Goal: Task Accomplishment & Management: Complete application form

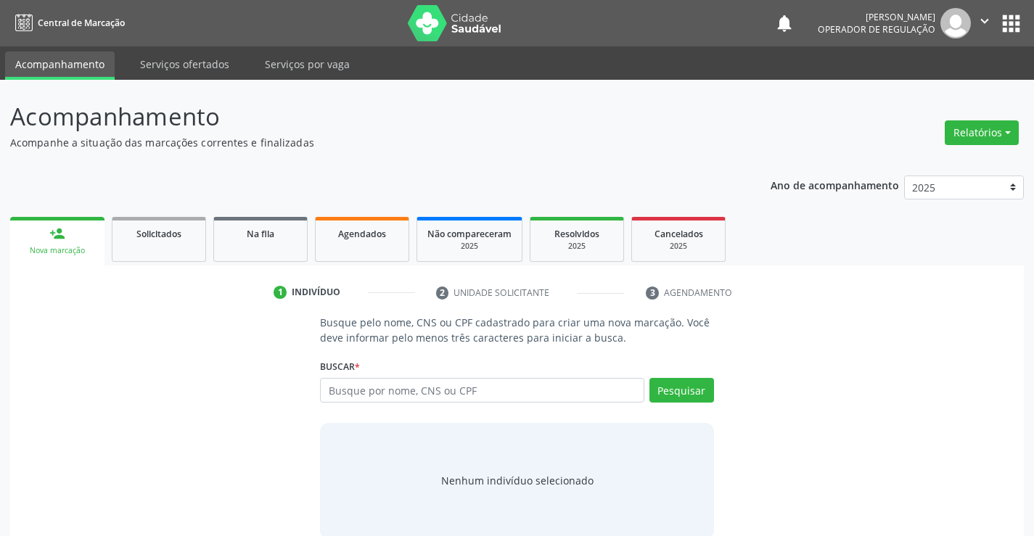
click at [371, 390] on input "text" at bounding box center [482, 390] width 324 height 25
type input "700509190424255"
click at [689, 387] on button "Pesquisar" at bounding box center [681, 390] width 65 height 25
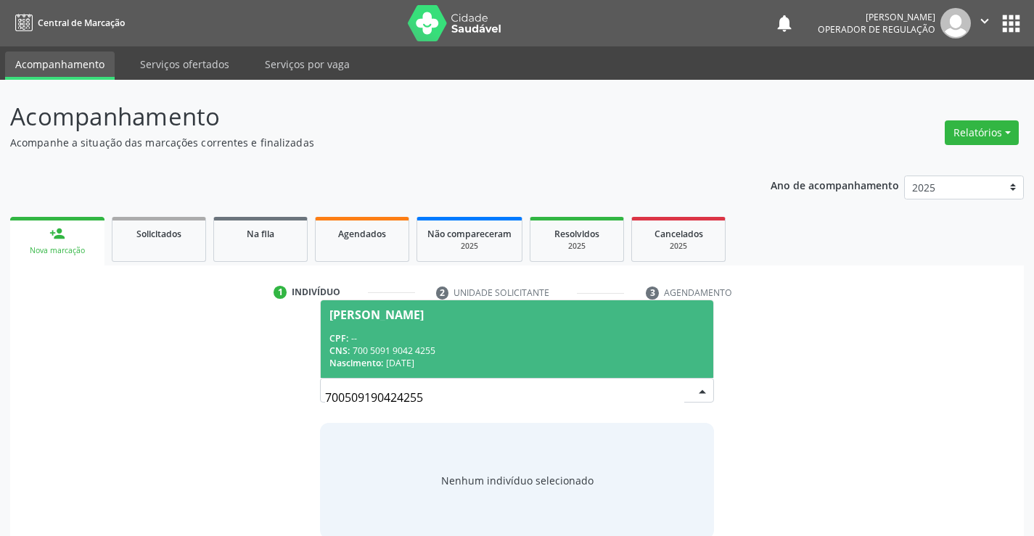
click at [358, 323] on span "[PERSON_NAME] CPF: -- CNS: 700 5091 9042 4255 Nascimento: [DATE]" at bounding box center [517, 339] width 392 height 78
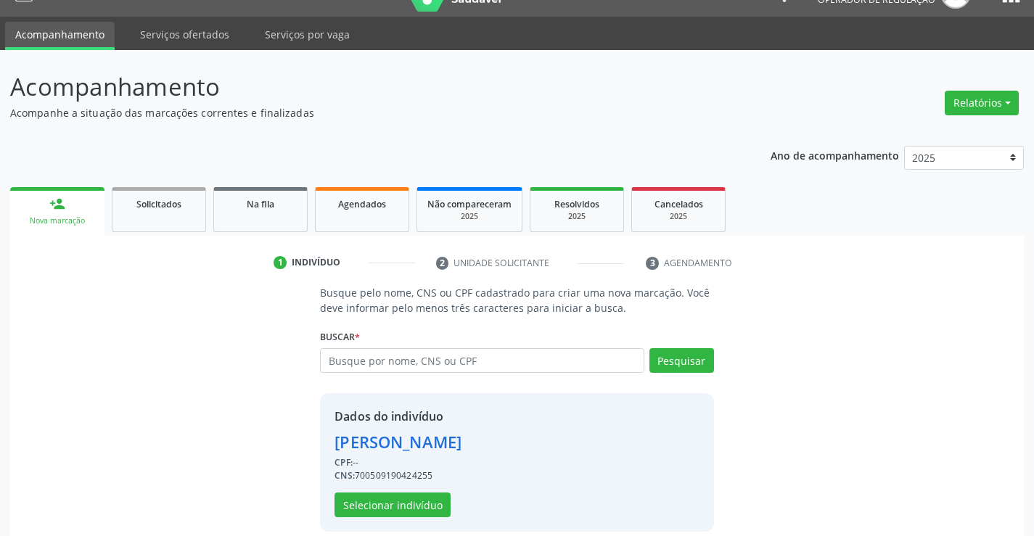
scroll to position [46, 0]
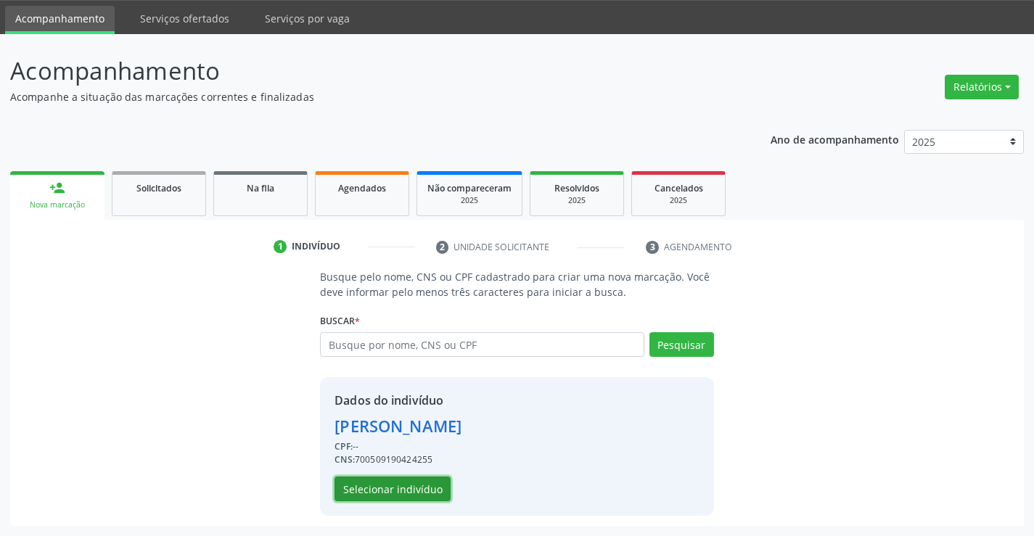
click at [393, 493] on button "Selecionar indivíduo" at bounding box center [392, 489] width 116 height 25
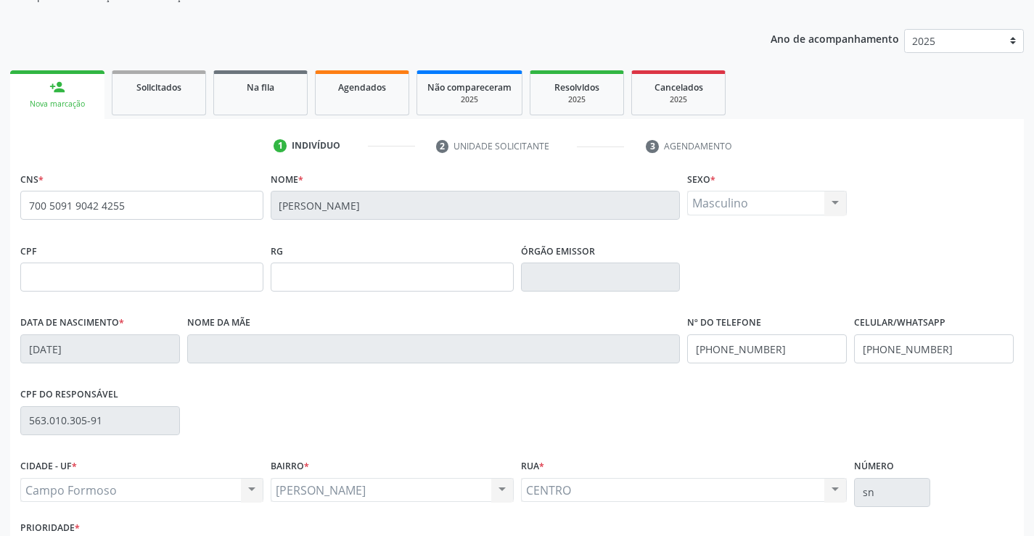
scroll to position [250, 0]
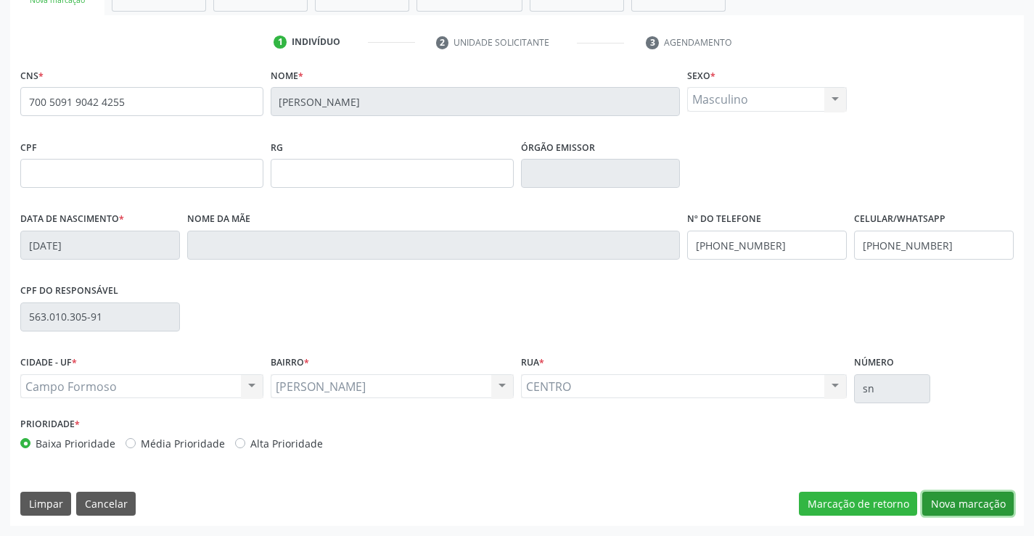
click at [955, 501] on button "Nova marcação" at bounding box center [967, 504] width 91 height 25
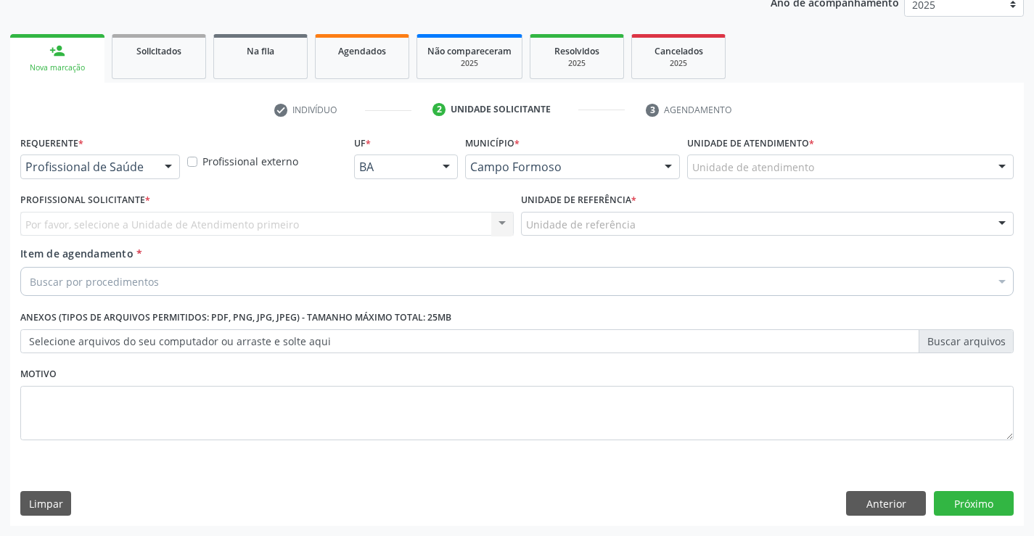
scroll to position [183, 0]
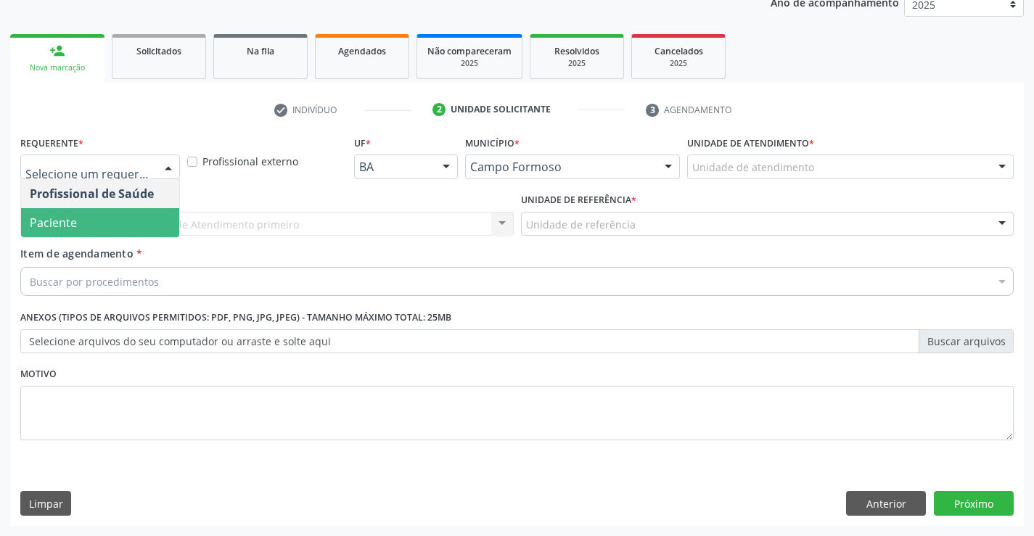
click at [118, 231] on span "Paciente" at bounding box center [100, 222] width 158 height 29
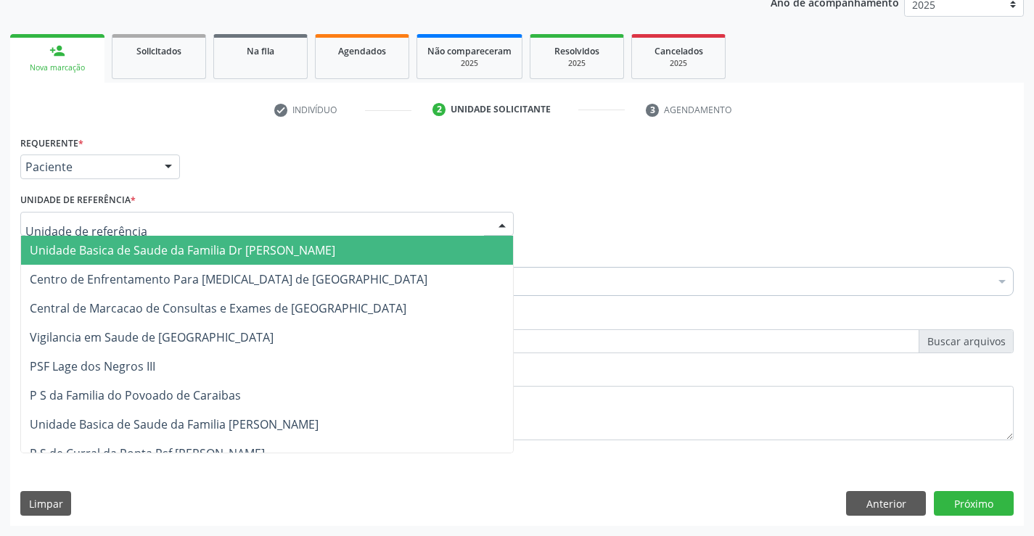
click at [258, 223] on div at bounding box center [266, 224] width 493 height 25
click at [234, 239] on span "Unidade Basica de Saude da Familia Dr [PERSON_NAME]" at bounding box center [267, 250] width 492 height 29
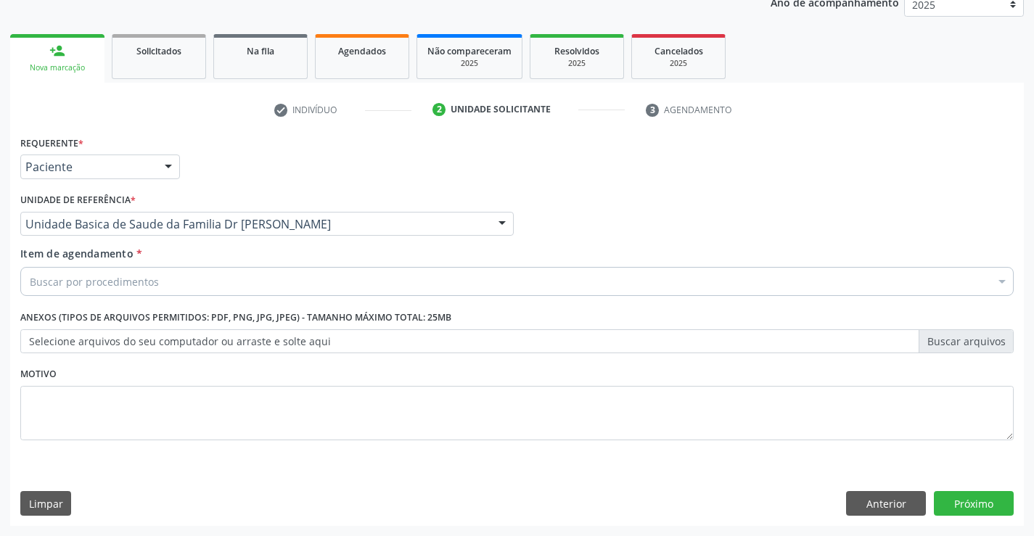
click at [251, 285] on div "Buscar por procedimentos" at bounding box center [516, 281] width 993 height 29
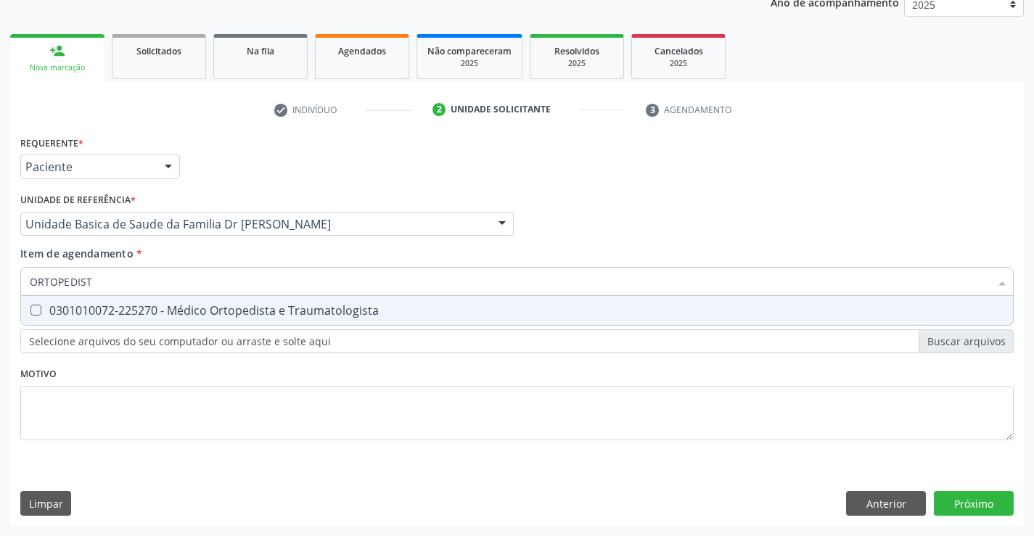
type input "ORTOPEDISTA"
click at [305, 305] on div "0301010072-225270 - Médico Ortopedista e Traumatologista" at bounding box center [517, 311] width 974 height 12
checkbox Traumatologista "true"
click at [348, 405] on div "Requerente * Paciente Profissional de Saúde Paciente Nenhum resultado encontrad…" at bounding box center [516, 296] width 993 height 329
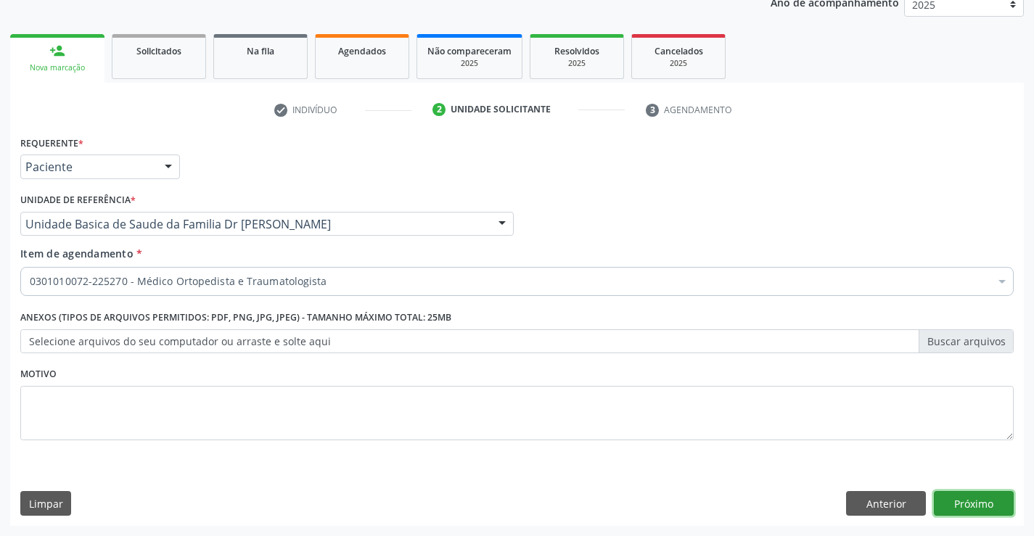
click at [996, 505] on button "Próximo" at bounding box center [974, 503] width 80 height 25
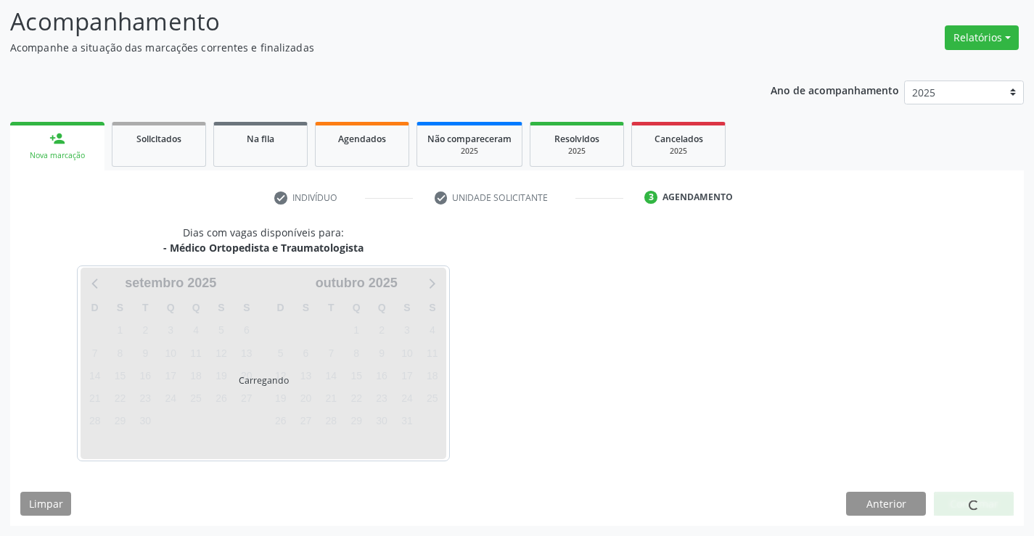
scroll to position [95, 0]
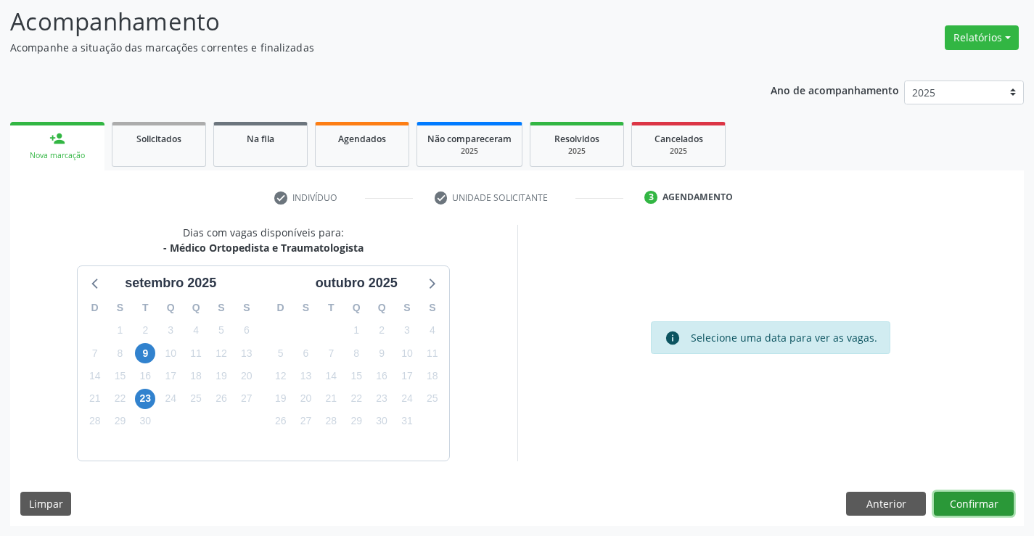
click at [983, 501] on button "Confirmar" at bounding box center [974, 504] width 80 height 25
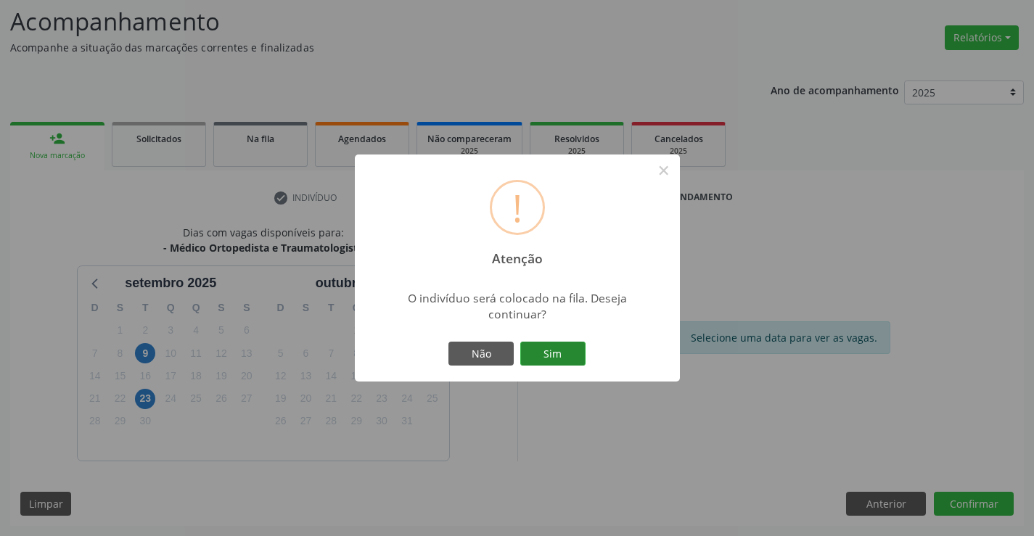
click at [546, 350] on button "Sim" at bounding box center [552, 354] width 65 height 25
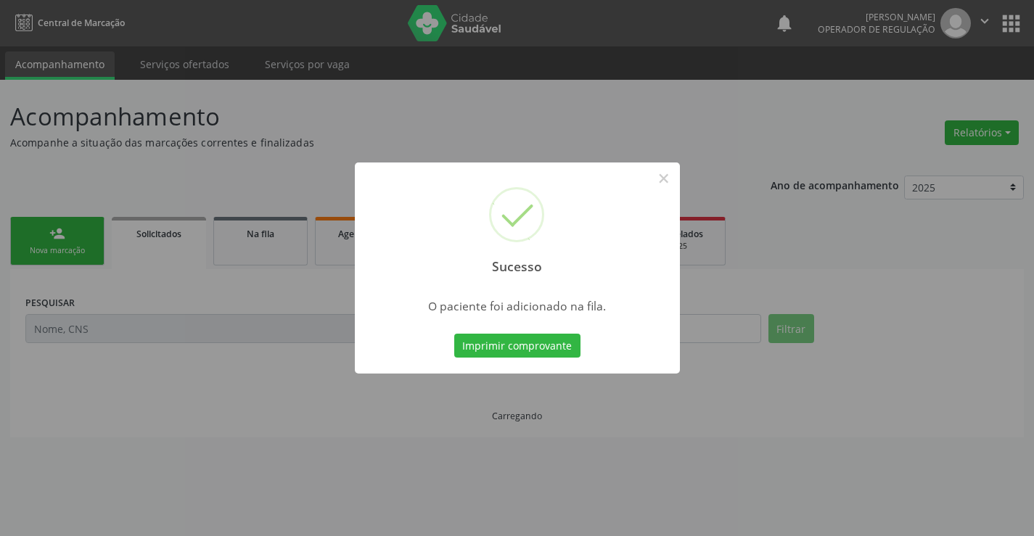
scroll to position [0, 0]
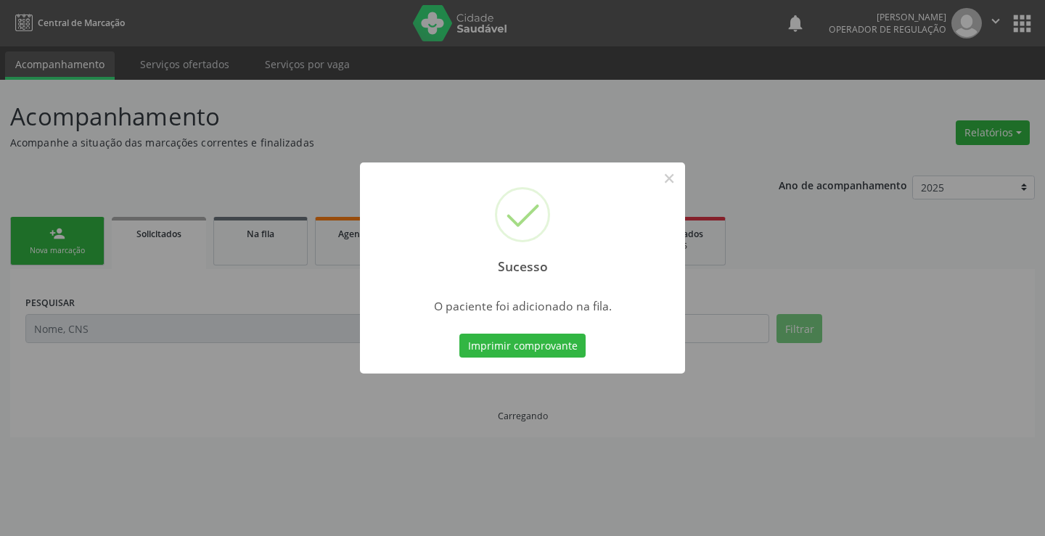
click at [546, 350] on button "Imprimir comprovante" at bounding box center [522, 346] width 126 height 25
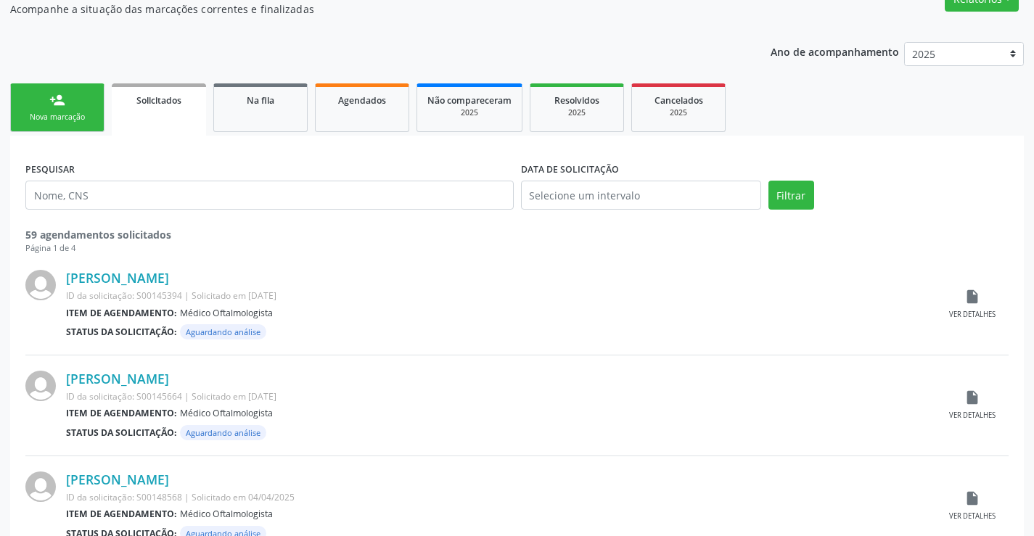
scroll to position [145, 0]
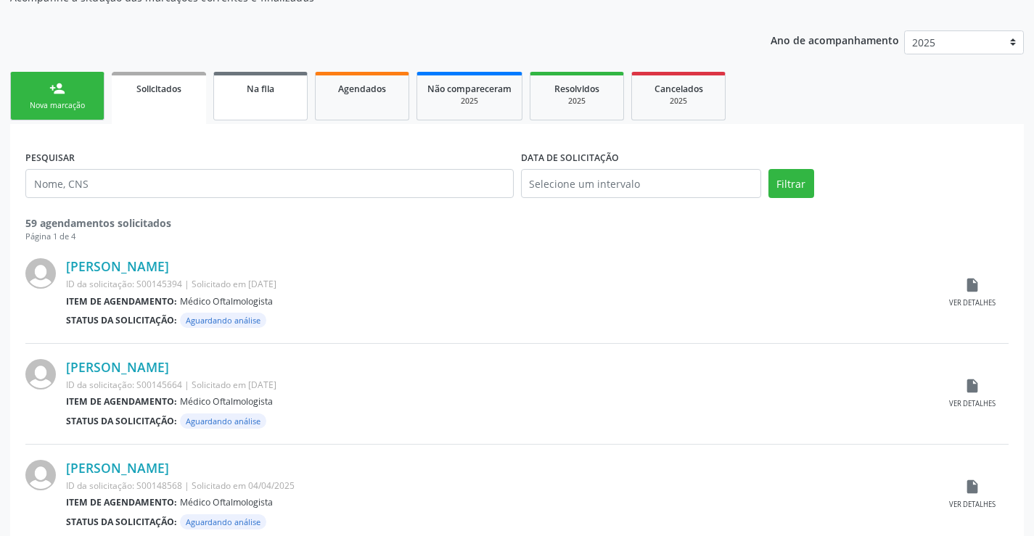
click at [270, 99] on link "Na fila" at bounding box center [260, 96] width 94 height 49
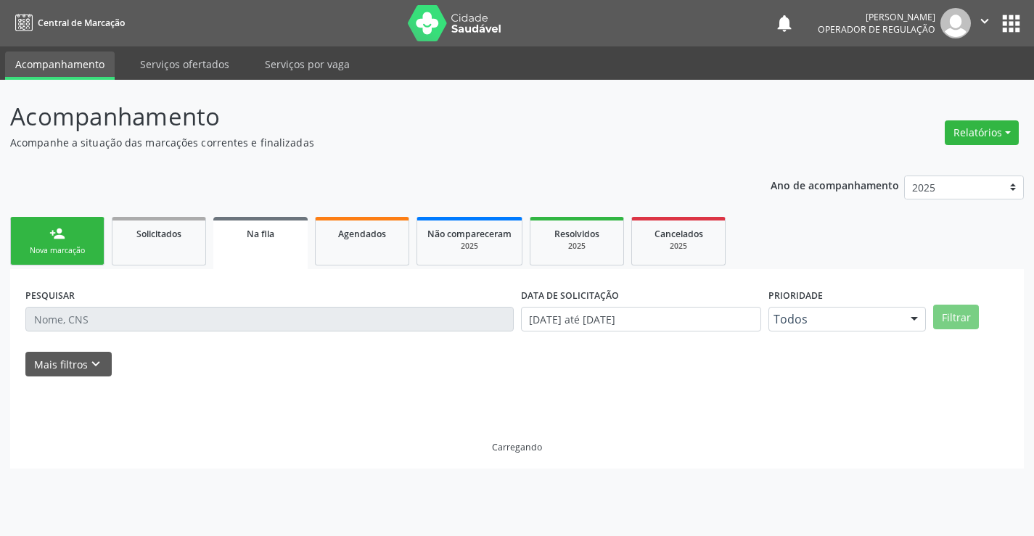
scroll to position [0, 0]
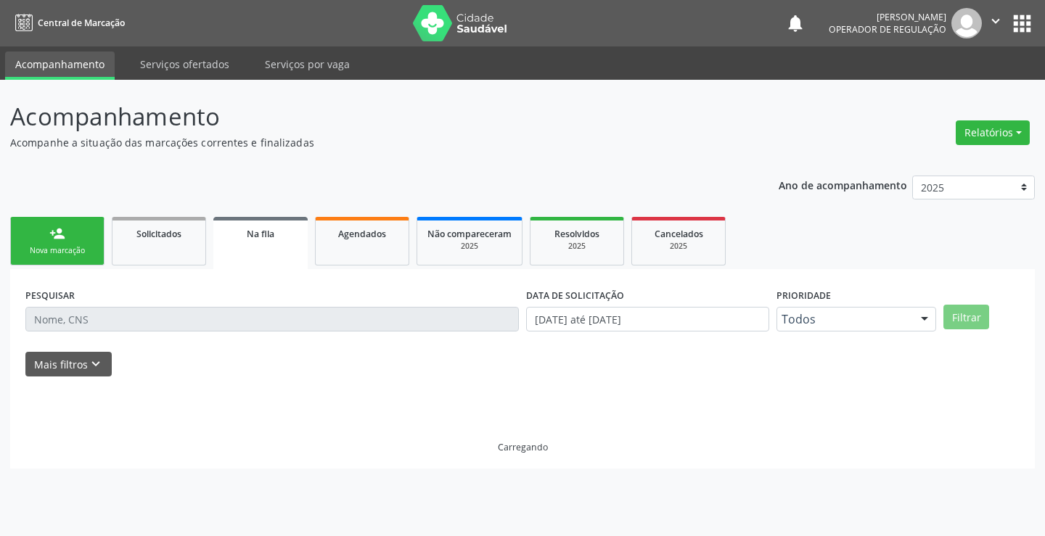
drag, startPoint x: 118, startPoint y: 319, endPoint x: 144, endPoint y: 353, distance: 43.5
click at [144, 353] on div "Mais filtros keyboard_arrow_down" at bounding box center [522, 364] width 1001 height 25
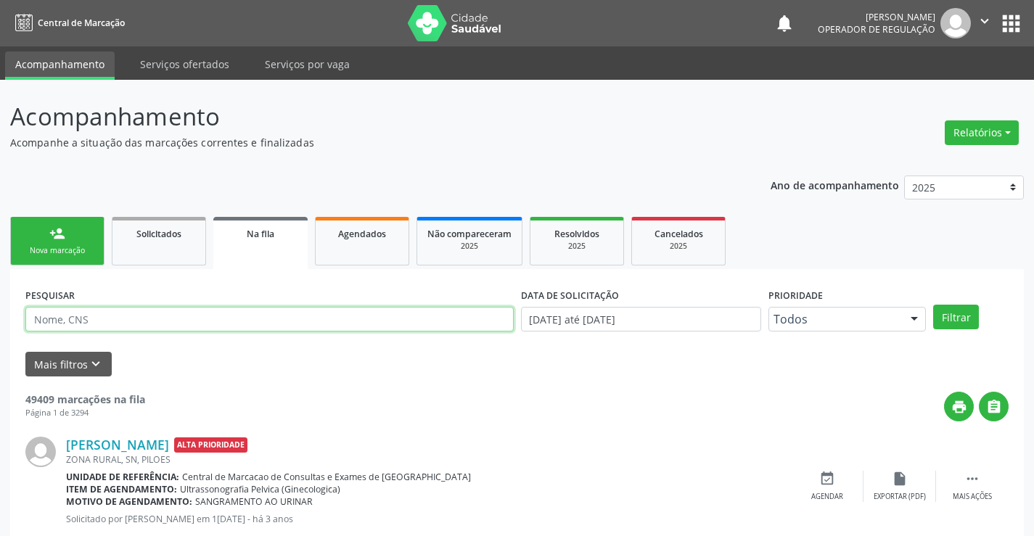
paste input "700 5091 9042 4255"
type input "700 5091 9042 4255"
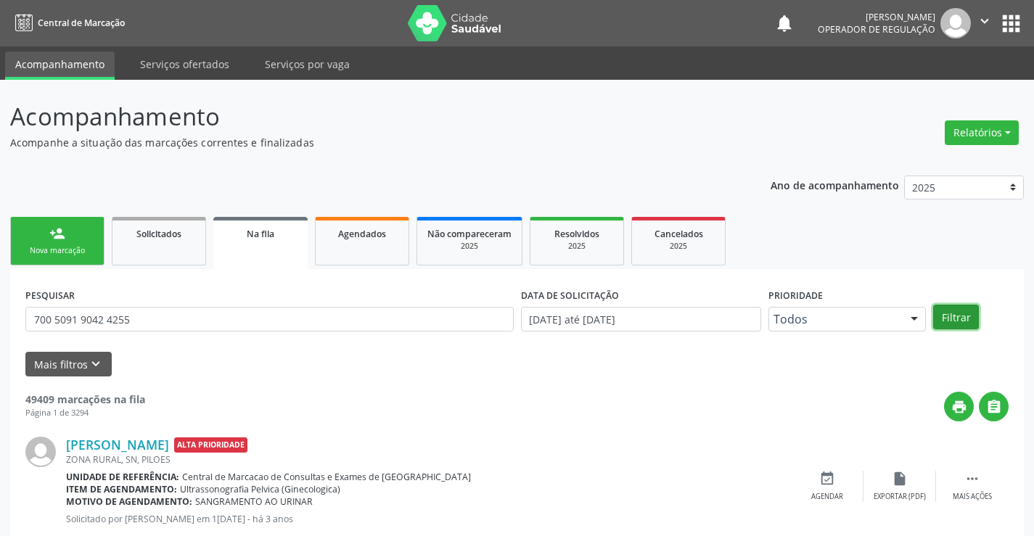
click at [963, 315] on button "Filtrar" at bounding box center [956, 317] width 46 height 25
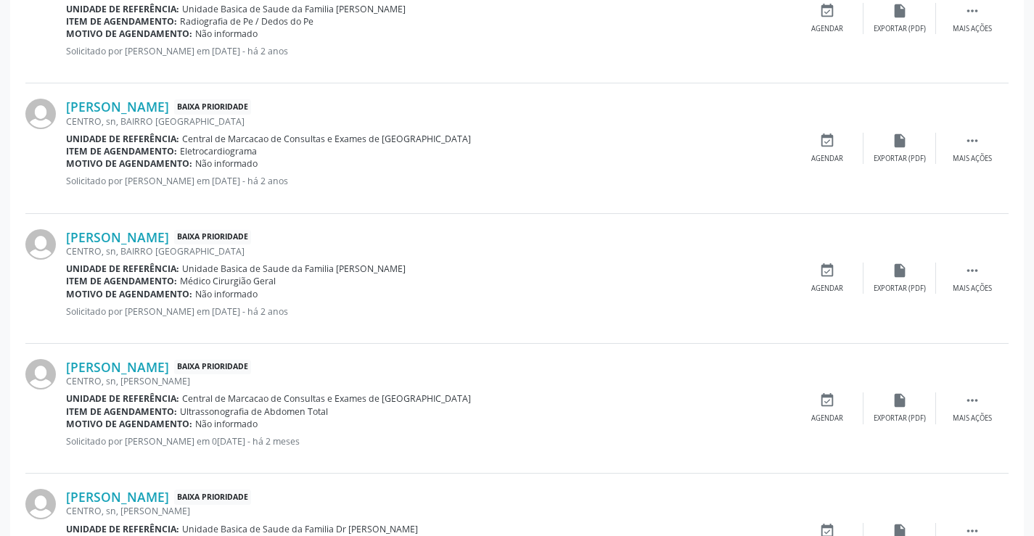
scroll to position [703, 0]
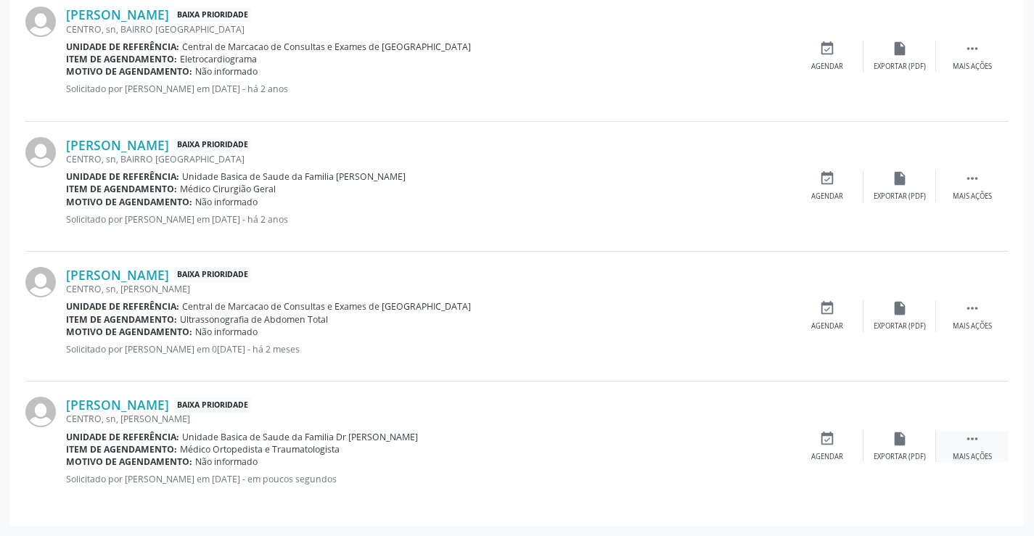
click at [967, 442] on icon "" at bounding box center [972, 439] width 16 height 16
click at [904, 439] on icon "edit" at bounding box center [900, 439] width 16 height 16
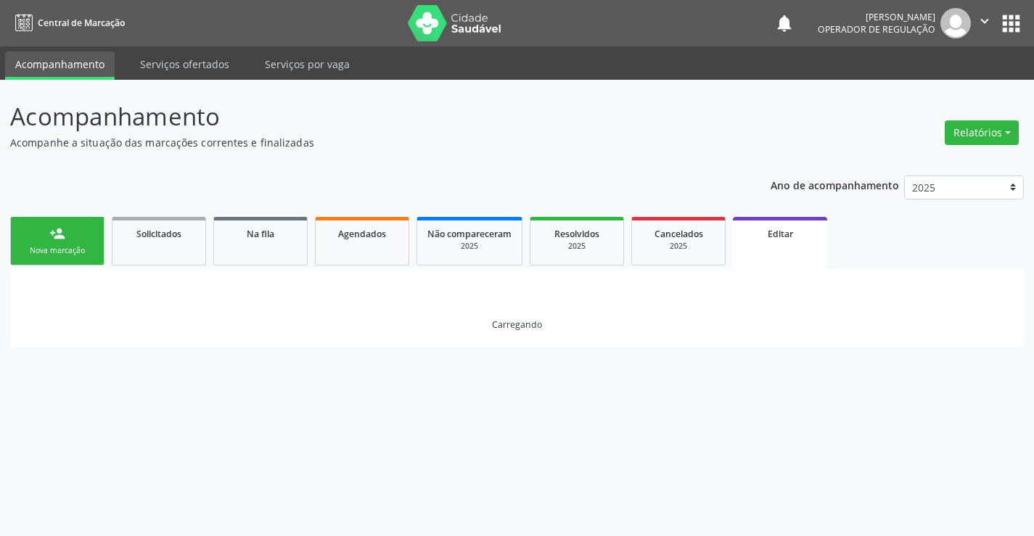
scroll to position [0, 0]
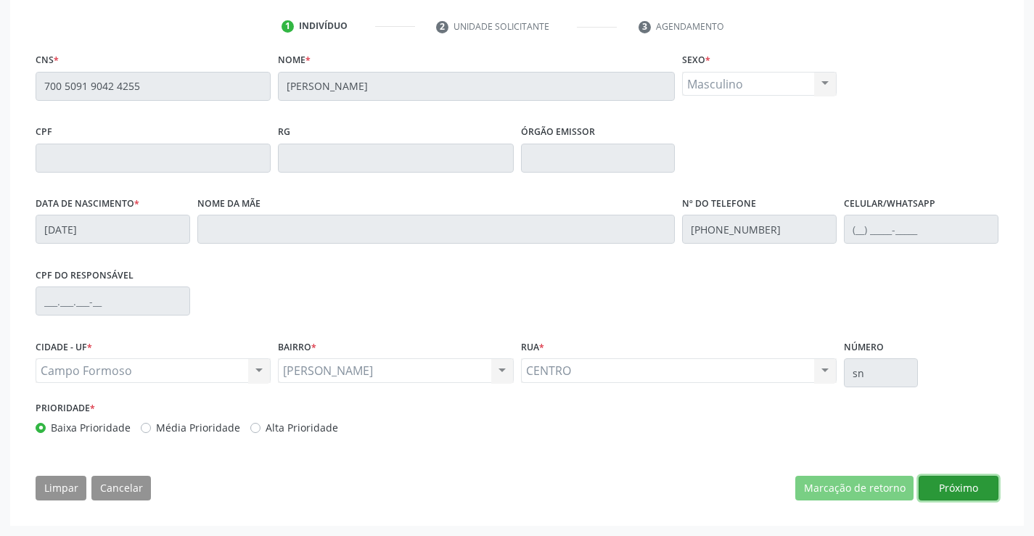
click at [940, 485] on button "Próximo" at bounding box center [959, 488] width 80 height 25
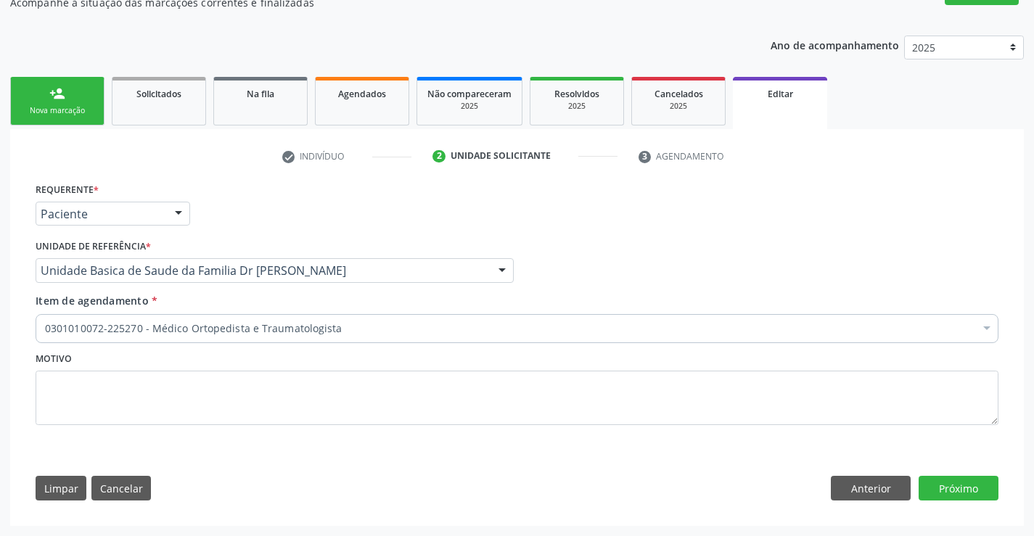
scroll to position [140, 0]
click at [957, 485] on button "Próximo" at bounding box center [959, 488] width 80 height 25
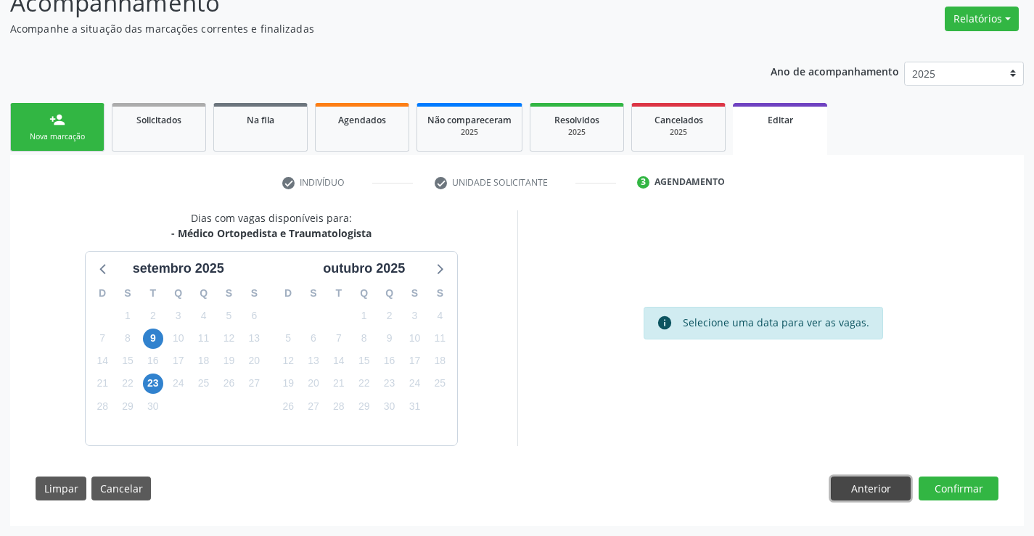
click at [874, 483] on button "Anterior" at bounding box center [871, 489] width 80 height 25
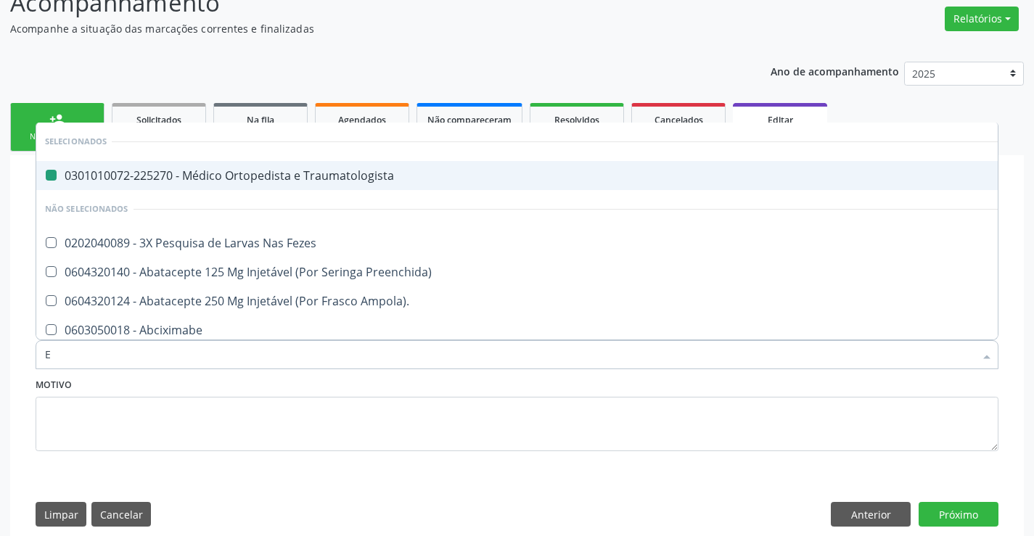
type input "EN"
checkbox Traumatologista "false"
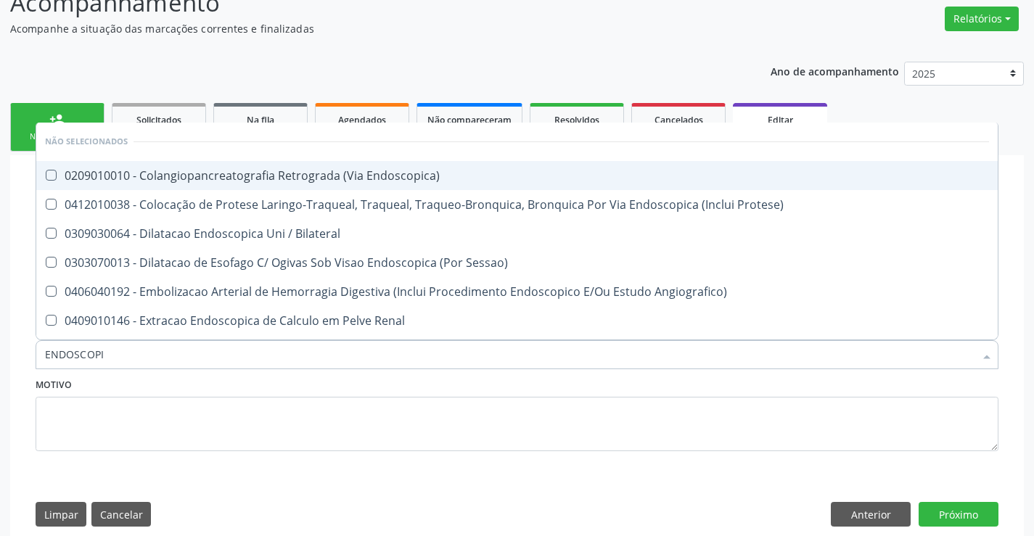
type input "ENDOSCOPIA"
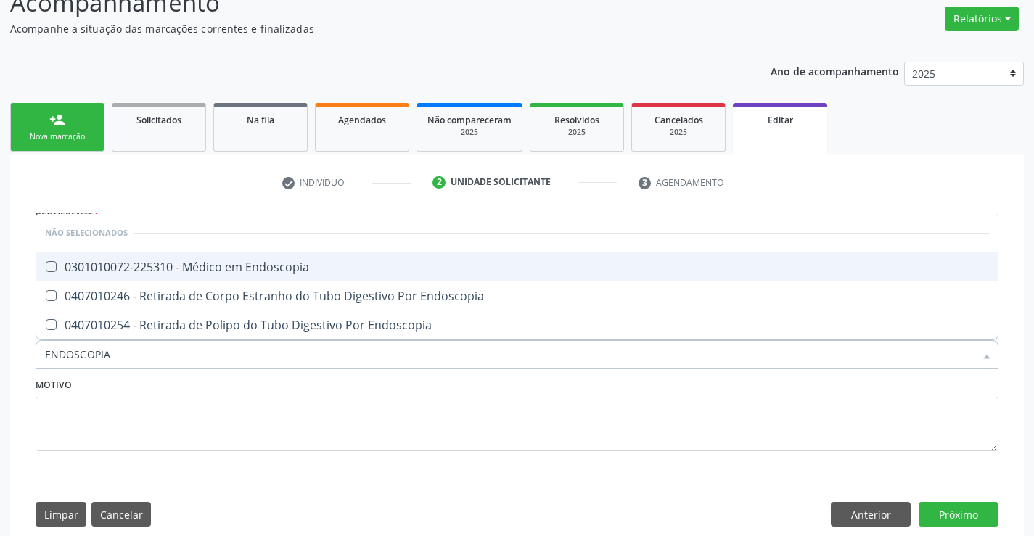
click at [237, 265] on div "0301010072-225310 - Médico em Endoscopia" at bounding box center [517, 267] width 944 height 12
checkbox Endoscopia "true"
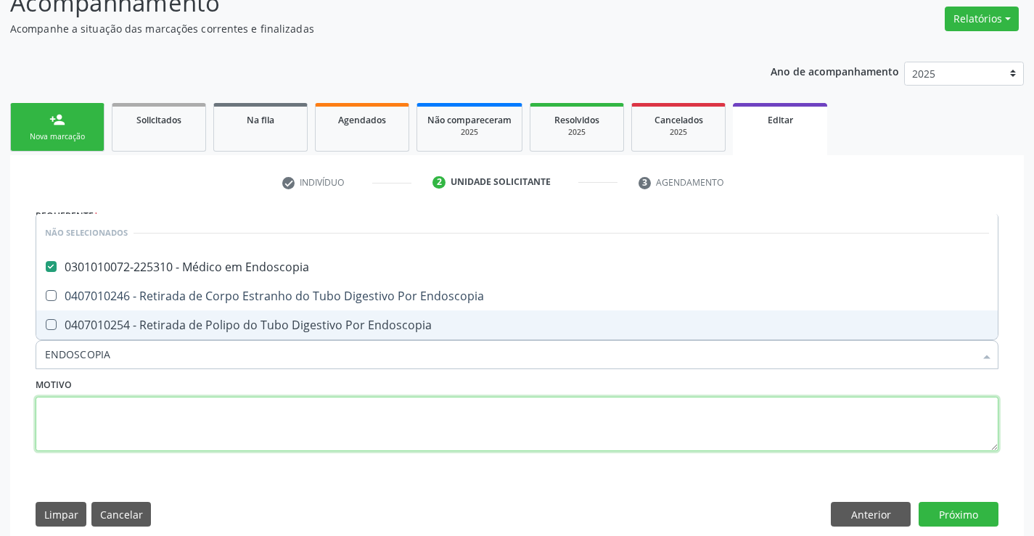
drag, startPoint x: 469, startPoint y: 427, endPoint x: 861, endPoint y: 469, distance: 394.8
click at [475, 427] on textarea at bounding box center [517, 424] width 963 height 55
checkbox Endoscopia "true"
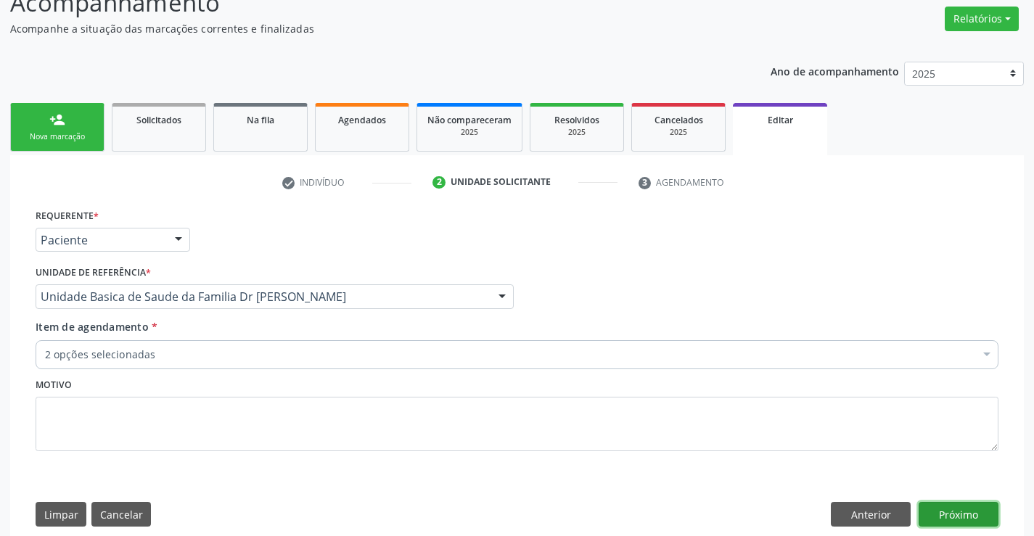
click at [972, 512] on button "Próximo" at bounding box center [959, 514] width 80 height 25
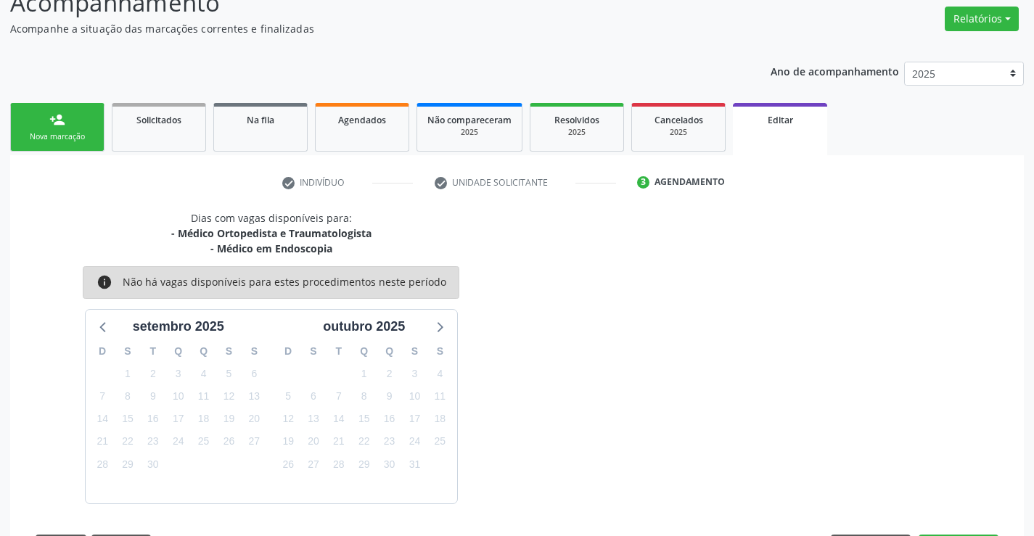
scroll to position [172, 0]
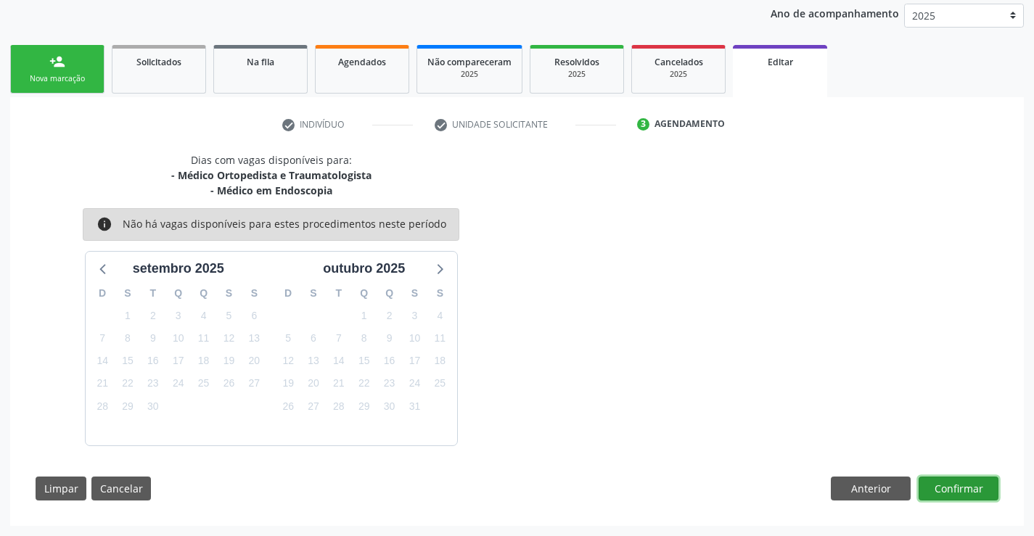
click at [959, 486] on button "Confirmar" at bounding box center [959, 489] width 80 height 25
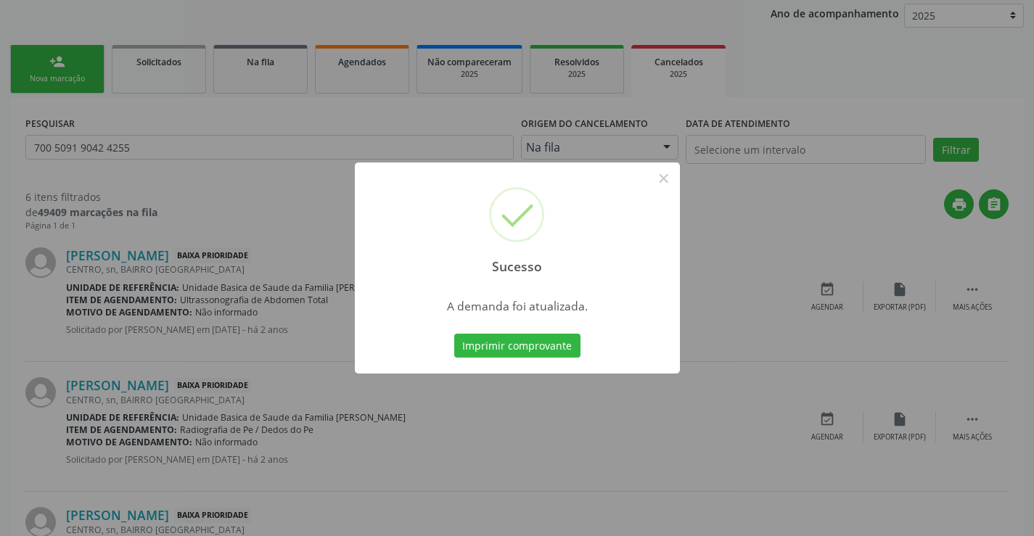
scroll to position [0, 0]
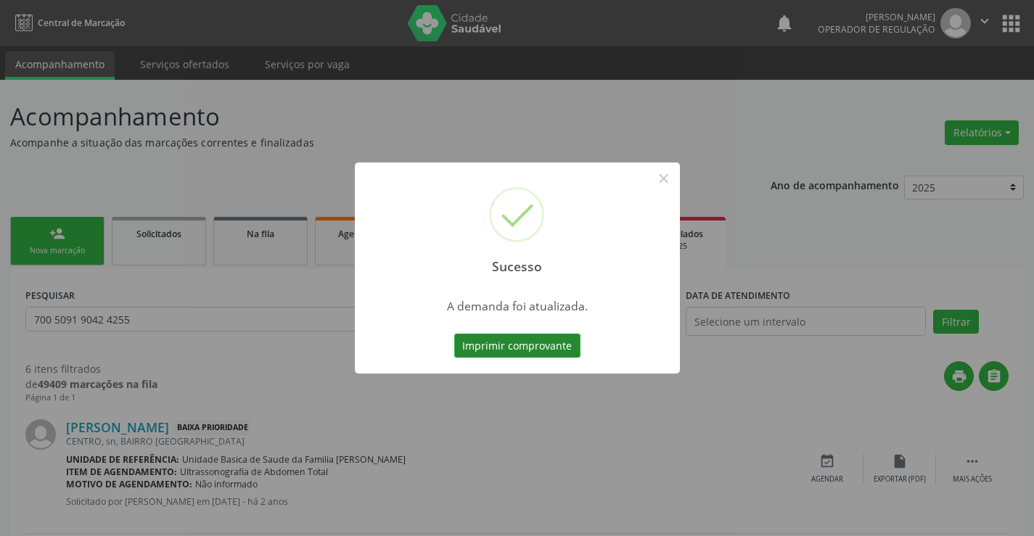
click at [509, 357] on button "Imprimir comprovante" at bounding box center [517, 346] width 126 height 25
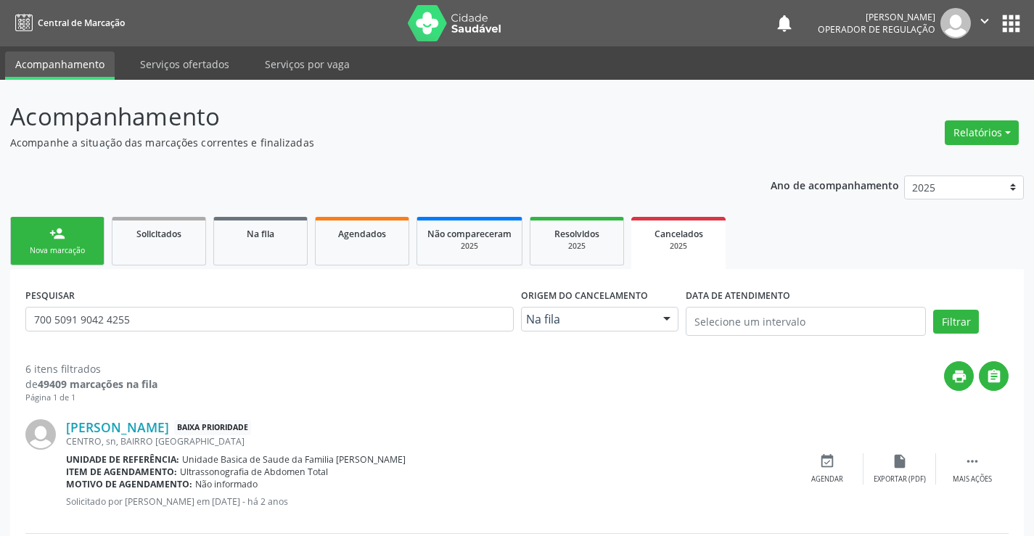
click at [70, 252] on div "Nova marcação" at bounding box center [57, 250] width 73 height 11
click at [70, 250] on div "Nova marcação" at bounding box center [57, 250] width 73 height 11
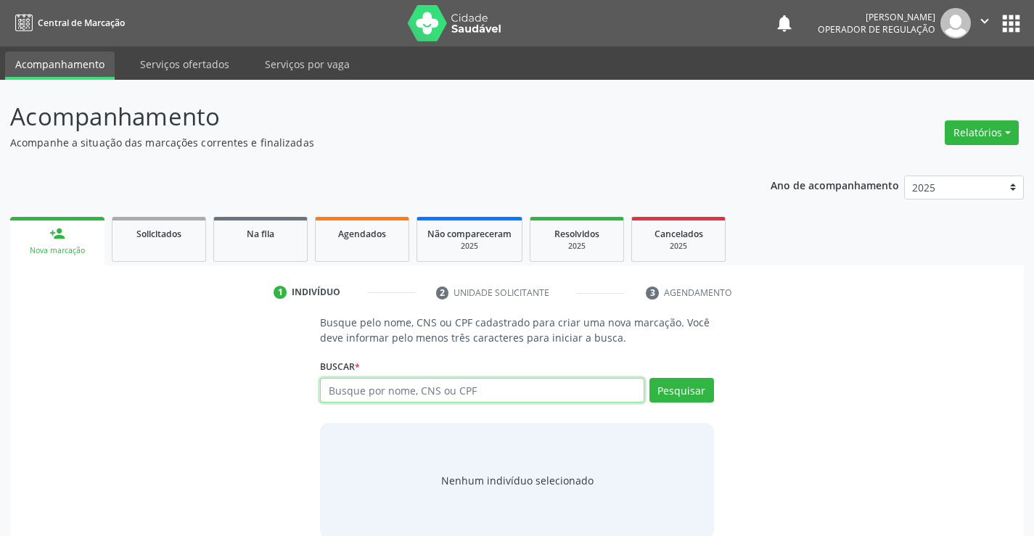
click at [379, 383] on input "text" at bounding box center [482, 390] width 324 height 25
type input "706805272900525"
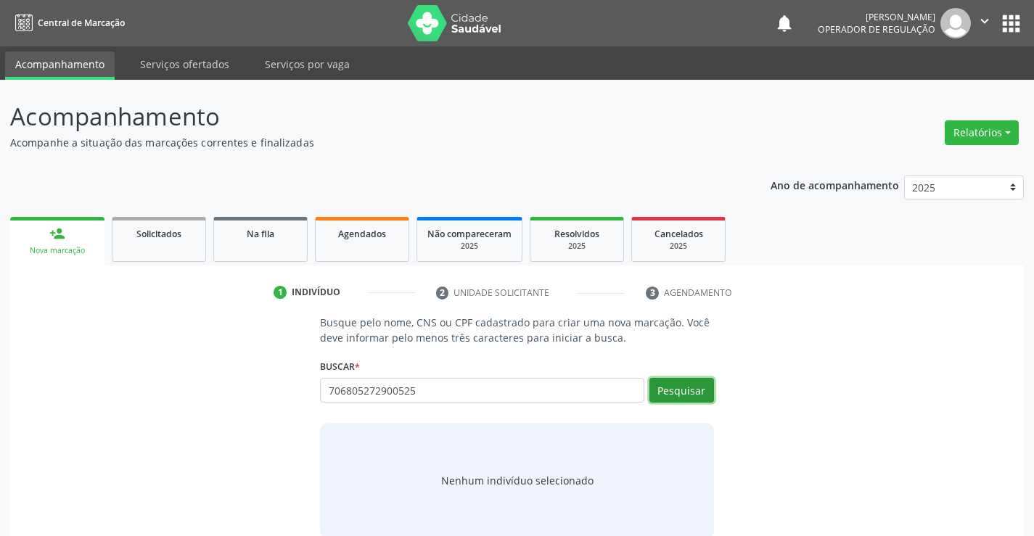
click at [679, 394] on button "Pesquisar" at bounding box center [681, 390] width 65 height 25
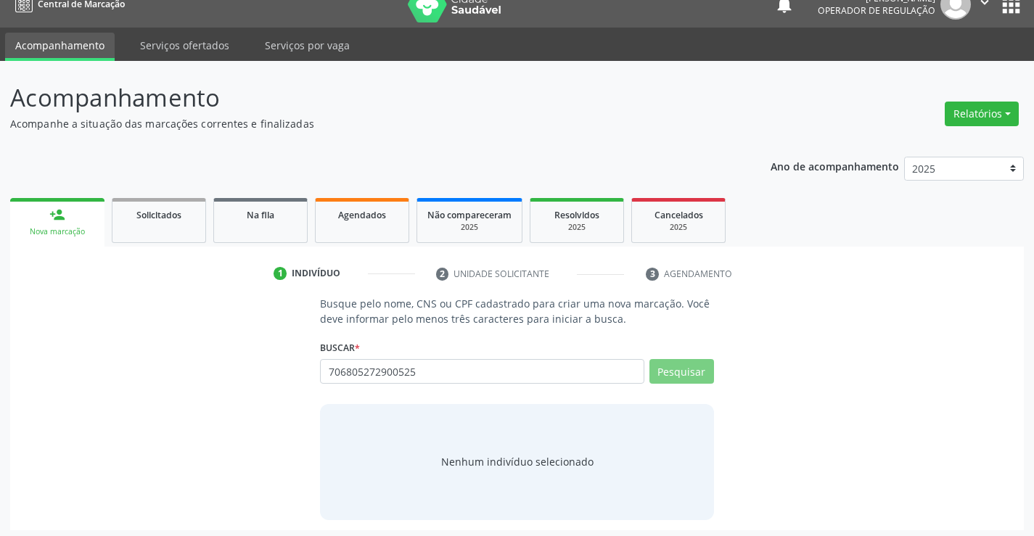
scroll to position [23, 0]
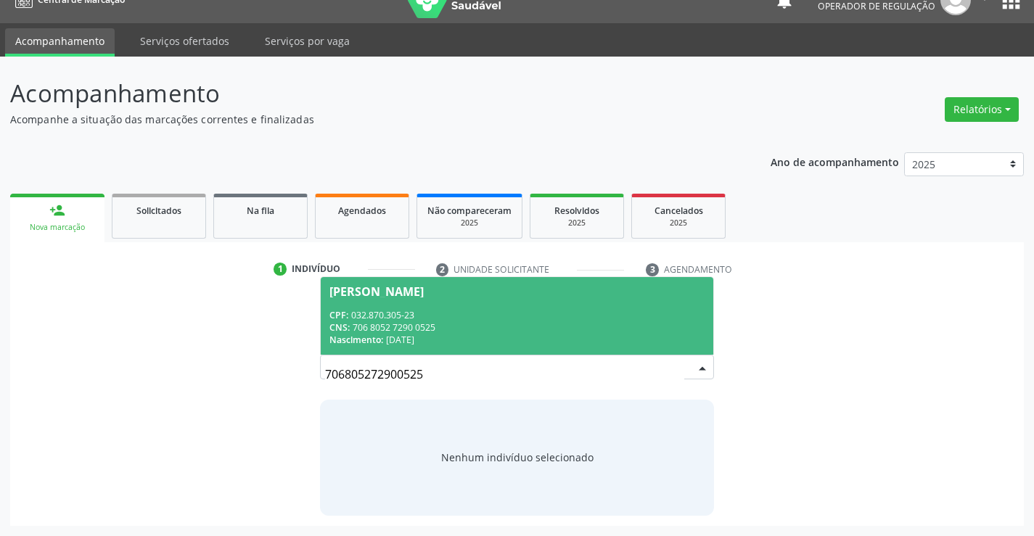
click at [357, 303] on span "[PERSON_NAME] CPF: 032.870.305-23 CNS: 706 8052 7290 0525 Nascimento: [DATE]" at bounding box center [517, 316] width 392 height 78
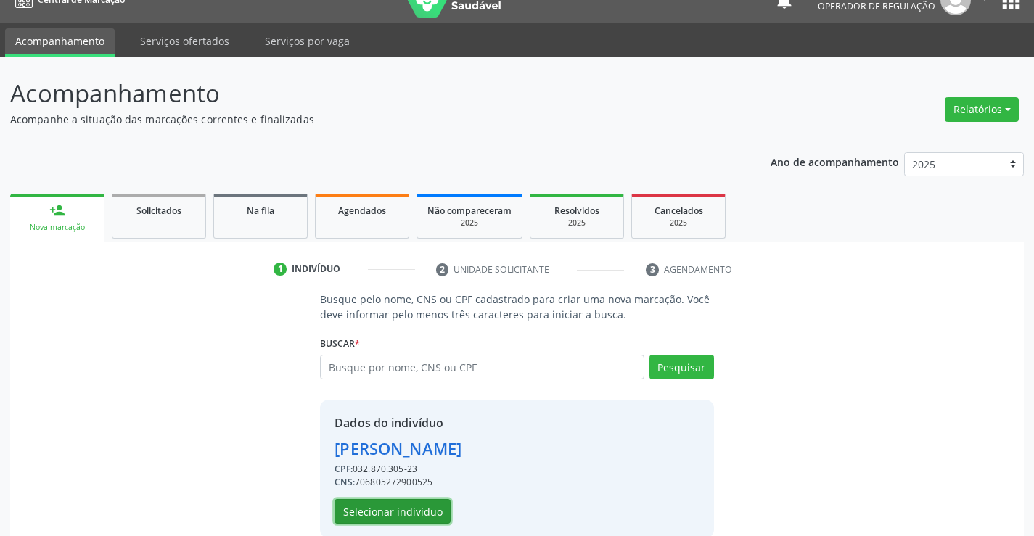
click at [381, 507] on button "Selecionar indivíduo" at bounding box center [392, 511] width 116 height 25
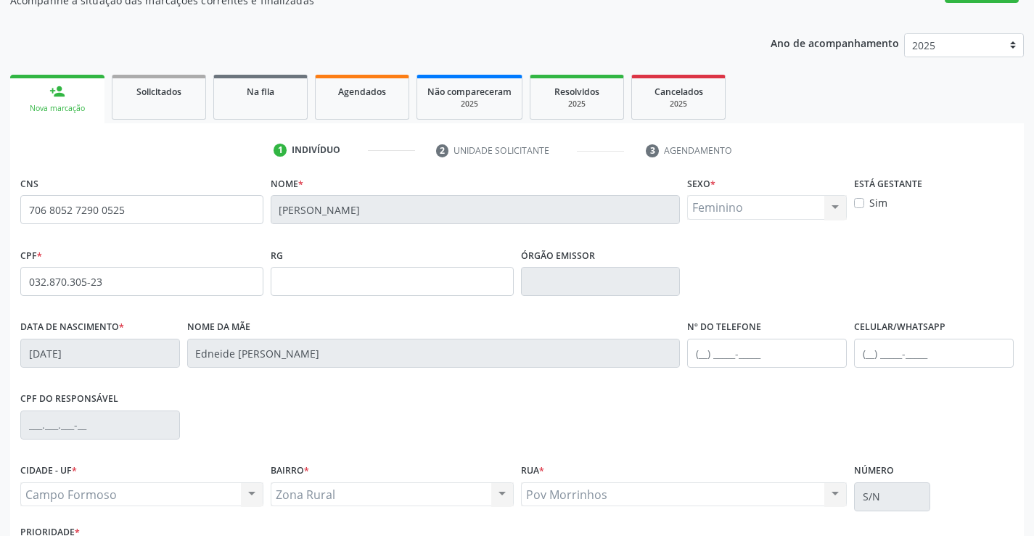
scroll to position [250, 0]
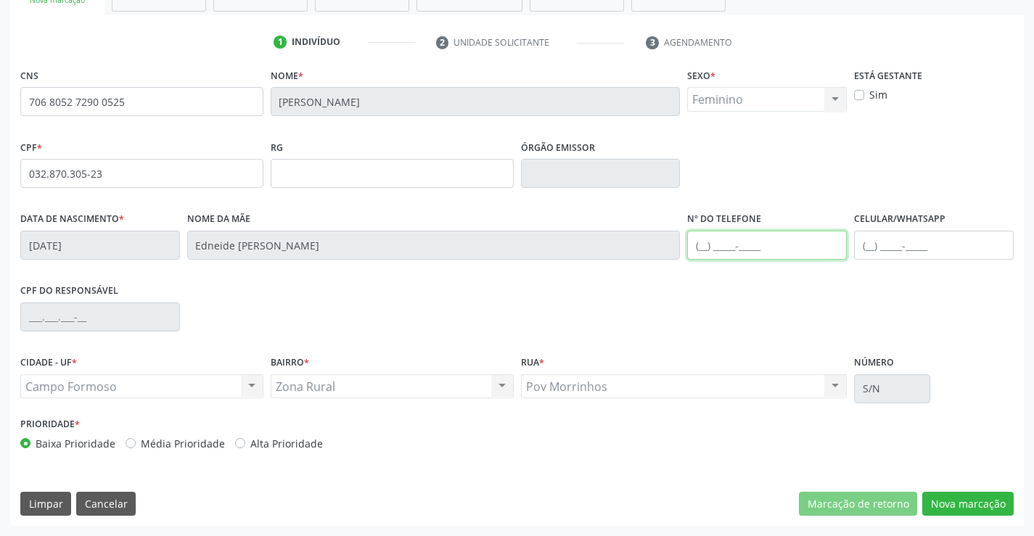
click at [785, 237] on input "text" at bounding box center [767, 245] width 160 height 29
type input "[PHONE_NUMBER]"
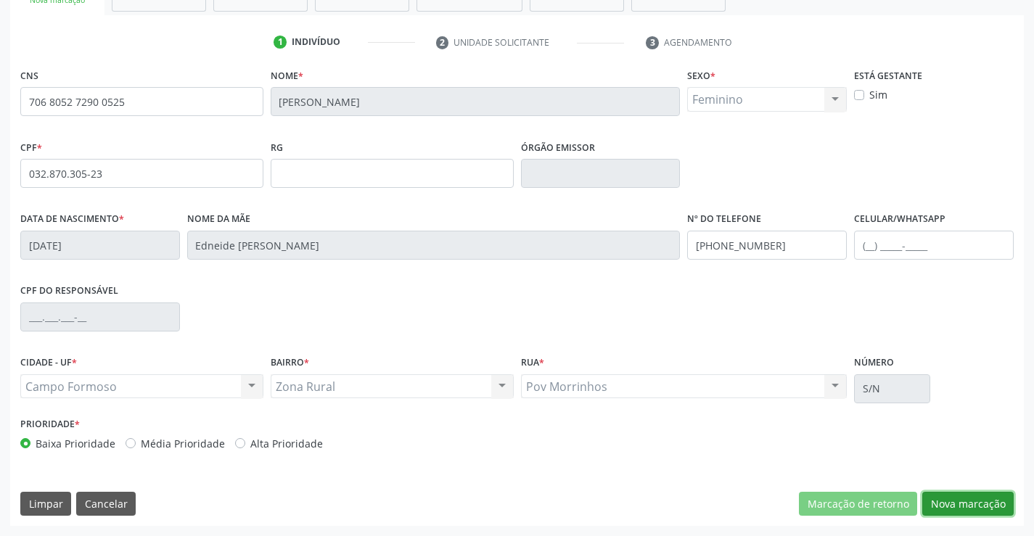
click at [938, 504] on button "Nova marcação" at bounding box center [967, 504] width 91 height 25
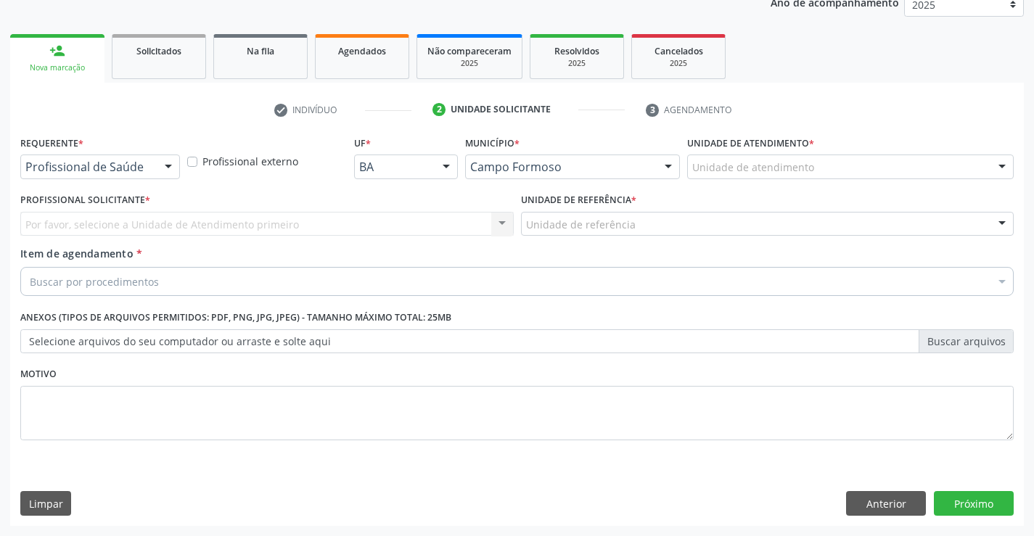
scroll to position [183, 0]
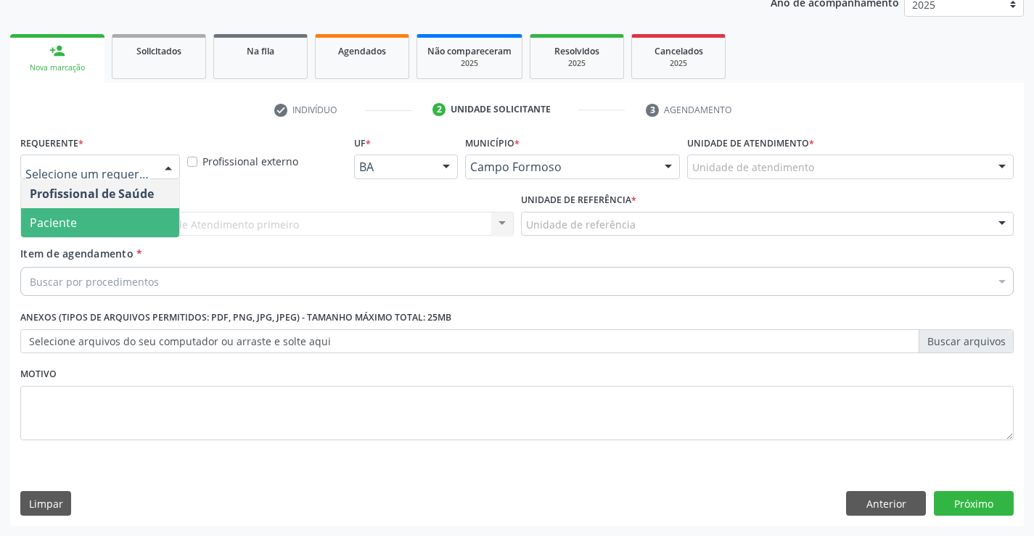
click at [60, 228] on span "Paciente" at bounding box center [53, 223] width 47 height 16
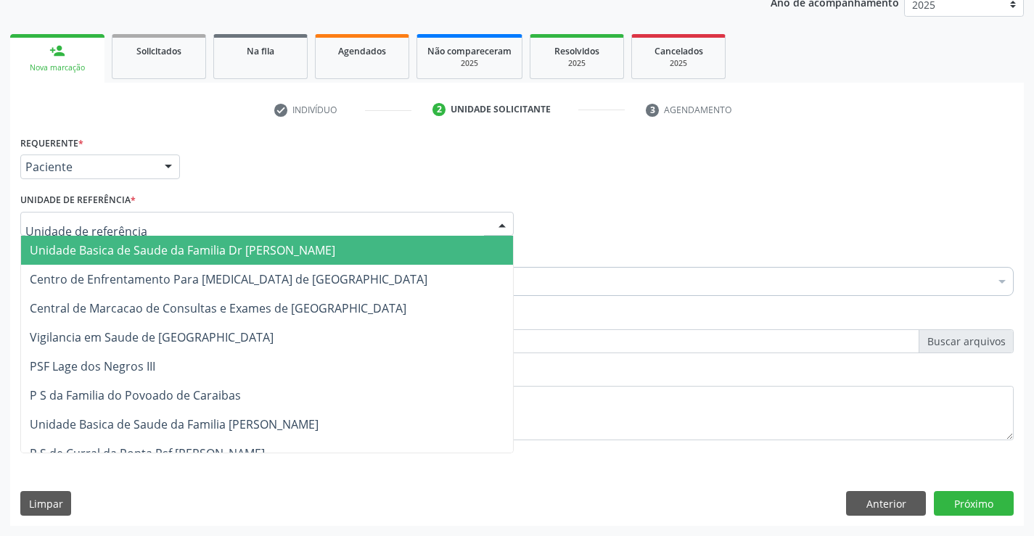
click at [216, 223] on div at bounding box center [266, 224] width 493 height 25
click at [112, 253] on span "Unidade Basica de Saude da Familia Dr [PERSON_NAME]" at bounding box center [182, 250] width 305 height 16
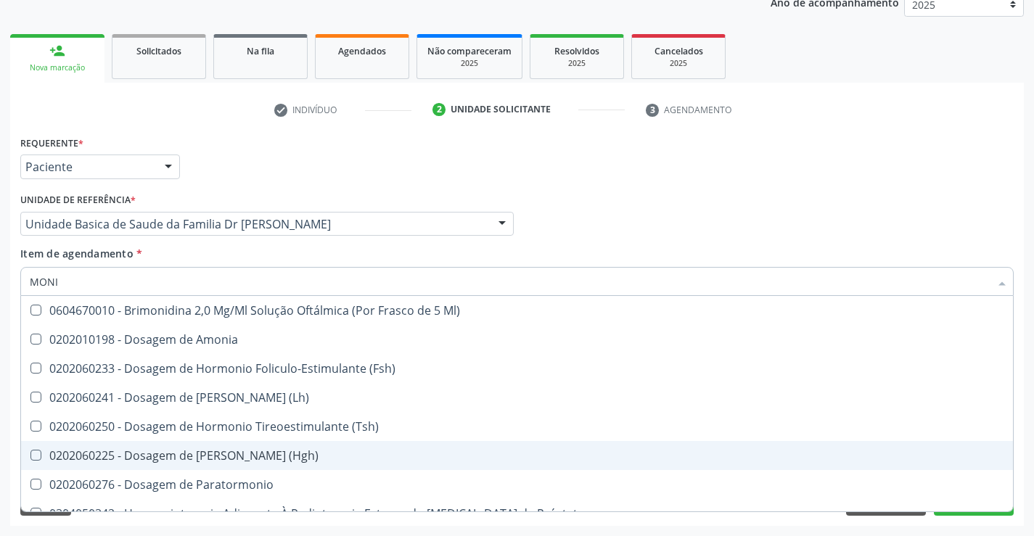
type input "MONIT"
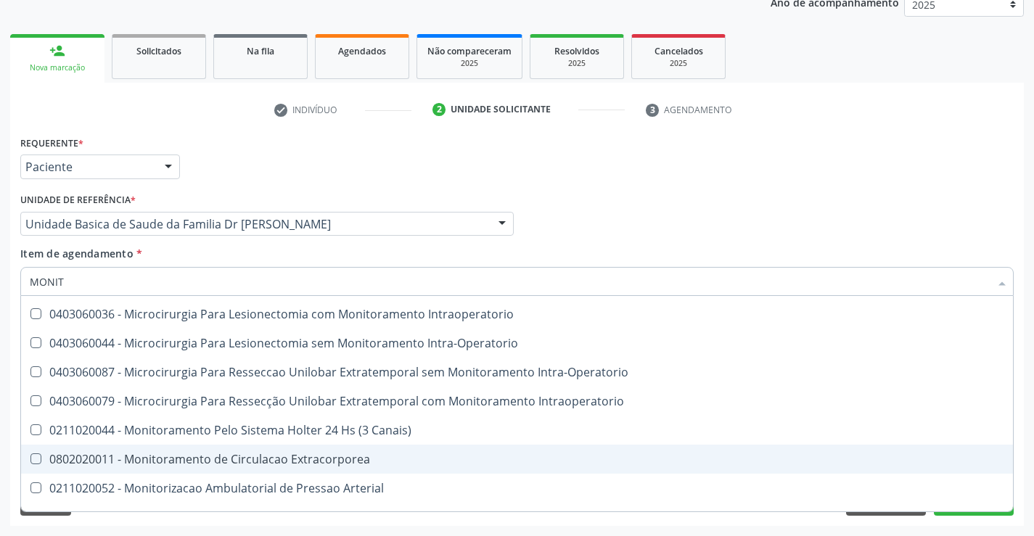
scroll to position [46, 0]
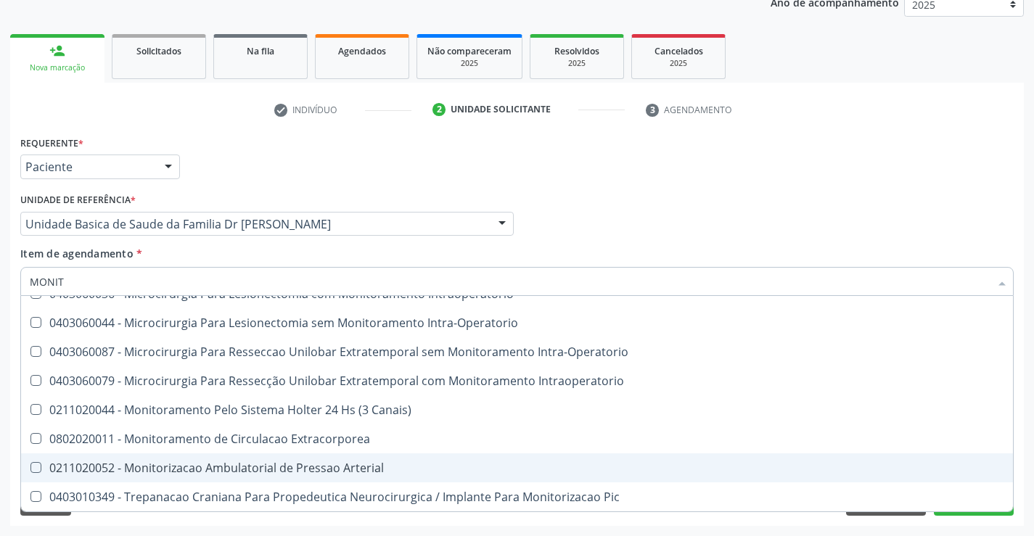
click at [278, 474] on div "0211020052 - Monitorizacao Ambulatorial de Pressao Arterial" at bounding box center [517, 468] width 974 height 12
checkbox Arterial "true"
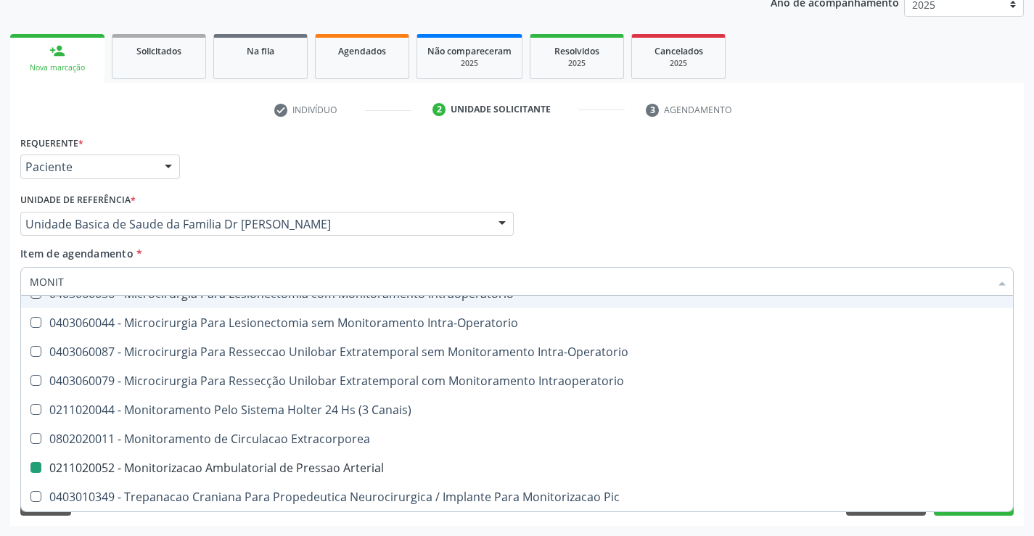
click at [342, 231] on div "Unidade Basica de Saude da Familia Dr [PERSON_NAME]" at bounding box center [266, 224] width 493 height 25
checkbox Intraoperatorio "true"
checkbox Arterial "false"
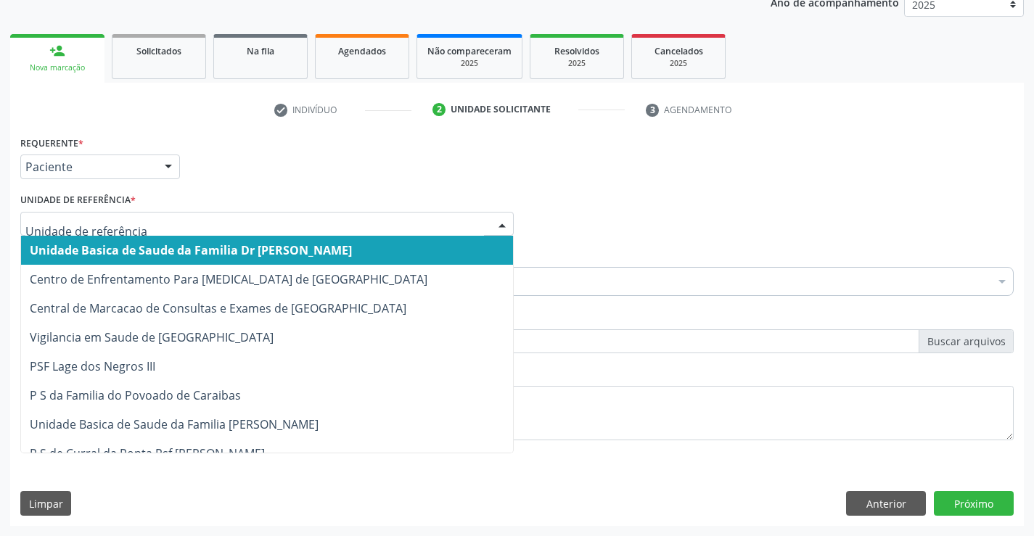
scroll to position [0, 0]
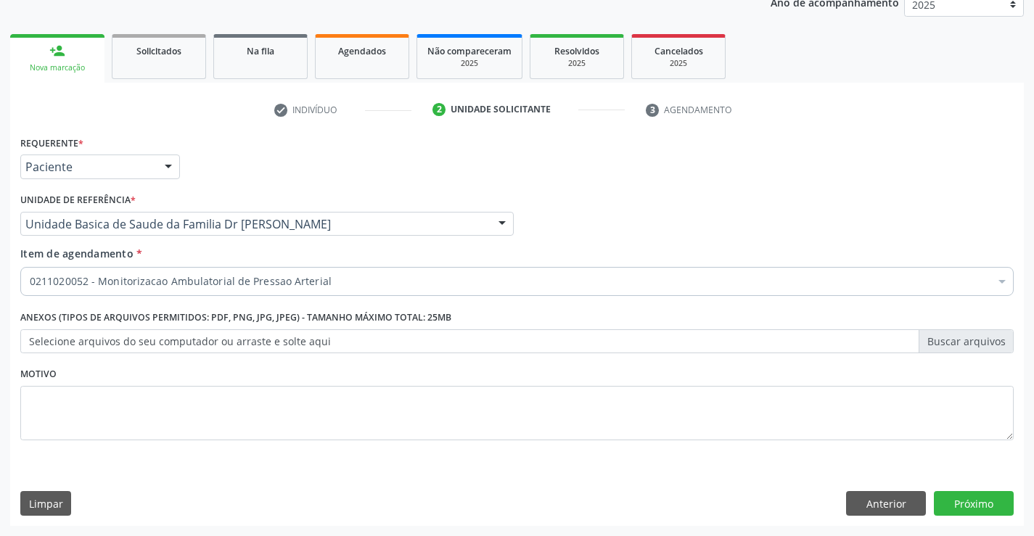
click at [344, 186] on div "Requerente * Paciente Profissional de Saúde Paciente Nenhum resultado encontrad…" at bounding box center [517, 160] width 1001 height 57
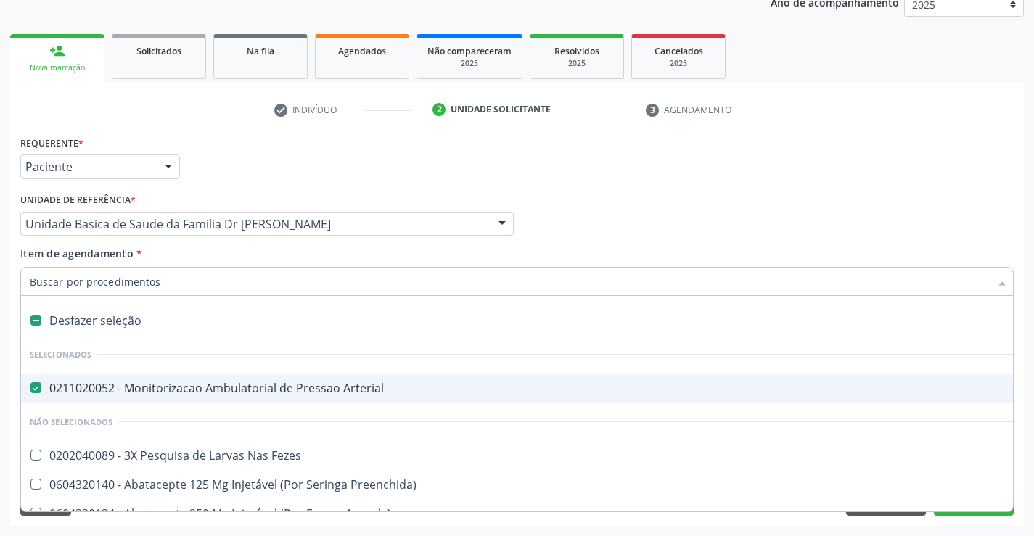
type input "C"
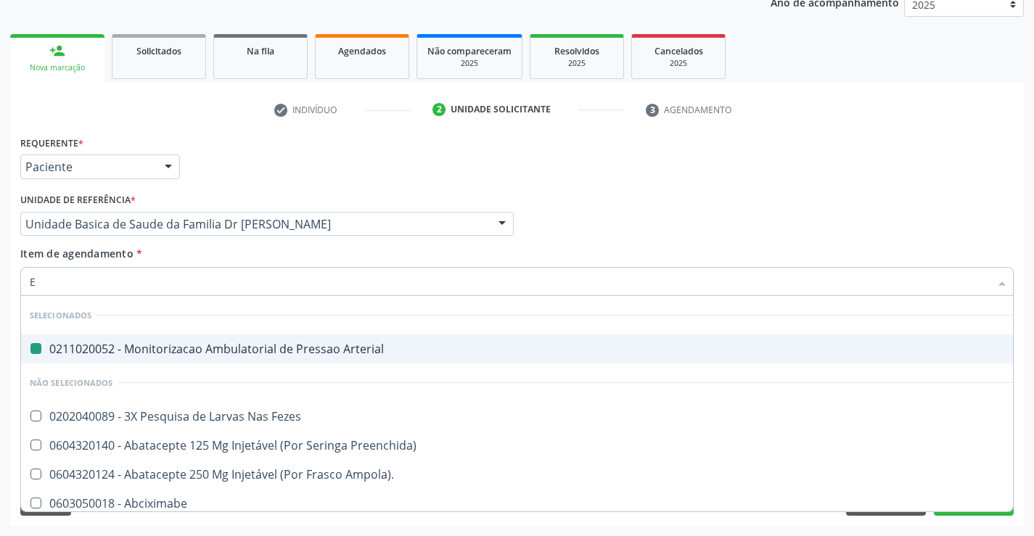
type input "EP"
checkbox Arterial "false"
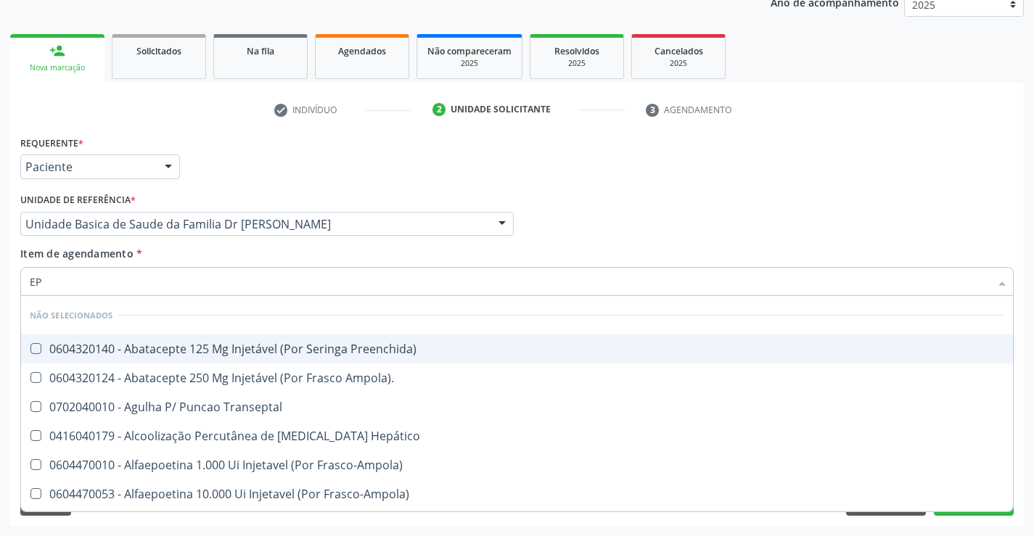
type input "E"
checkbox Preenchida\) "true"
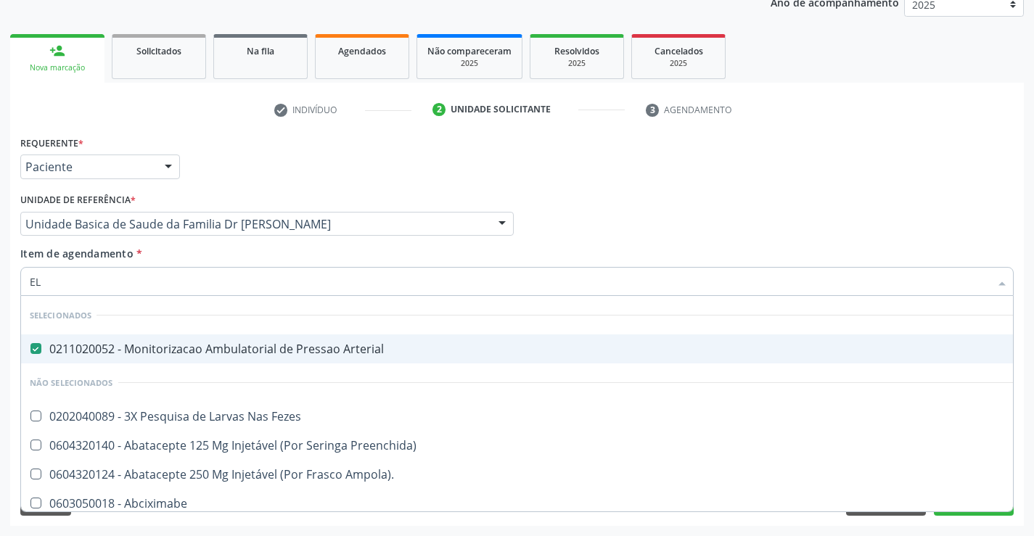
type input "ELE"
checkbox Arterial "false"
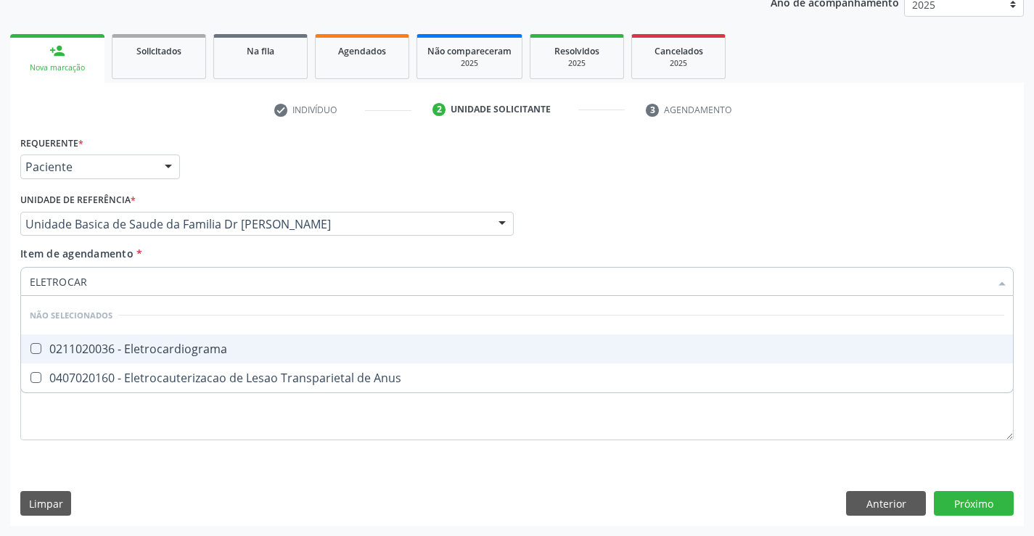
type input "ELETROCARD"
click at [206, 352] on div "0211020036 - Eletrocardiograma" at bounding box center [517, 349] width 974 height 12
checkbox Eletrocardiograma "true"
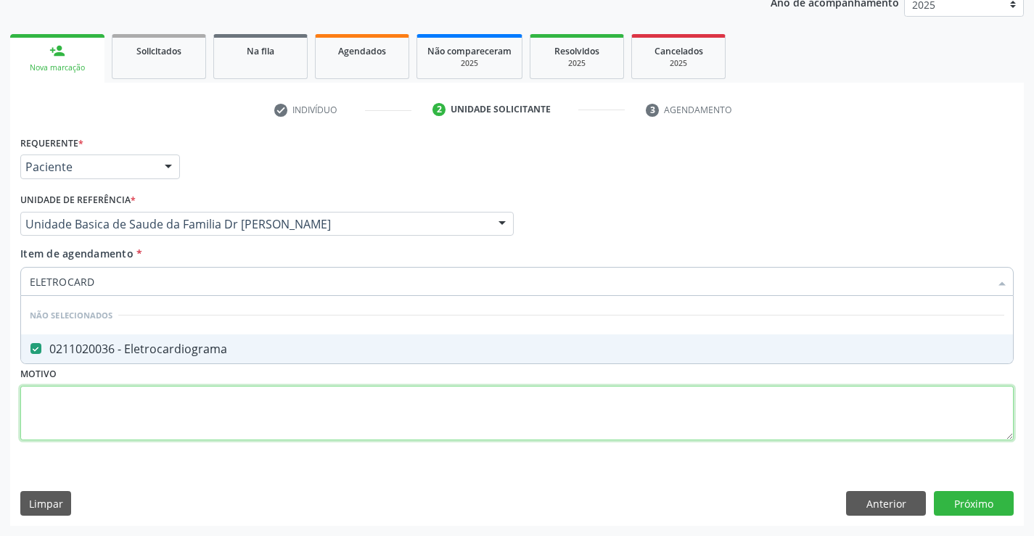
click at [247, 399] on div "Requerente * Paciente Profissional de Saúde Paciente Nenhum resultado encontrad…" at bounding box center [516, 296] width 993 height 329
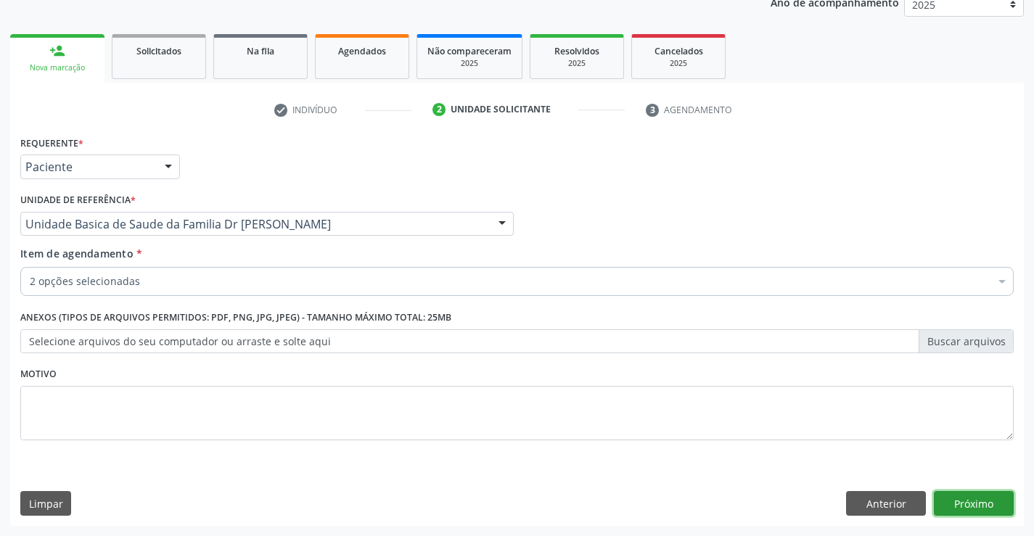
click at [987, 511] on button "Próximo" at bounding box center [974, 503] width 80 height 25
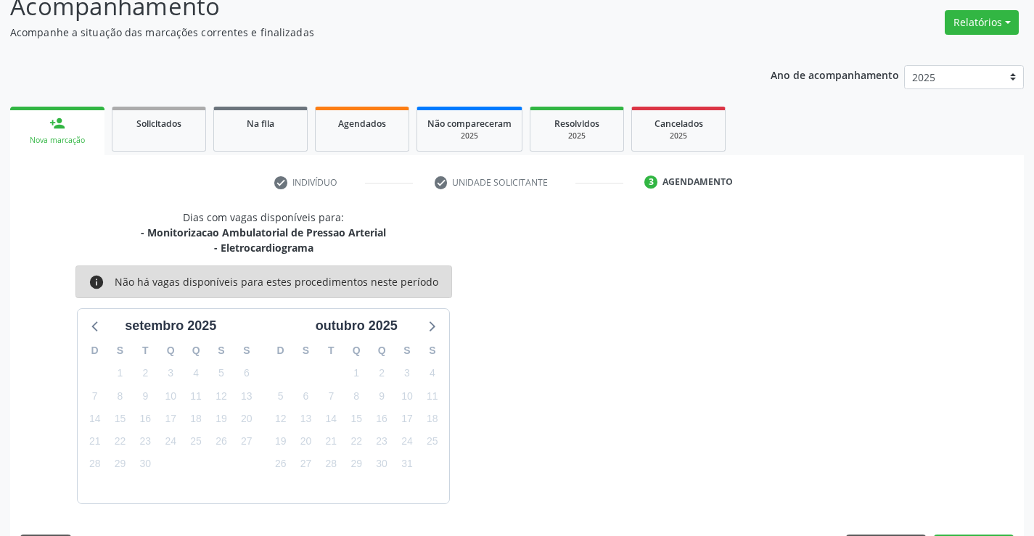
scroll to position [153, 0]
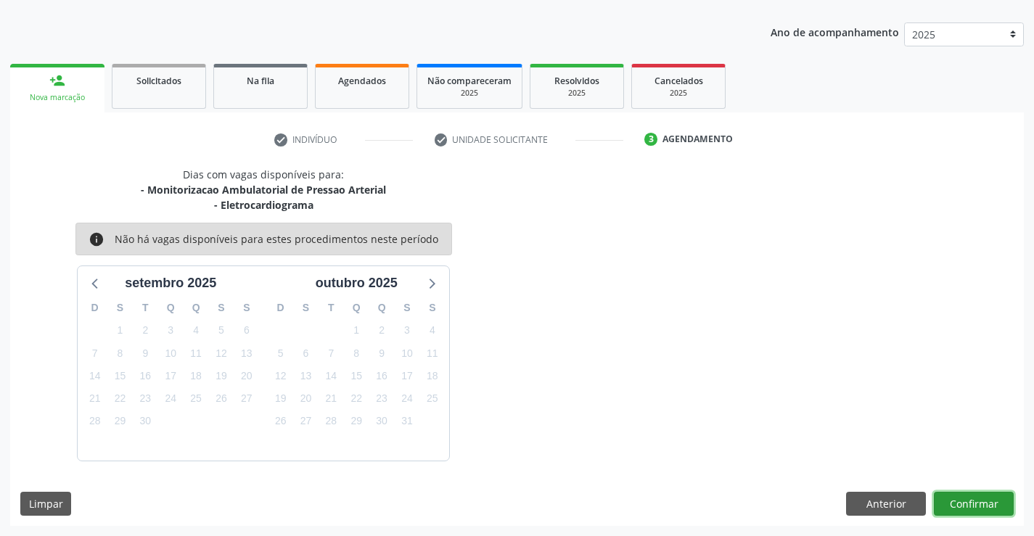
click at [974, 501] on button "Confirmar" at bounding box center [974, 504] width 80 height 25
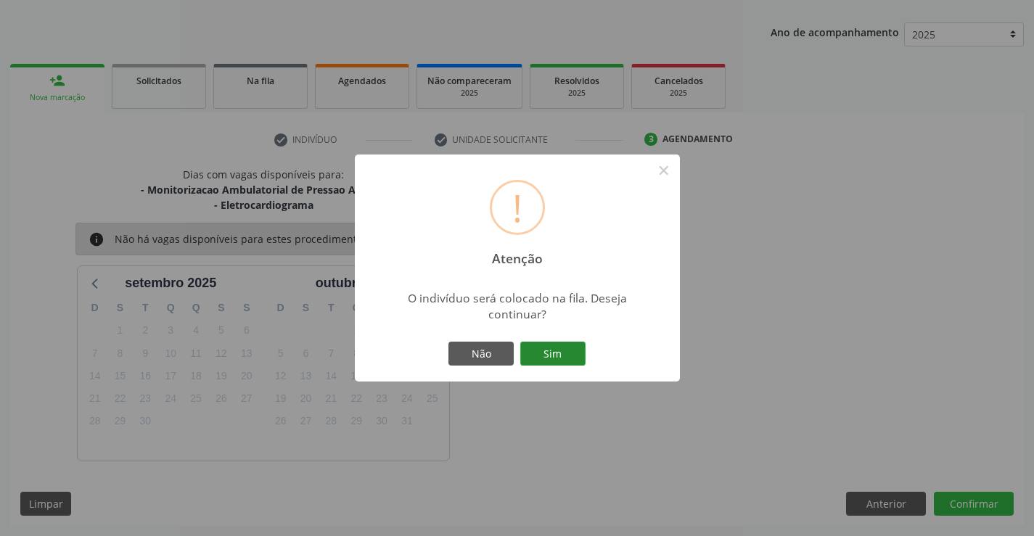
click at [565, 356] on button "Sim" at bounding box center [552, 354] width 65 height 25
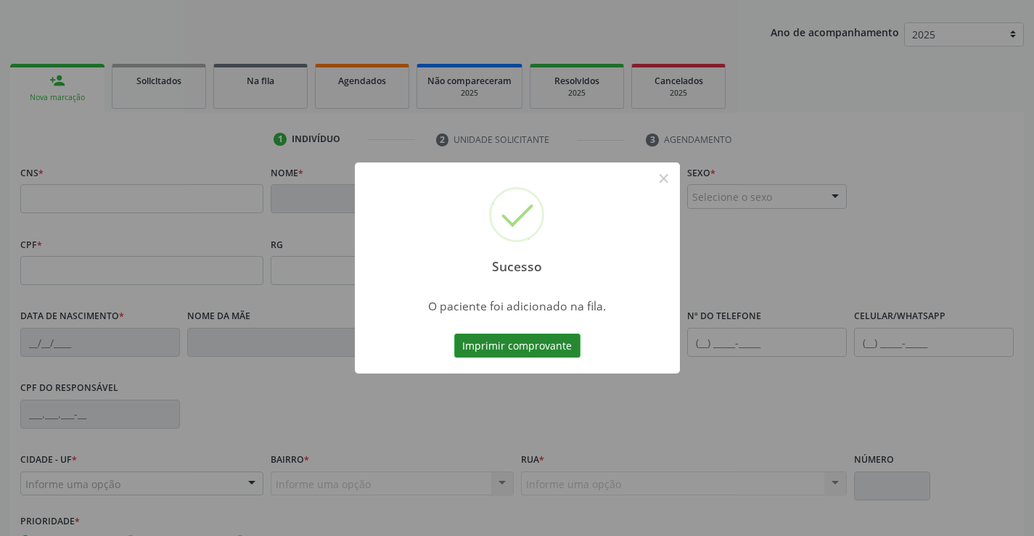
click at [564, 352] on button "Imprimir comprovante" at bounding box center [517, 346] width 126 height 25
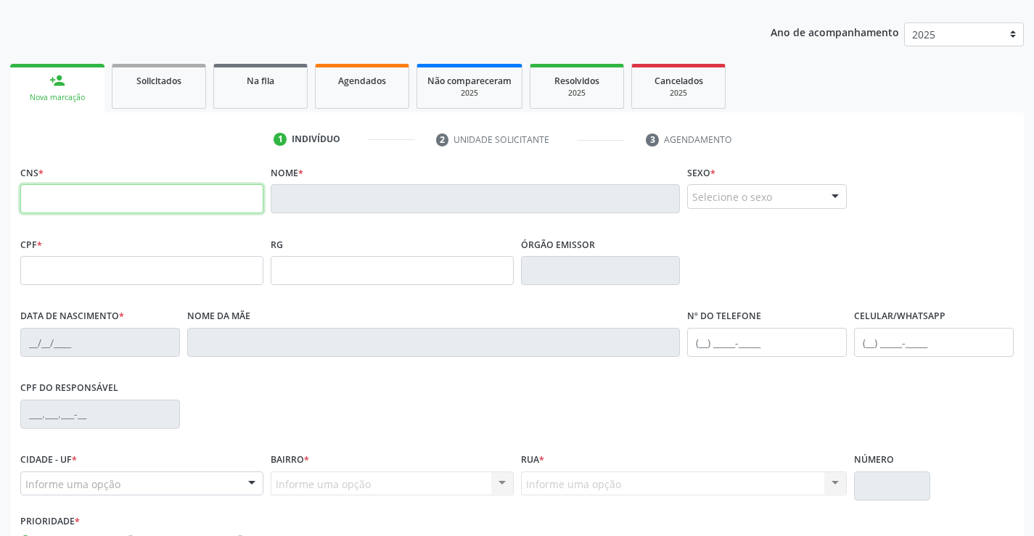
click at [49, 194] on input "text" at bounding box center [141, 198] width 243 height 29
drag, startPoint x: 266, startPoint y: 99, endPoint x: 41, endPoint y: 90, distance: 225.8
click at [266, 99] on link "Na fila" at bounding box center [260, 86] width 94 height 45
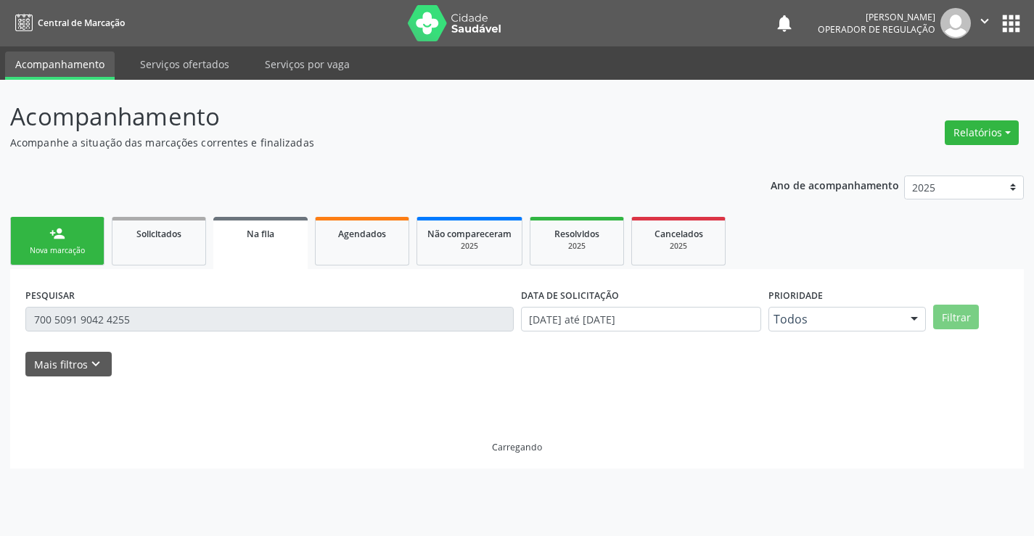
scroll to position [0, 0]
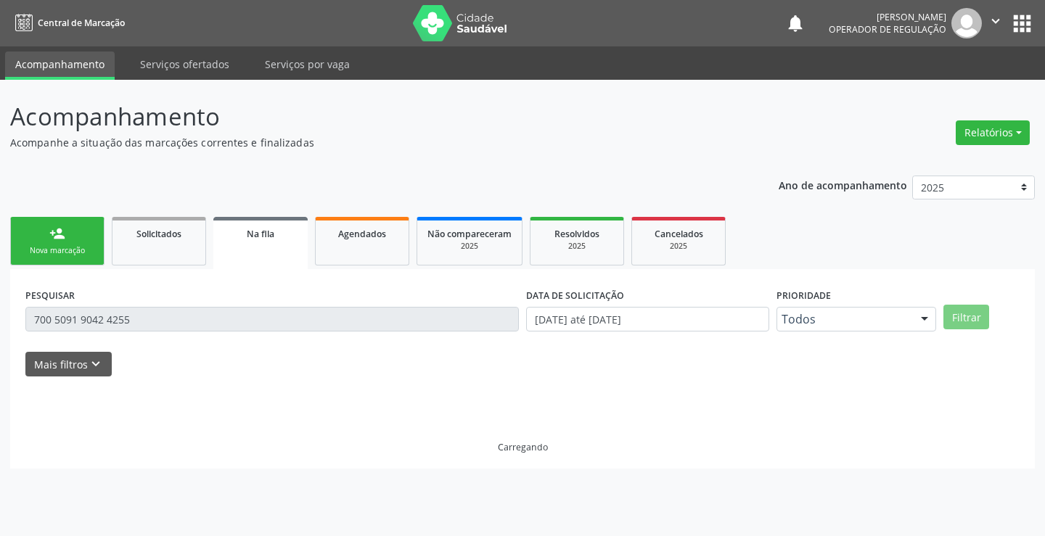
click at [40, 78] on link "Acompanhamento" at bounding box center [60, 66] width 110 height 28
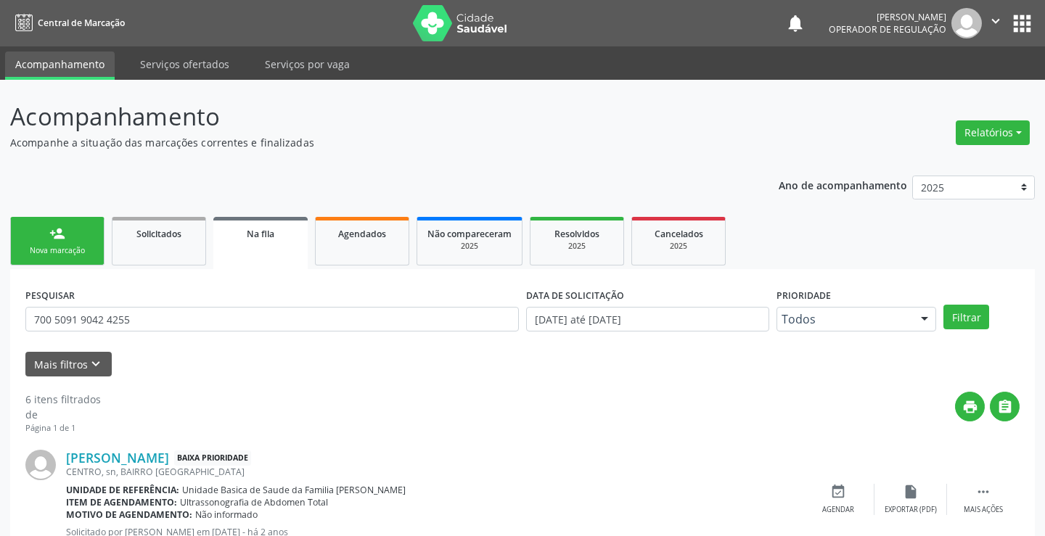
click at [55, 233] on div "person_add" at bounding box center [57, 234] width 16 height 16
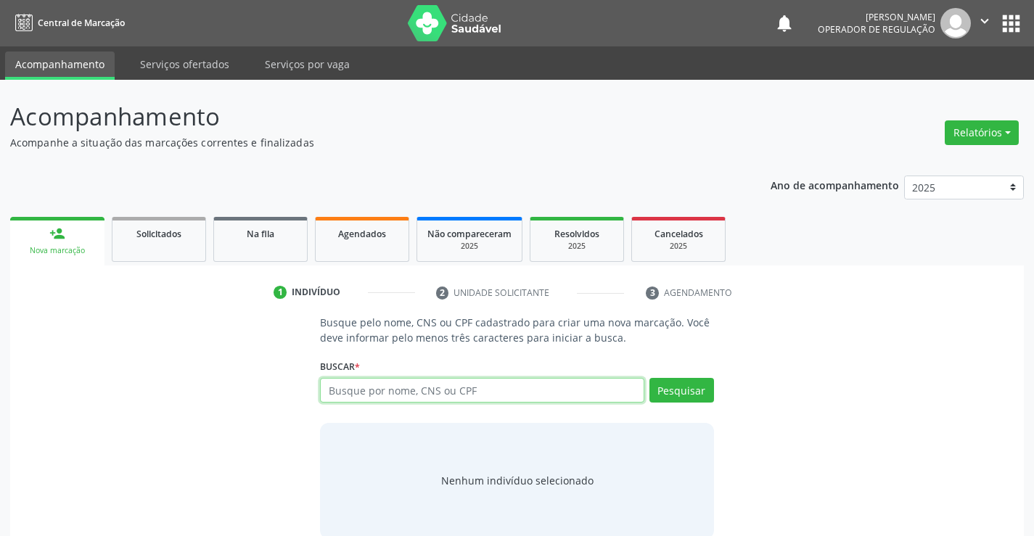
click at [395, 390] on input "text" at bounding box center [482, 390] width 324 height 25
type input "708803779475610"
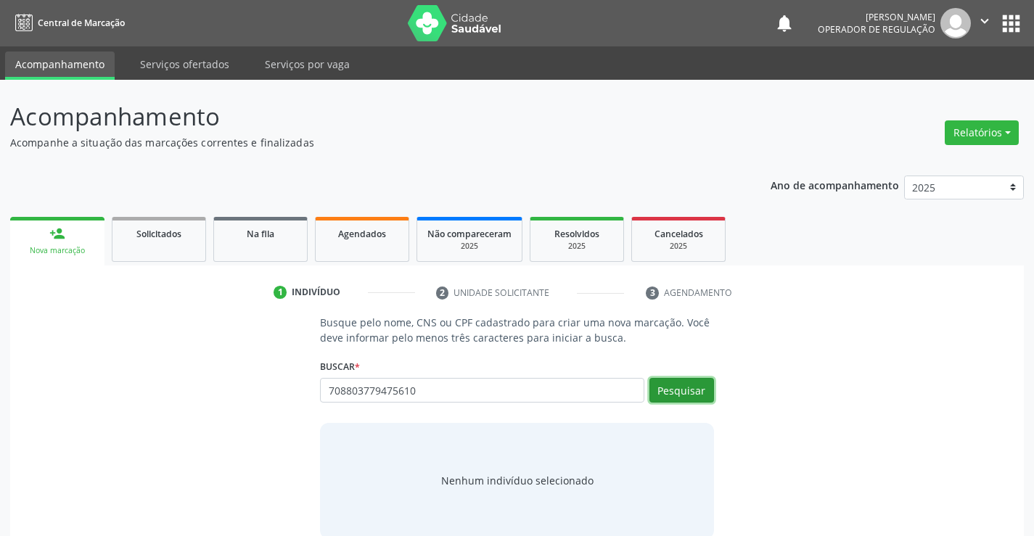
click at [662, 389] on button "Pesquisar" at bounding box center [681, 390] width 65 height 25
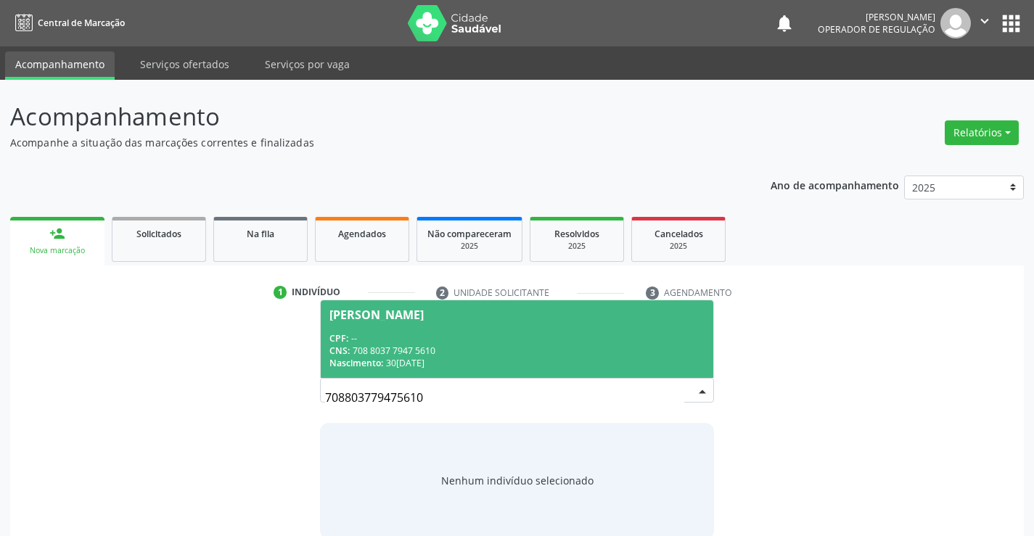
click at [474, 342] on div "CPF: --" at bounding box center [516, 338] width 374 height 12
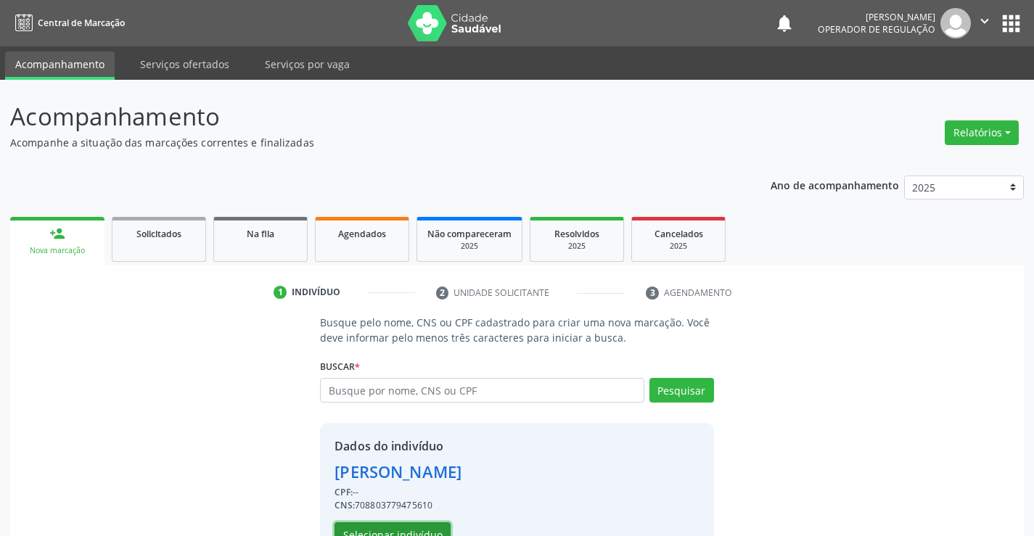
click at [369, 527] on button "Selecionar indivíduo" at bounding box center [392, 534] width 116 height 25
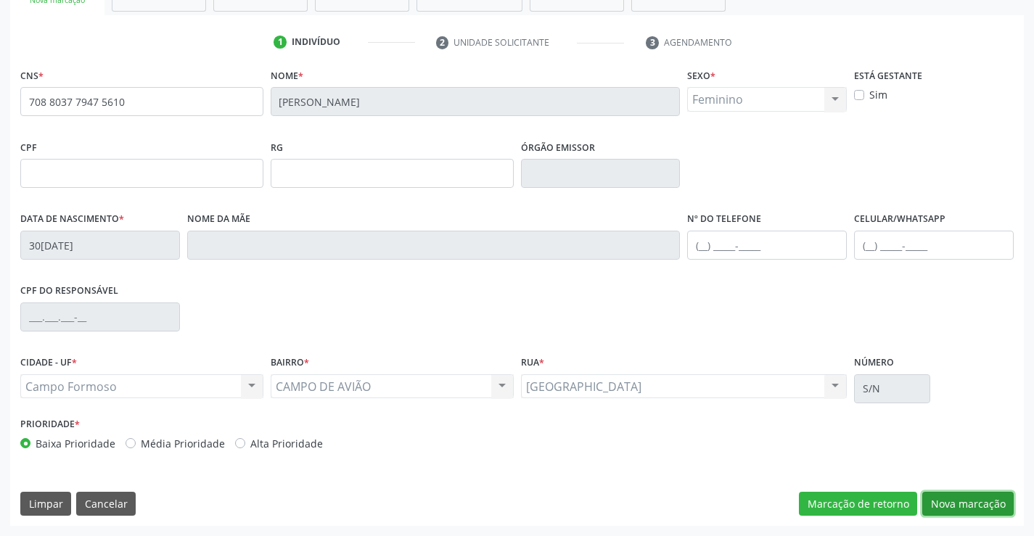
click at [946, 493] on button "Nova marcação" at bounding box center [967, 504] width 91 height 25
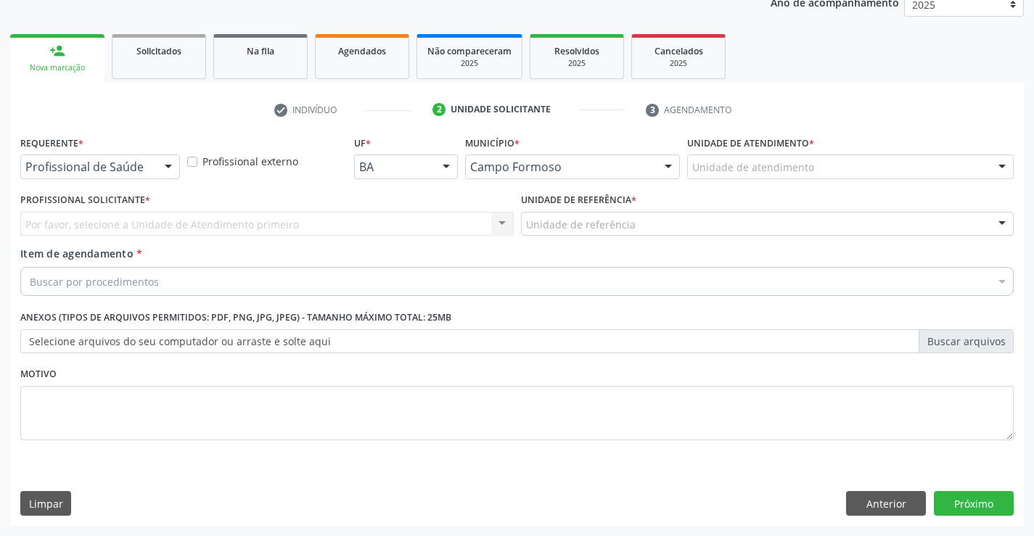
scroll to position [183, 0]
click at [882, 495] on button "Anterior" at bounding box center [886, 503] width 80 height 25
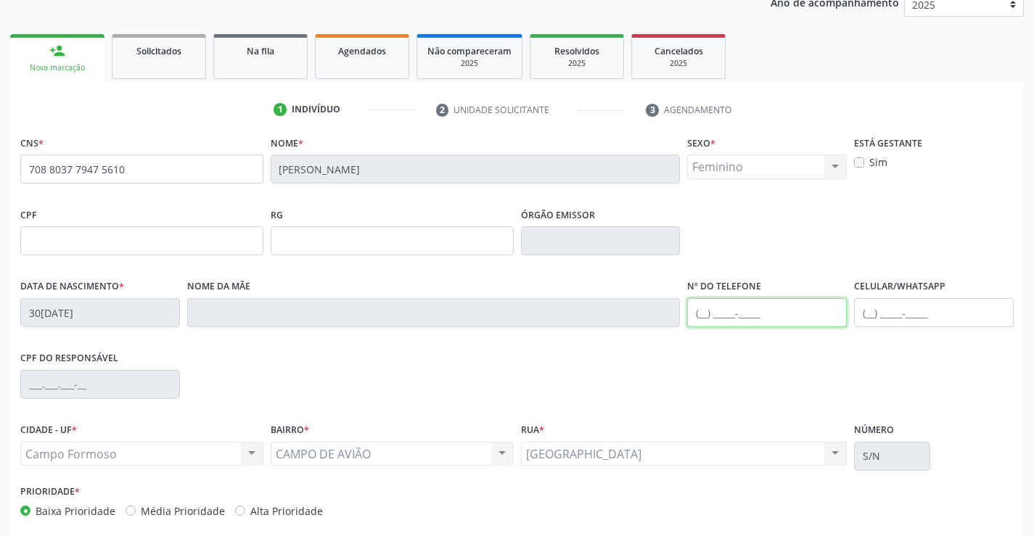
click at [743, 298] on input "text" at bounding box center [767, 312] width 160 height 29
type input "[PHONE_NUMBER]"
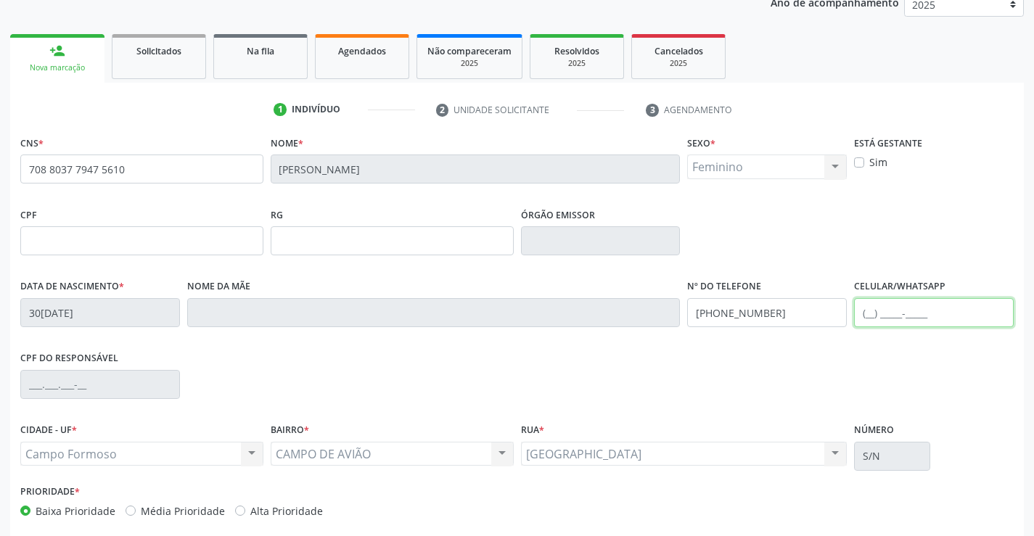
click at [936, 315] on input "text" at bounding box center [934, 312] width 160 height 29
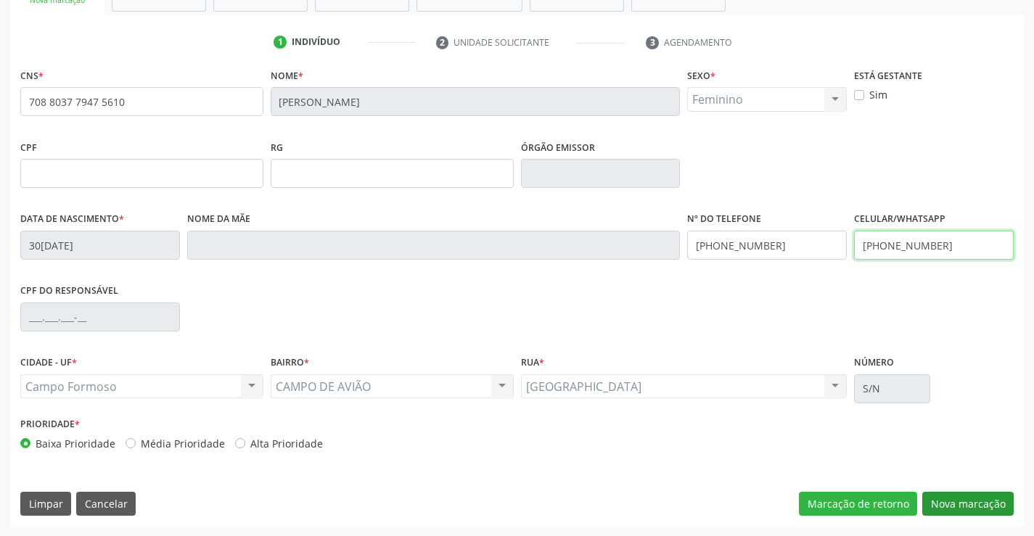
type input "[PHONE_NUMBER]"
click at [968, 503] on button "Nova marcação" at bounding box center [967, 504] width 91 height 25
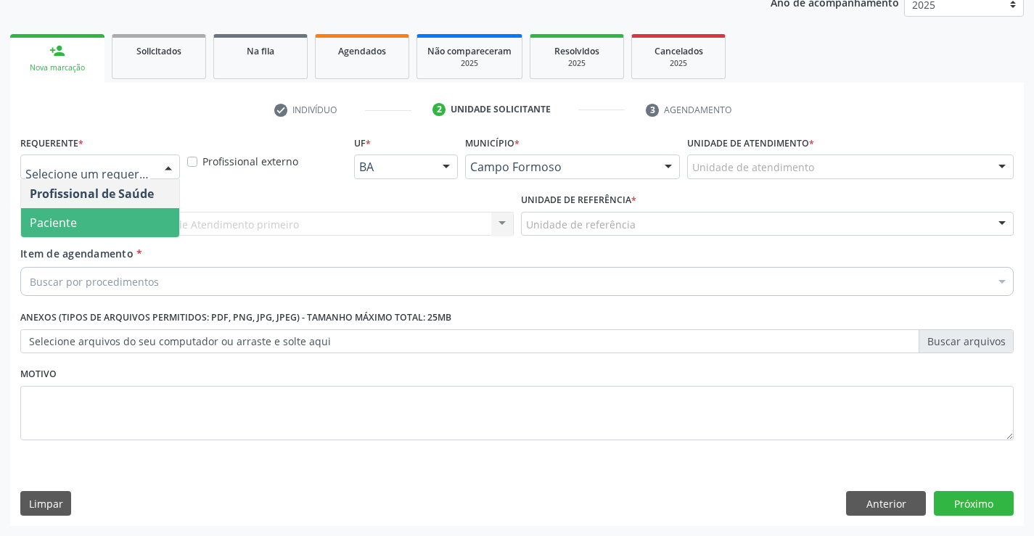
click at [78, 217] on span "Paciente" at bounding box center [100, 222] width 158 height 29
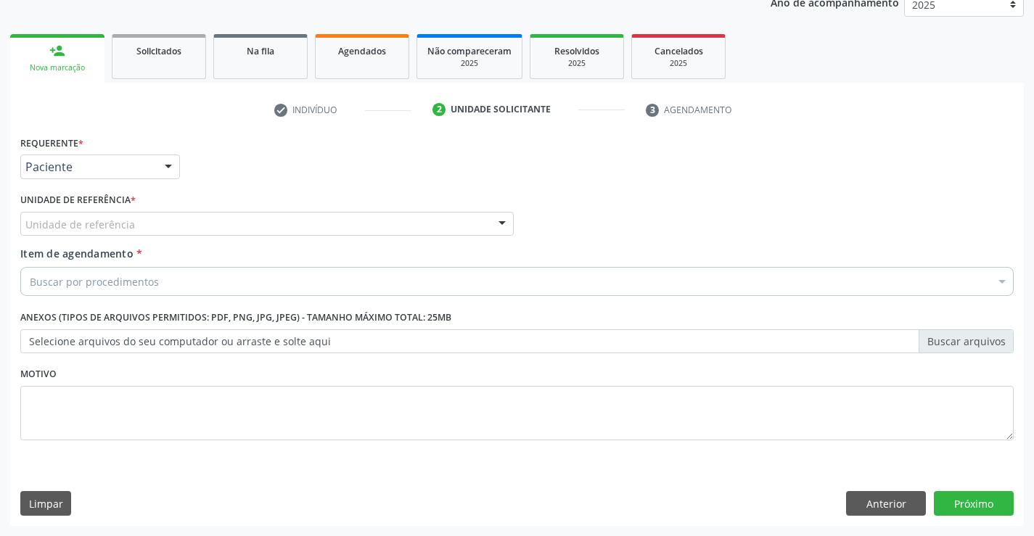
click at [247, 218] on div "Unidade de referência" at bounding box center [266, 224] width 493 height 25
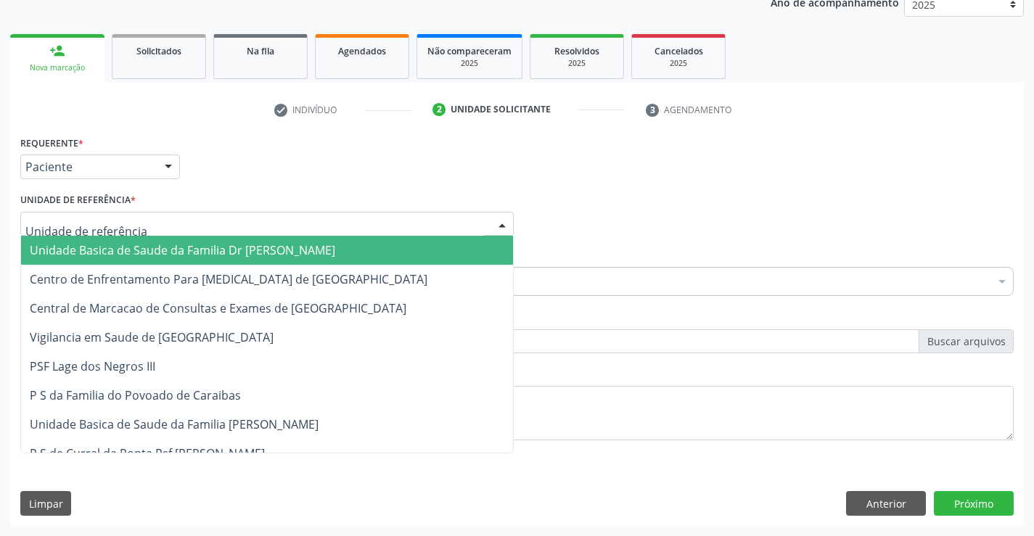
click at [200, 245] on span "Unidade Basica de Saude da Familia Dr [PERSON_NAME]" at bounding box center [182, 250] width 305 height 16
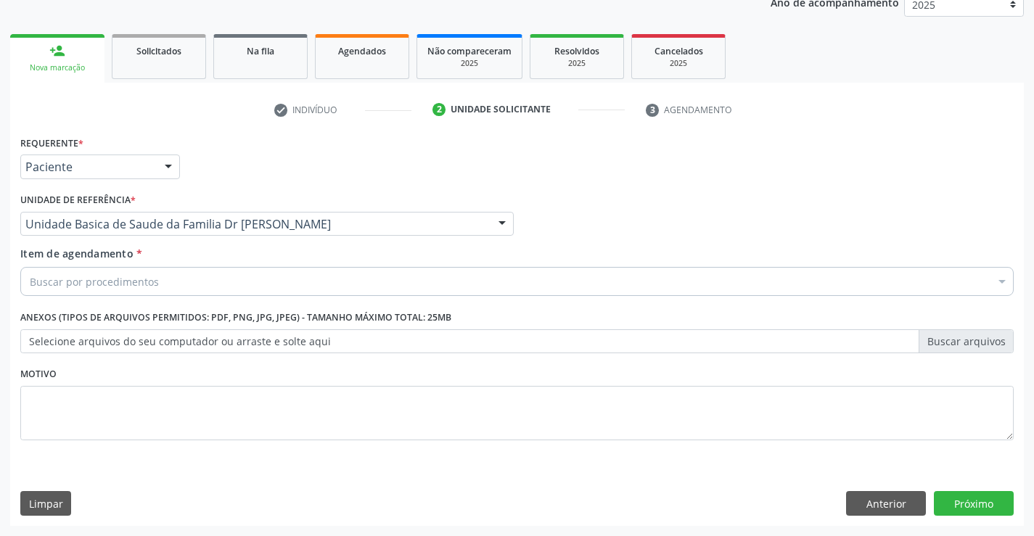
click at [305, 292] on div "Buscar por procedimentos" at bounding box center [516, 281] width 993 height 29
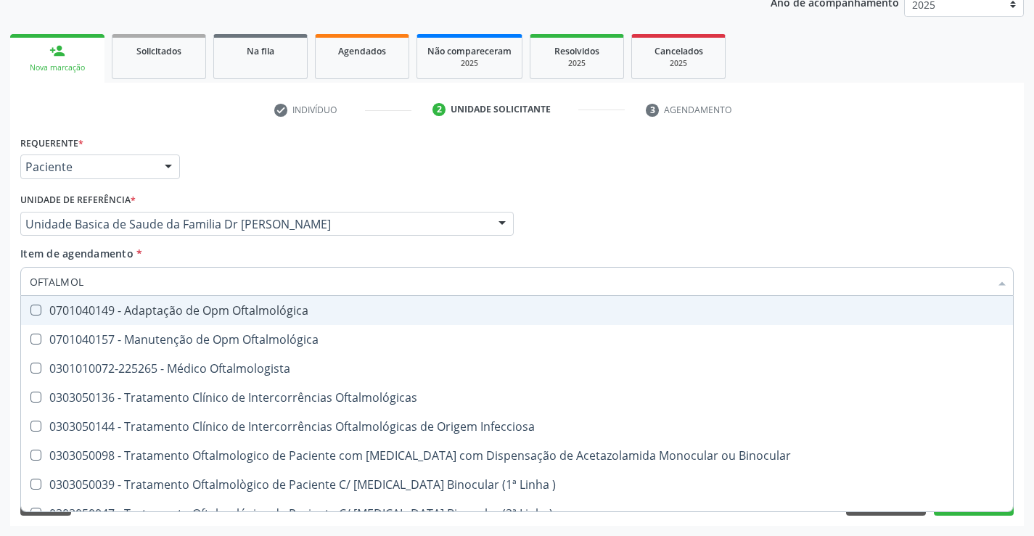
type input "OFTALMOLO"
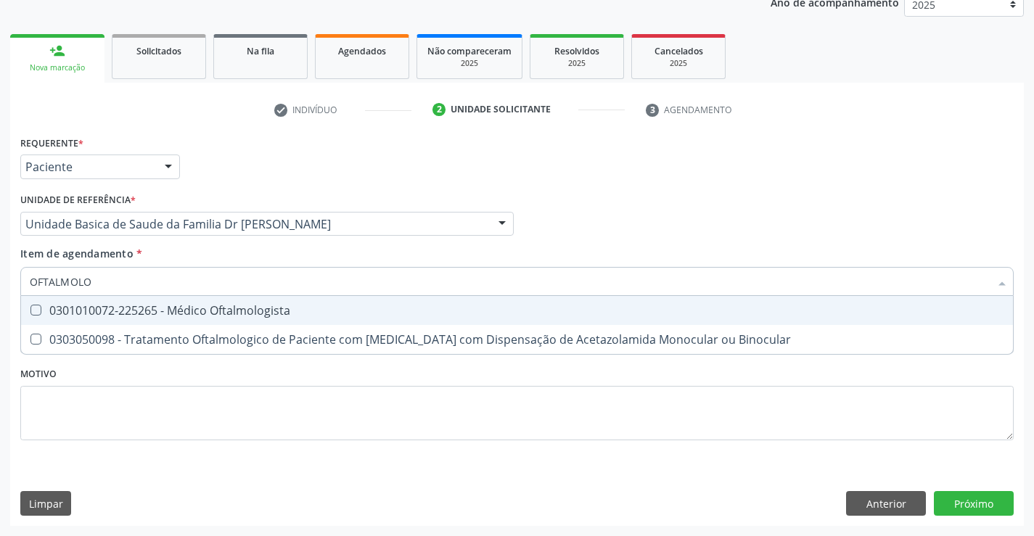
click at [272, 308] on div "0301010072-225265 - Médico Oftalmologista" at bounding box center [517, 311] width 974 height 12
checkbox Oftalmologista "true"
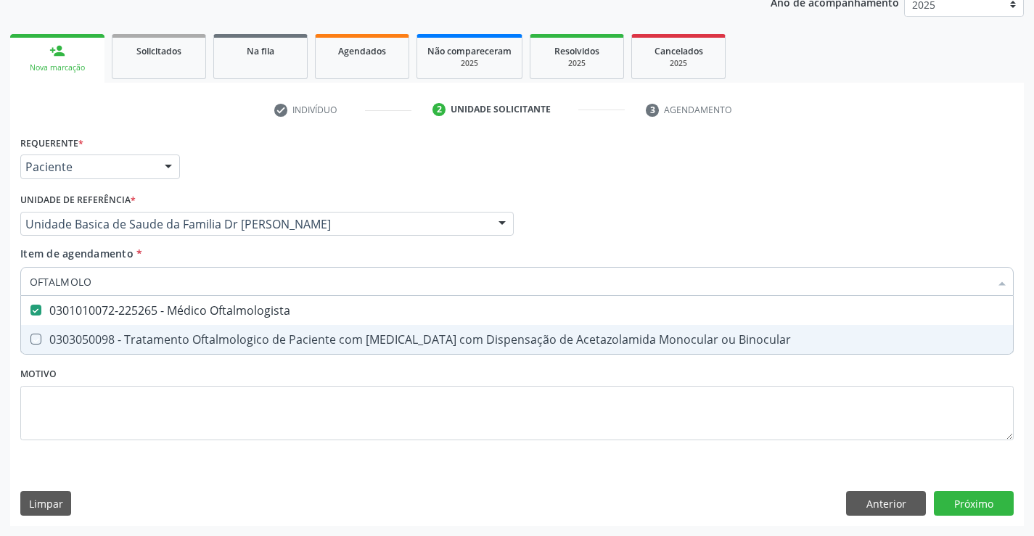
click at [349, 384] on div "Requerente * Paciente Profissional de Saúde Paciente Nenhum resultado encontrad…" at bounding box center [516, 296] width 993 height 329
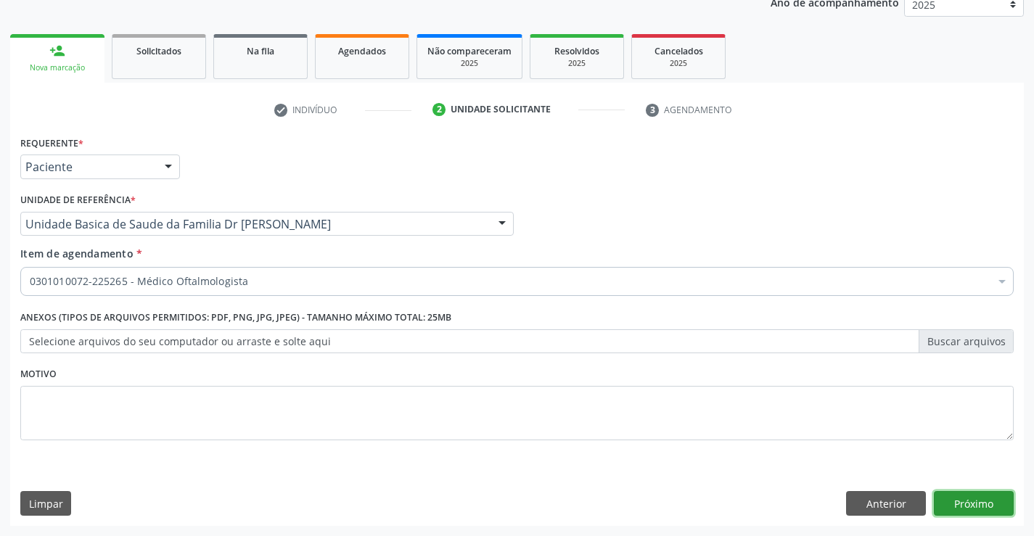
click at [965, 508] on button "Próximo" at bounding box center [974, 503] width 80 height 25
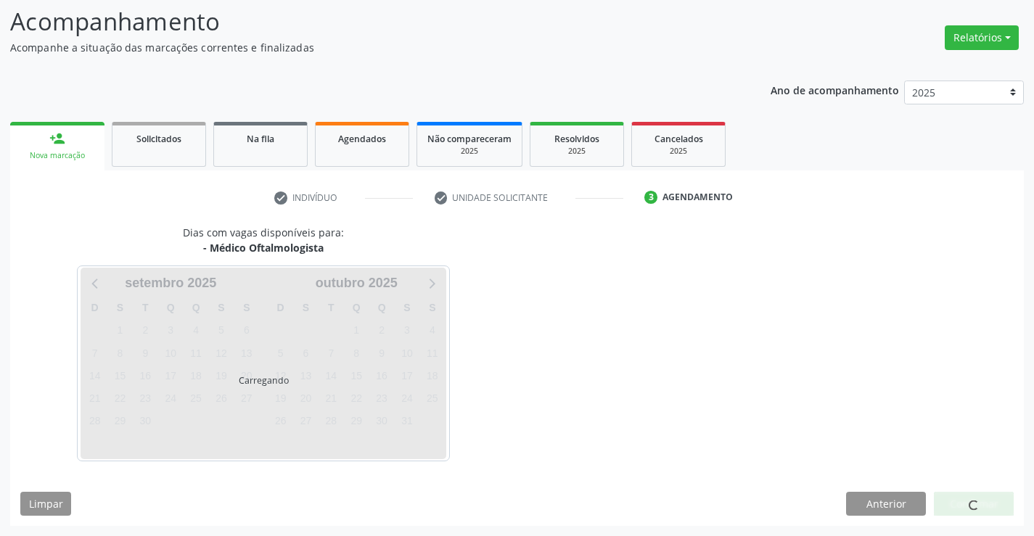
scroll to position [138, 0]
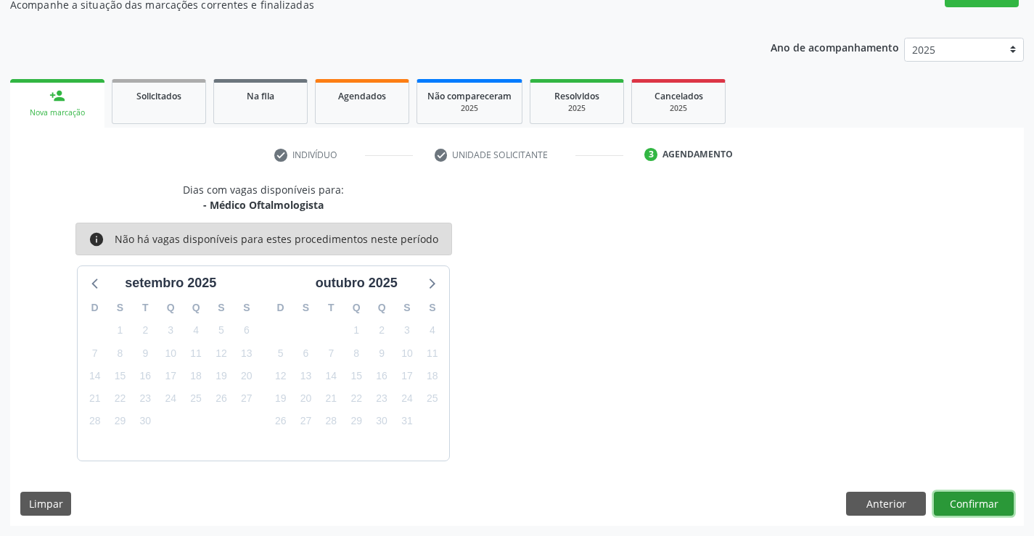
click at [944, 497] on button "Confirmar" at bounding box center [974, 504] width 80 height 25
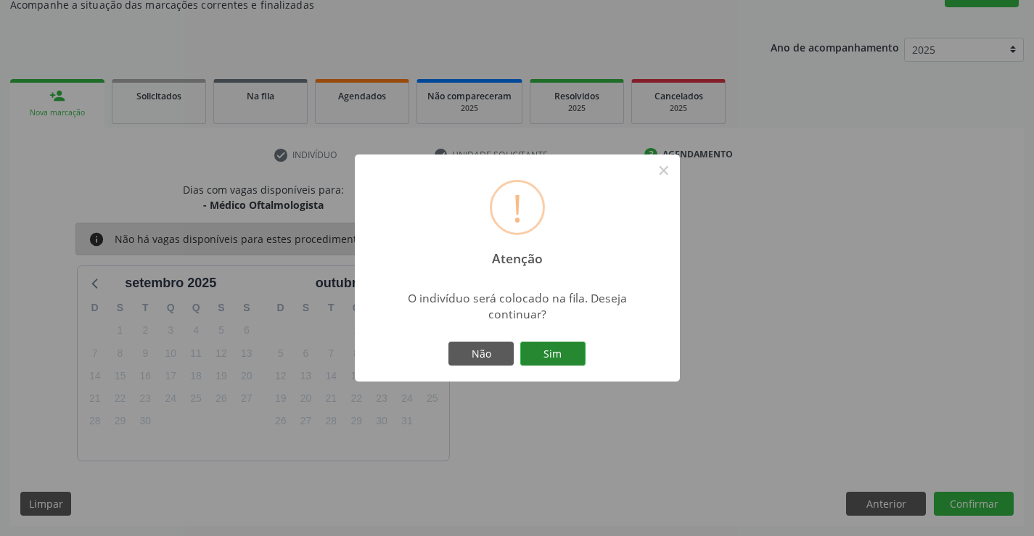
click at [543, 344] on button "Sim" at bounding box center [552, 354] width 65 height 25
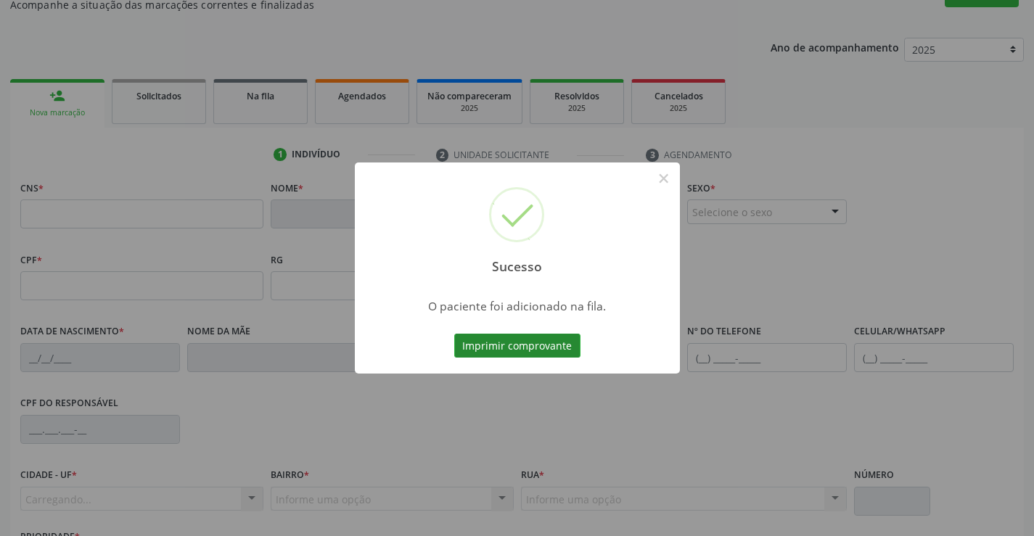
click at [522, 348] on button "Imprimir comprovante" at bounding box center [517, 346] width 126 height 25
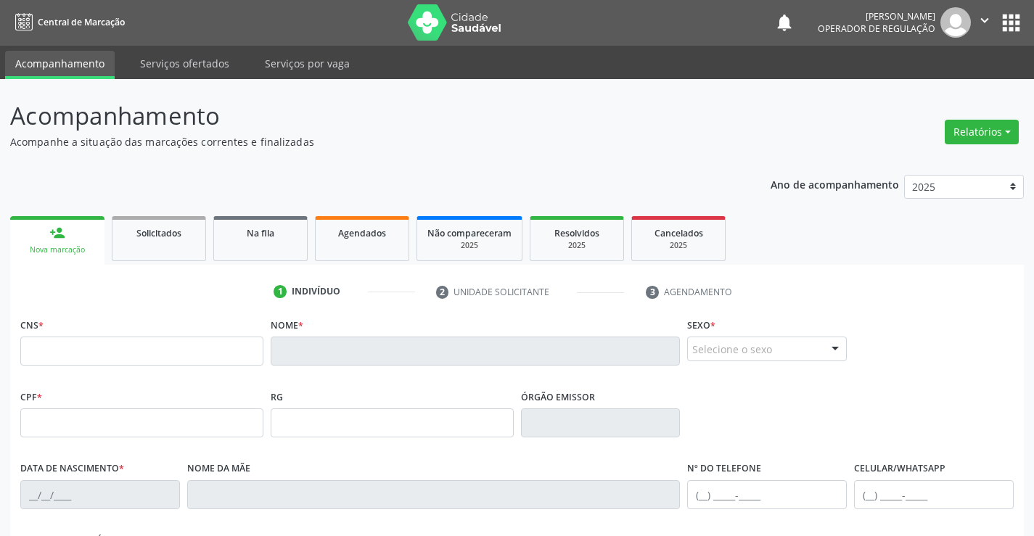
scroll to position [73, 0]
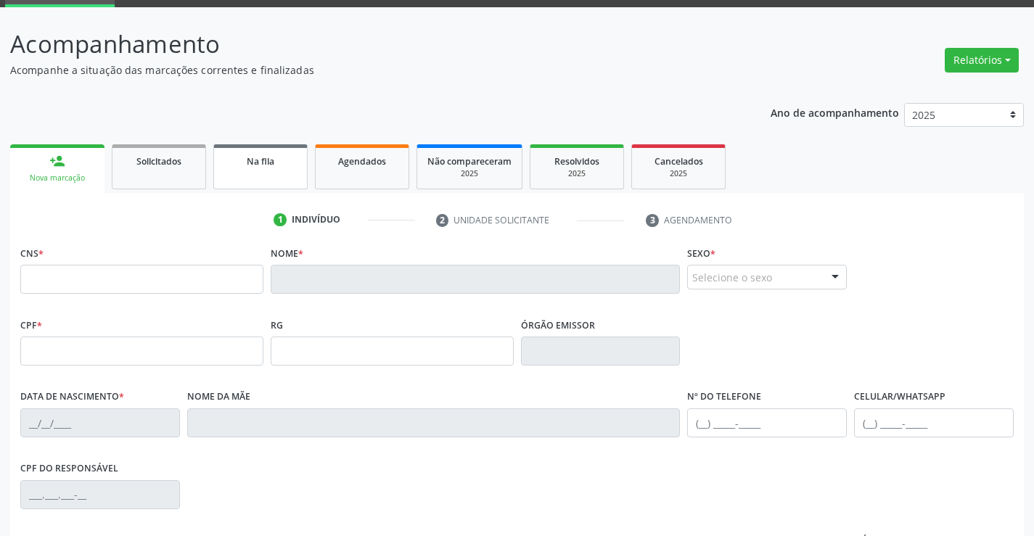
click at [252, 163] on span "Na fila" at bounding box center [261, 161] width 28 height 12
click at [252, 163] on div "Acompanhamento Acompanhe a situação das marcações correntes e finalizadas Relat…" at bounding box center [517, 365] width 1014 height 678
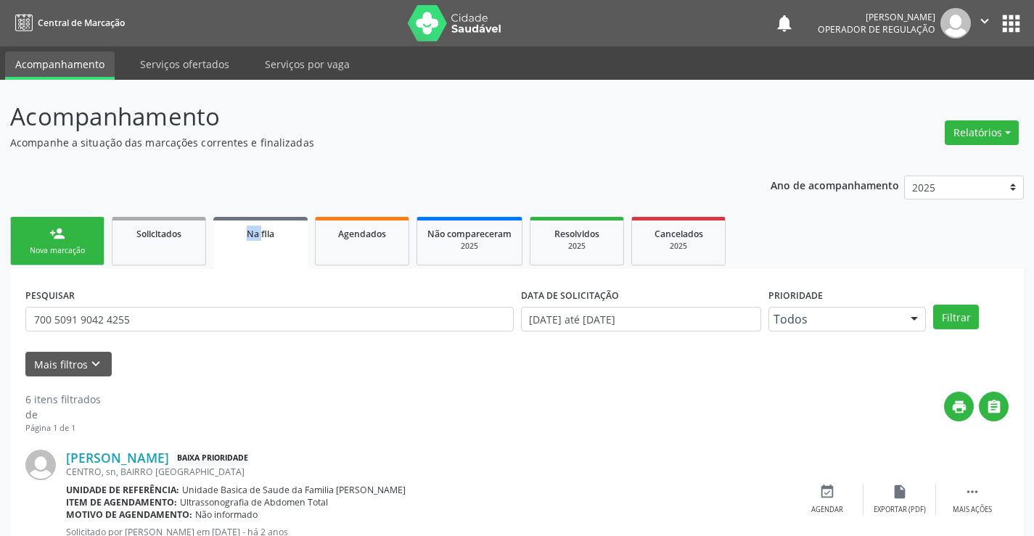
click at [287, 244] on link "Na fila" at bounding box center [260, 243] width 94 height 52
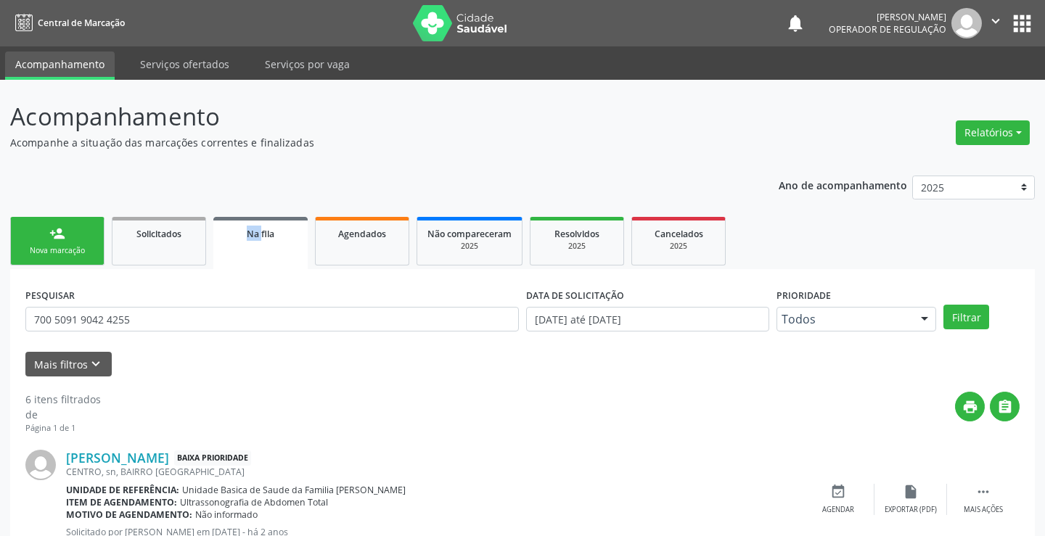
click at [287, 244] on link "Na fila" at bounding box center [260, 243] width 94 height 52
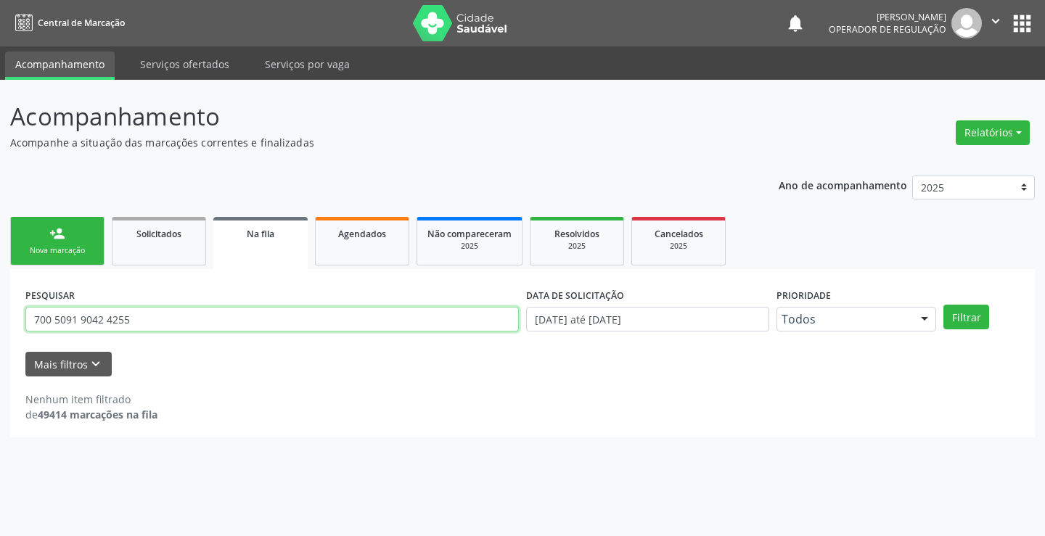
click at [152, 321] on input "700 5091 9042 4255" at bounding box center [271, 319] width 493 height 25
type input "7"
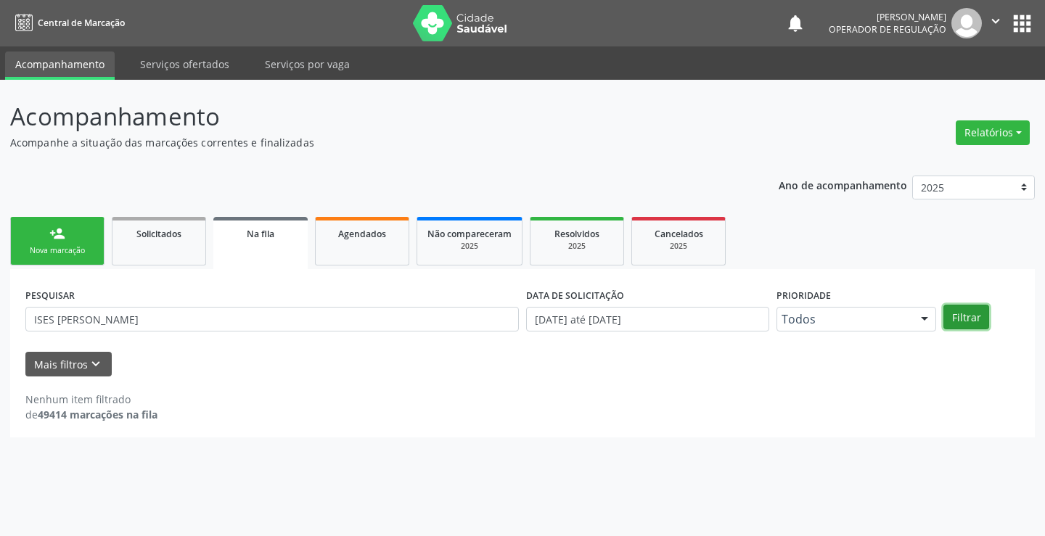
click at [970, 316] on button "Filtrar" at bounding box center [966, 317] width 46 height 25
click at [38, 326] on input "ISES MARIANE VIEIRA DA SILVA LOPES" at bounding box center [271, 319] width 493 height 25
click at [102, 321] on input "ISES MARIANE VIEIRA DA SILVA LOPES" at bounding box center [271, 319] width 493 height 25
click at [956, 314] on button "Filtrar" at bounding box center [966, 317] width 46 height 25
click at [46, 316] on input "ISES MARIANY VIEIRA DA SILVA LOPES" at bounding box center [271, 319] width 493 height 25
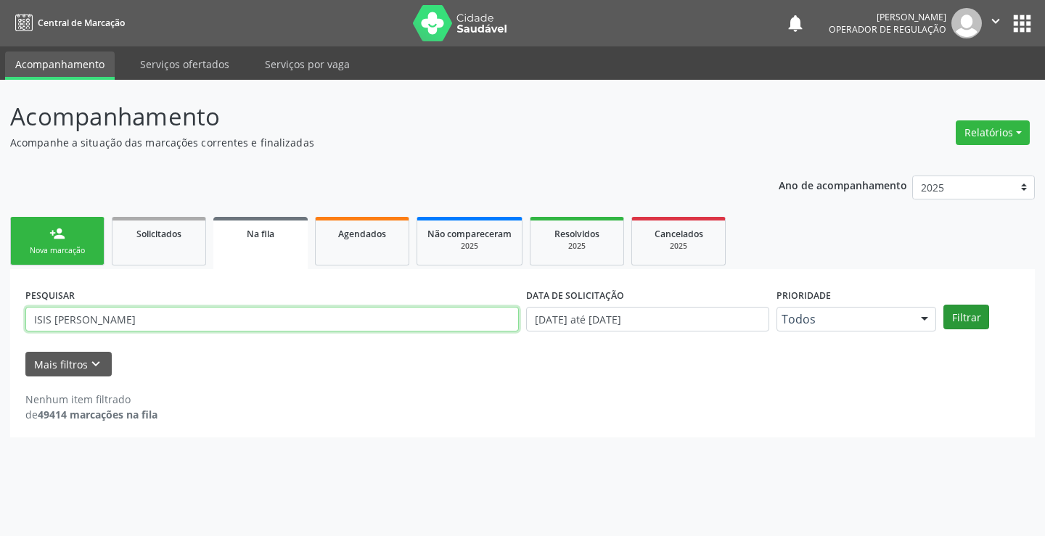
type input "ISIS MARIANY VIEIRA DA SILVA LOPES"
click at [970, 321] on button "Filtrar" at bounding box center [966, 317] width 46 height 25
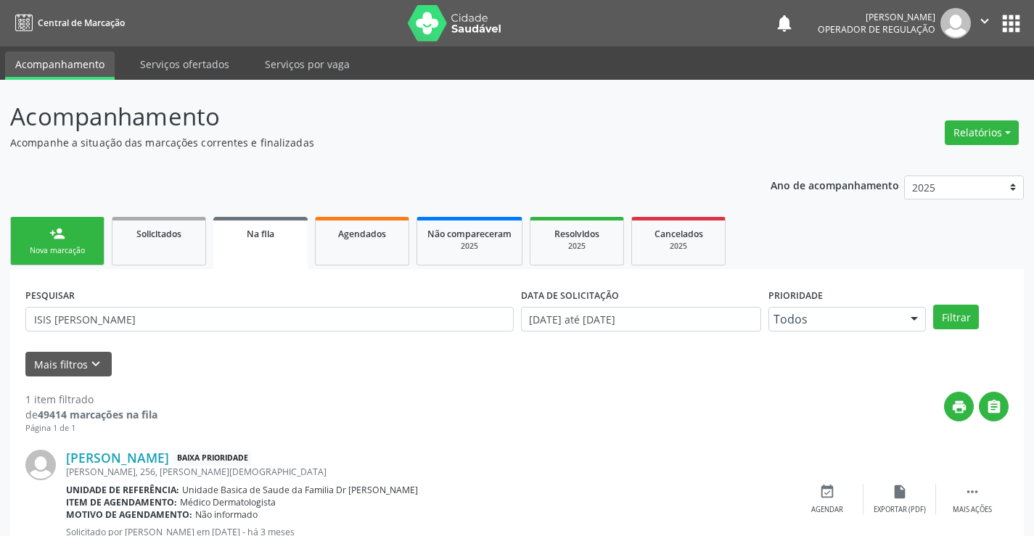
click at [744, 399] on div "print " at bounding box center [582, 413] width 851 height 43
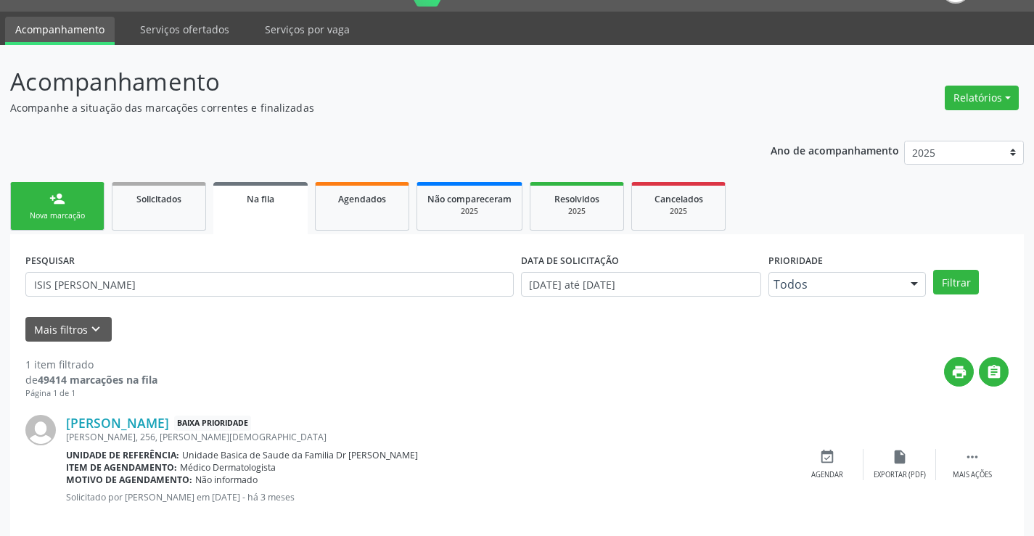
scroll to position [53, 0]
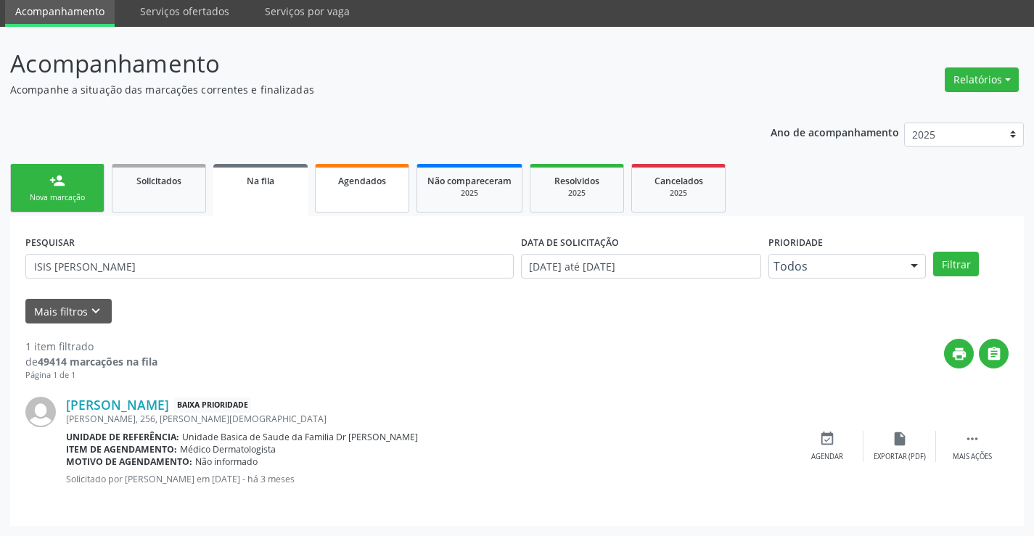
click at [378, 194] on link "Agendados" at bounding box center [362, 188] width 94 height 49
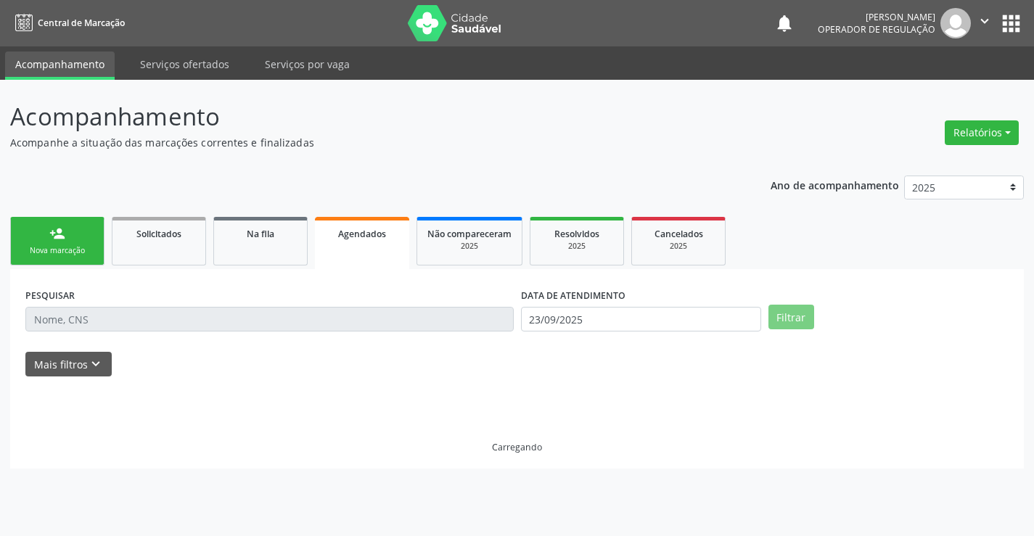
scroll to position [0, 0]
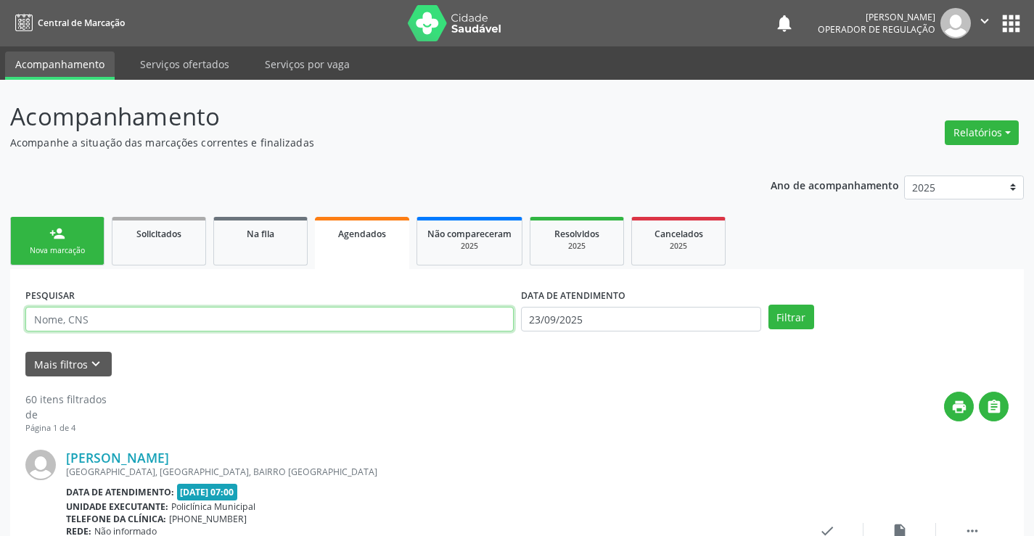
click at [130, 318] on input "text" at bounding box center [269, 319] width 488 height 25
click at [768, 305] on button "Filtrar" at bounding box center [791, 317] width 46 height 25
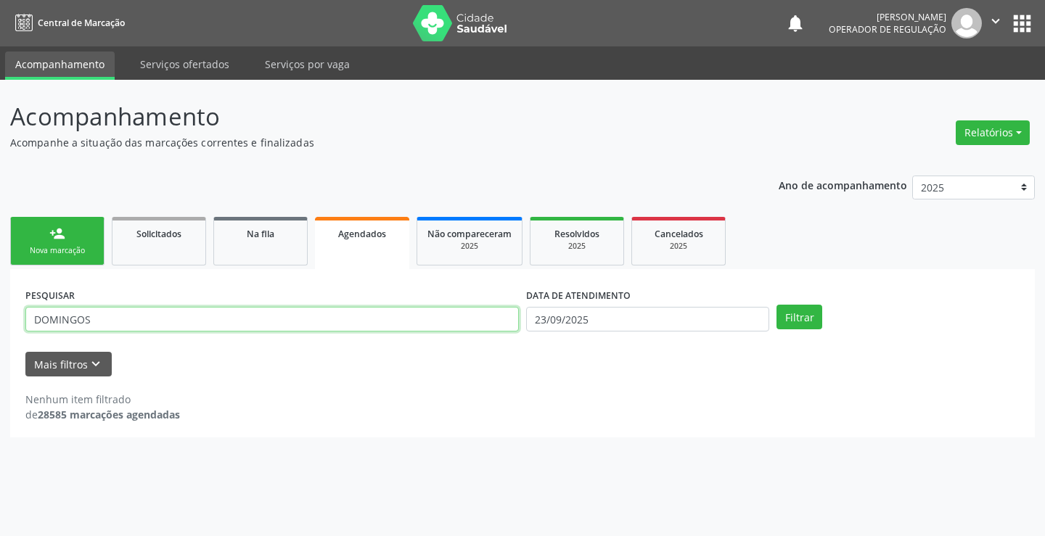
click at [126, 324] on input "DOMINGOS" at bounding box center [271, 319] width 493 height 25
type input "DOMINGOSFERREIRAS DOS SANTOS"
click at [776, 305] on button "Filtrar" at bounding box center [799, 317] width 46 height 25
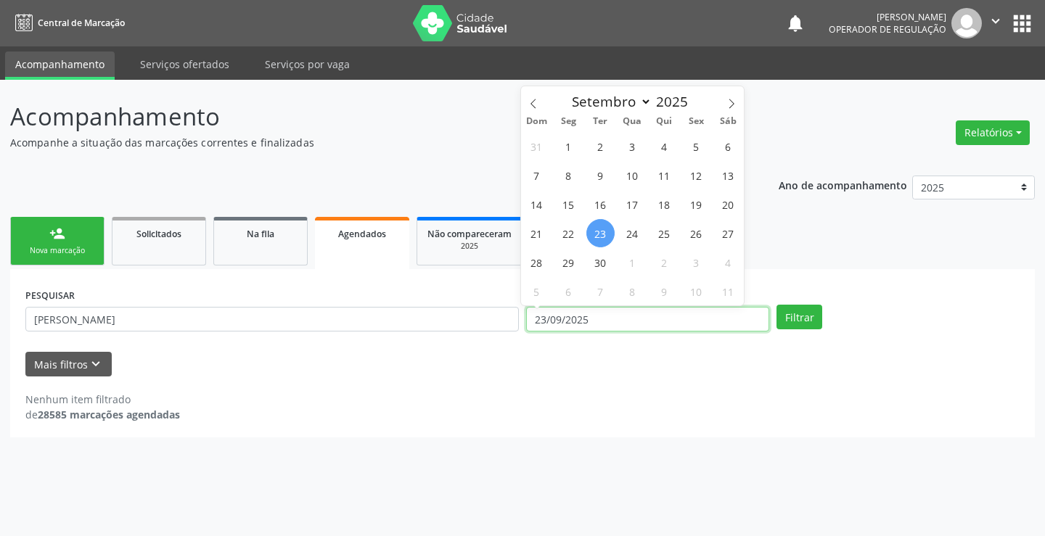
click at [613, 321] on input "23/09/2025" at bounding box center [647, 319] width 243 height 25
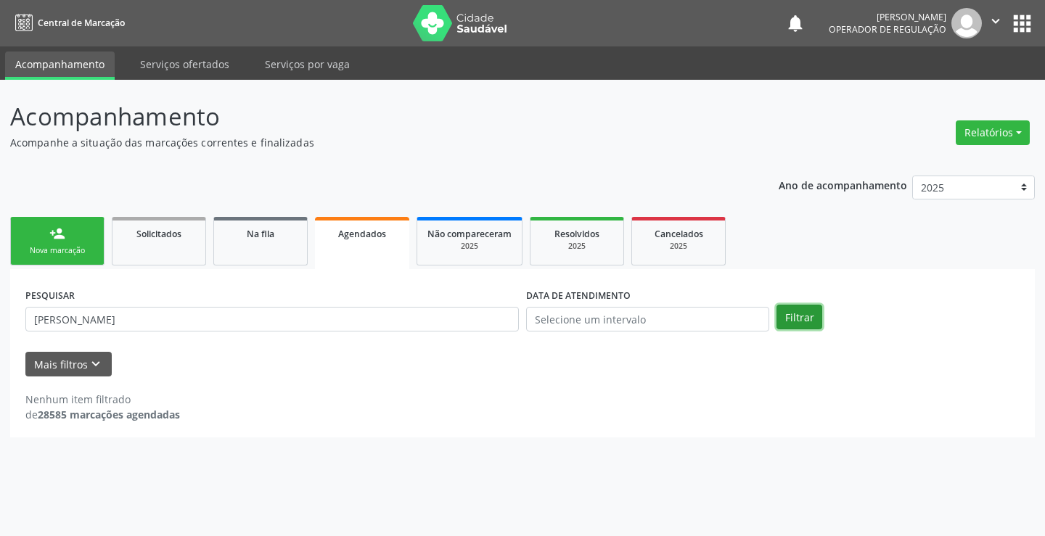
click at [787, 317] on button "Filtrar" at bounding box center [799, 317] width 46 height 25
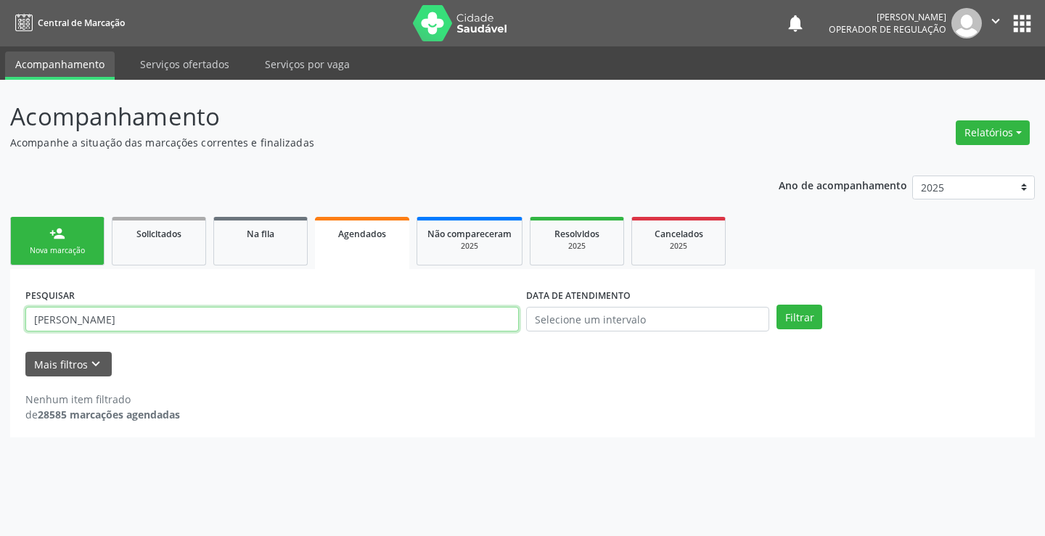
click at [90, 320] on input "DOMINGOSFERREIRAS DOS SANTOS" at bounding box center [271, 319] width 493 height 25
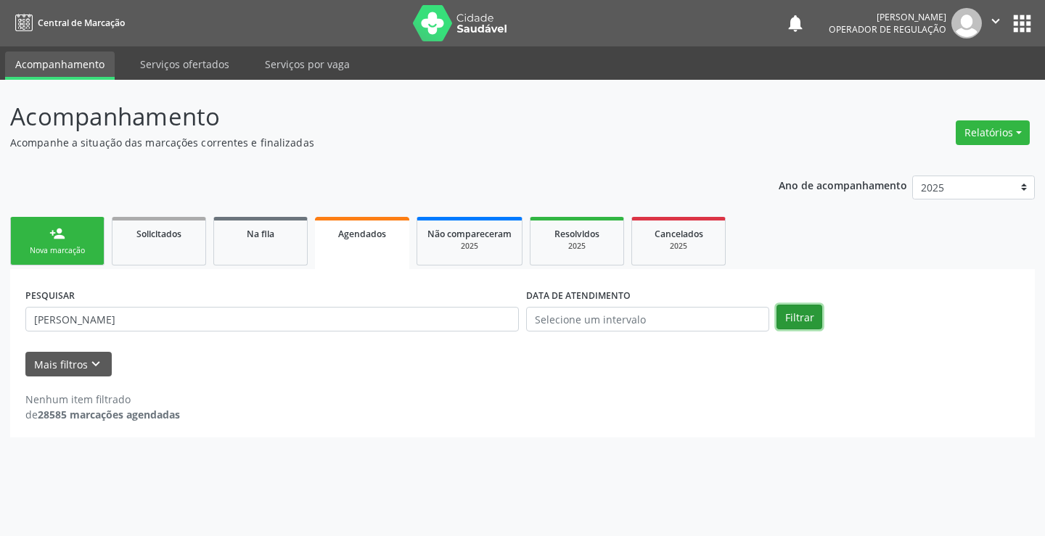
click at [813, 320] on button "Filtrar" at bounding box center [799, 317] width 46 height 25
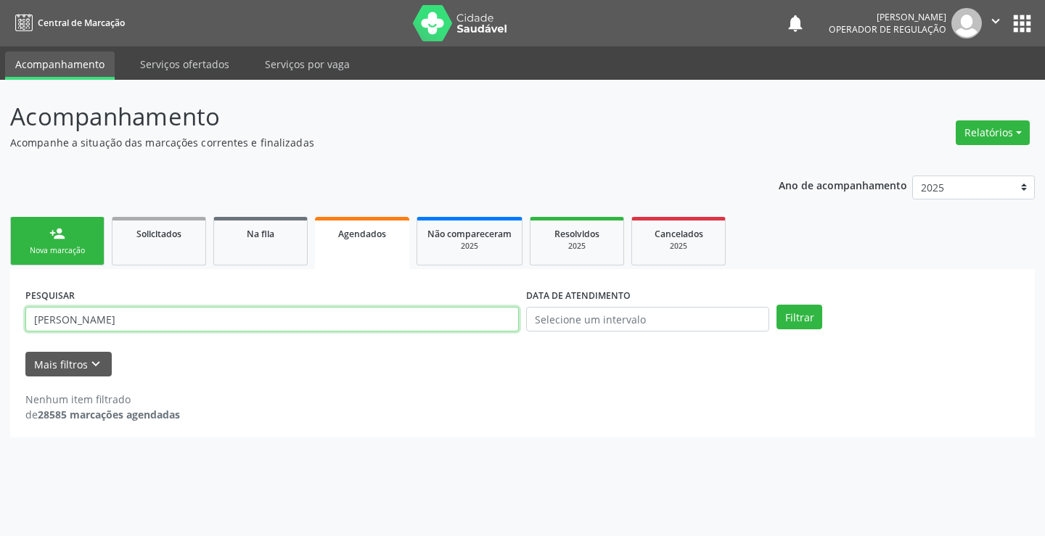
click at [141, 319] on input "DOMINGOS FERREIRAS DOS SANTOS" at bounding box center [271, 319] width 493 height 25
type input "DOMINGOS FERREIRA DOS SANTOS"
click at [795, 303] on div "PESQUISAR DOMINGOS FERREIRA DOS SANTOS DATA DE ATENDIMENTO Filtrar" at bounding box center [522, 312] width 1001 height 57
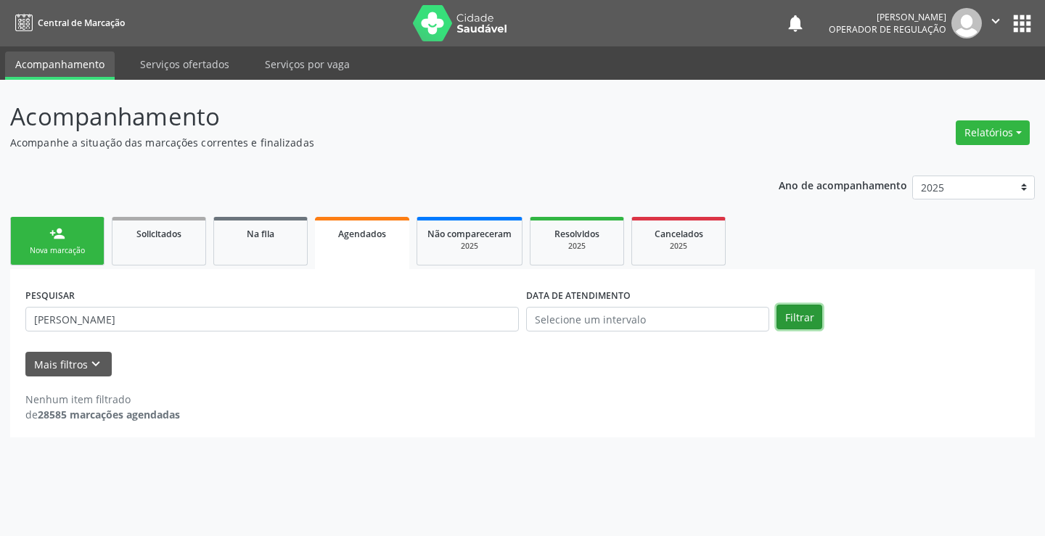
click at [805, 319] on button "Filtrar" at bounding box center [799, 317] width 46 height 25
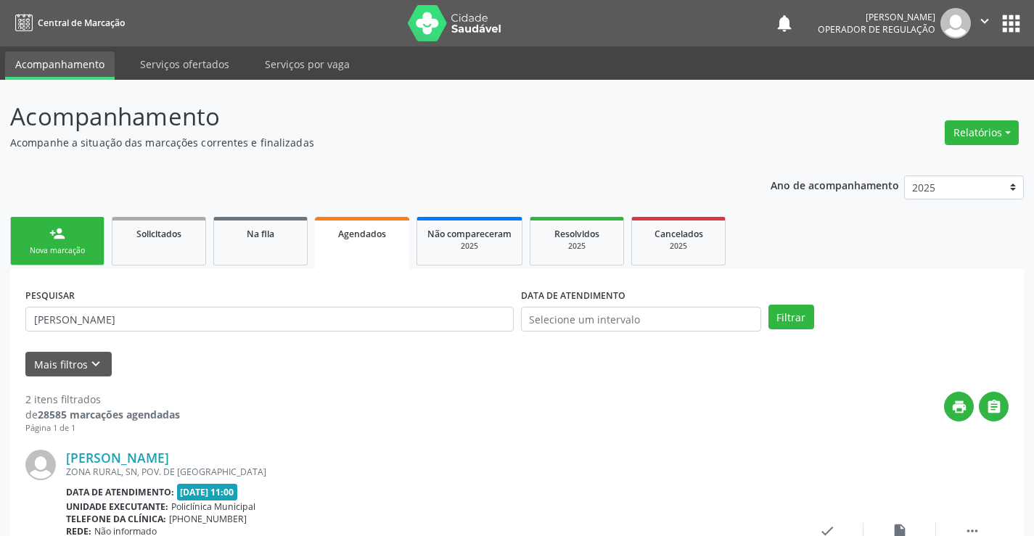
click at [46, 248] on div "Nova marcação" at bounding box center [57, 250] width 73 height 11
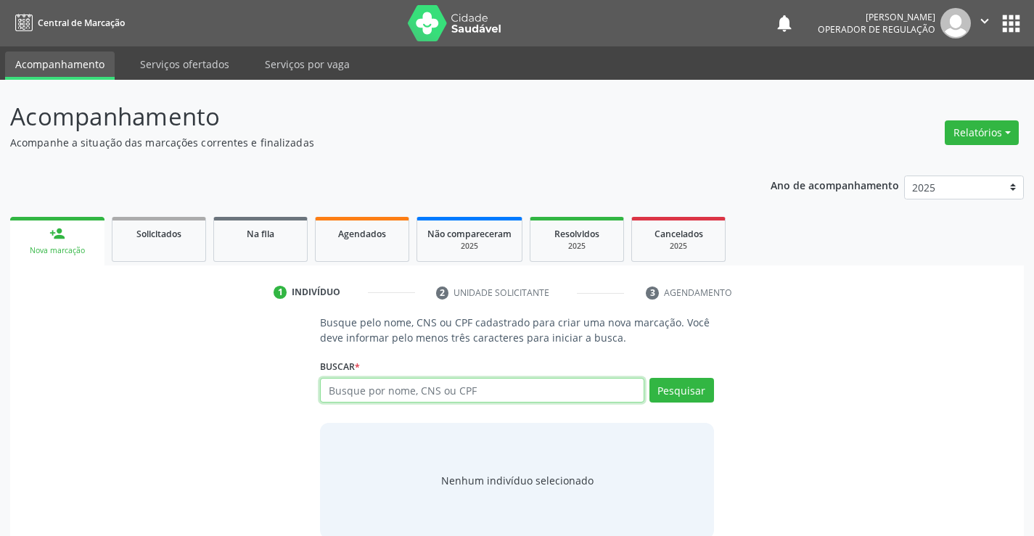
click at [414, 393] on input "text" at bounding box center [482, 390] width 324 height 25
type input "IONE"
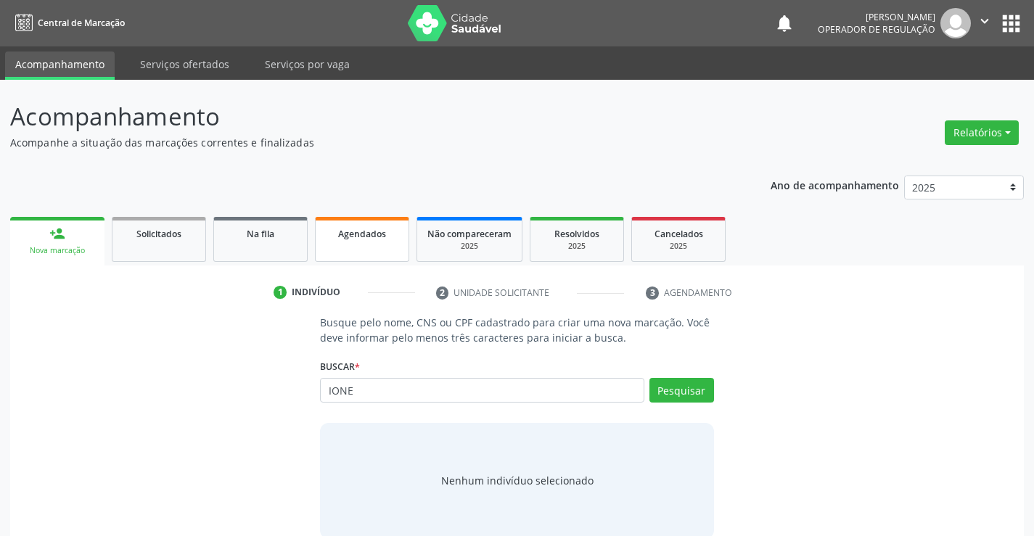
click at [382, 242] on link "Agendados" at bounding box center [362, 239] width 94 height 45
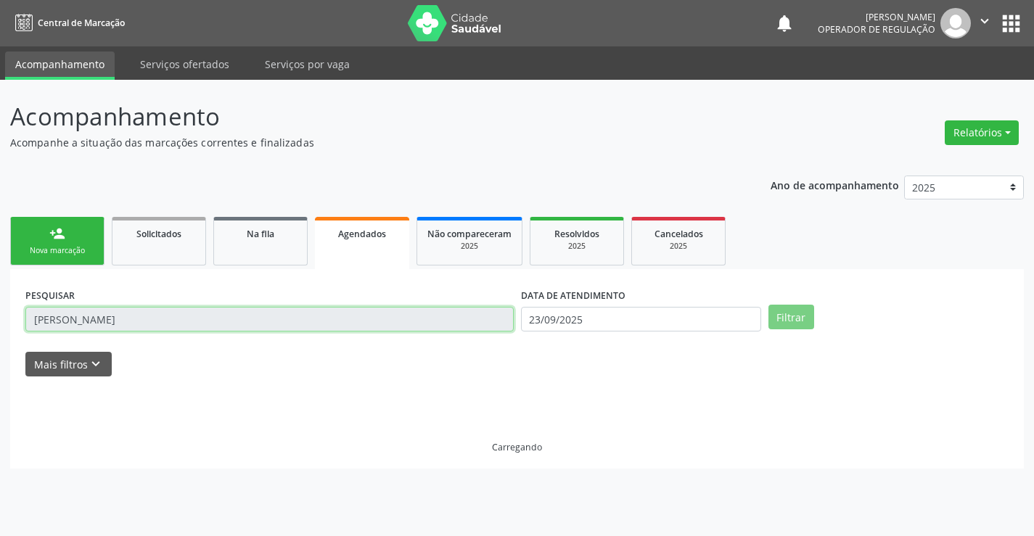
click at [213, 315] on input "DOMINGOS FERREIRA DOS SANTOS" at bounding box center [269, 319] width 488 height 25
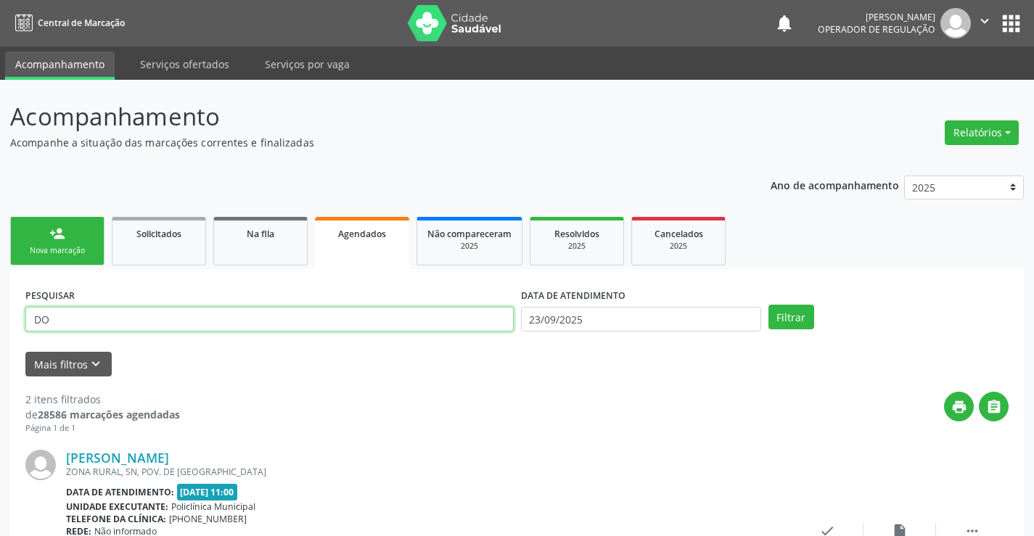
type input "D"
type input "IONE DA SILVA RIBEIR"
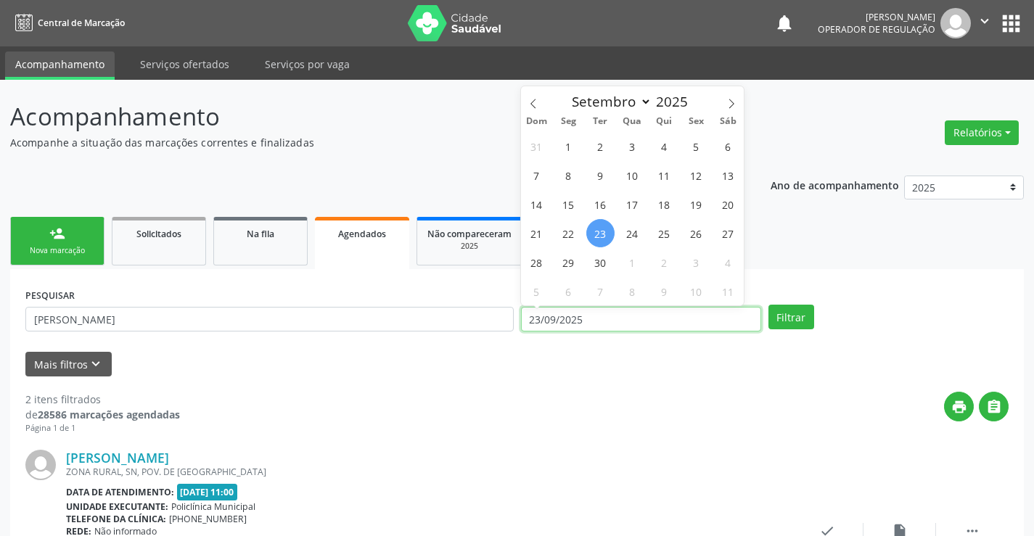
click at [609, 320] on input "23/09/2025" at bounding box center [641, 319] width 240 height 25
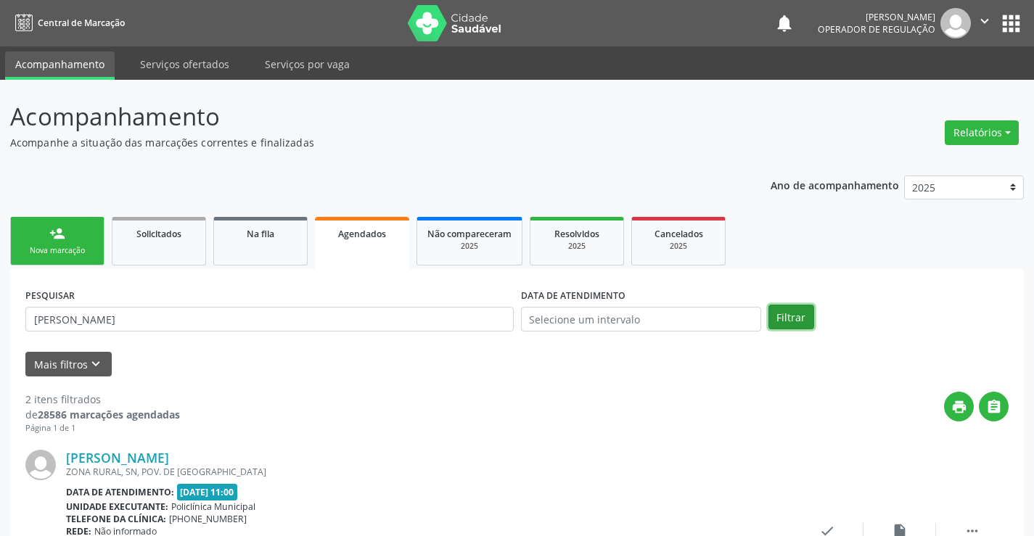
click at [785, 311] on button "Filtrar" at bounding box center [791, 317] width 46 height 25
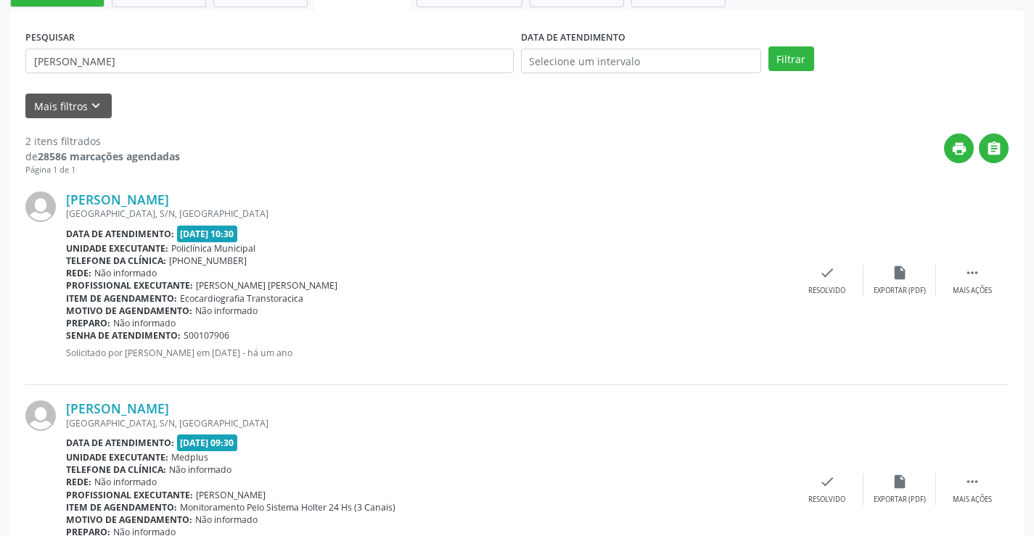
scroll to position [52, 0]
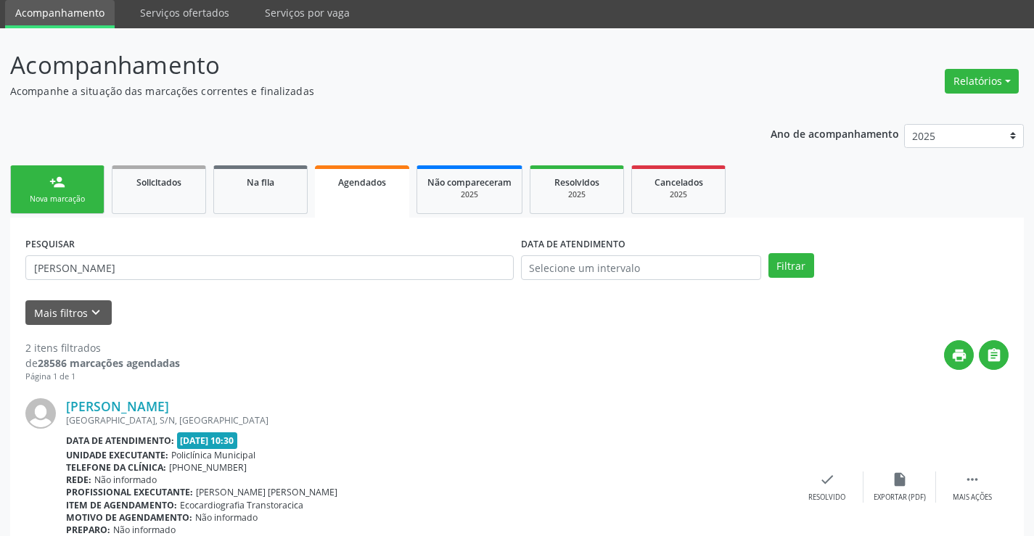
click at [57, 183] on div "person_add" at bounding box center [57, 182] width 16 height 16
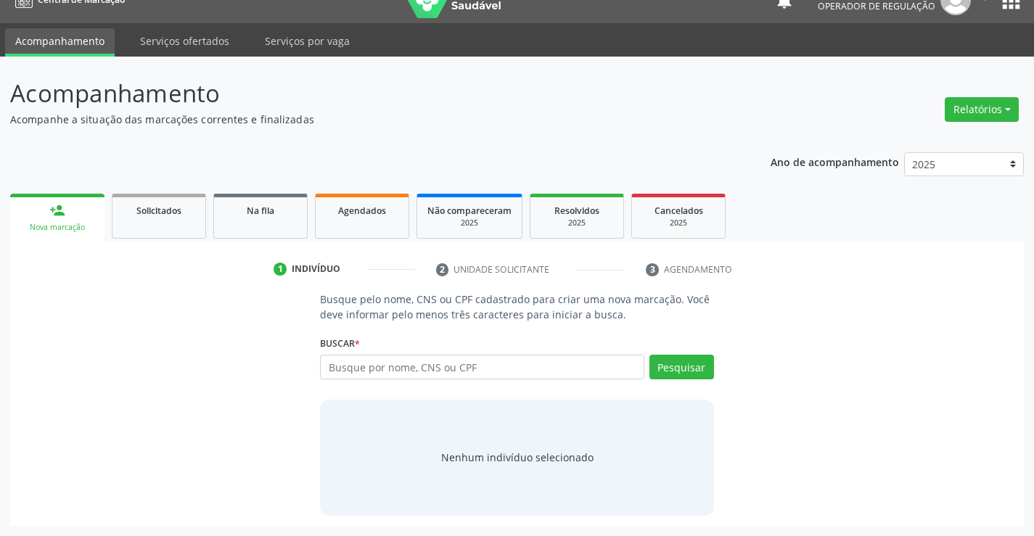
scroll to position [0, 0]
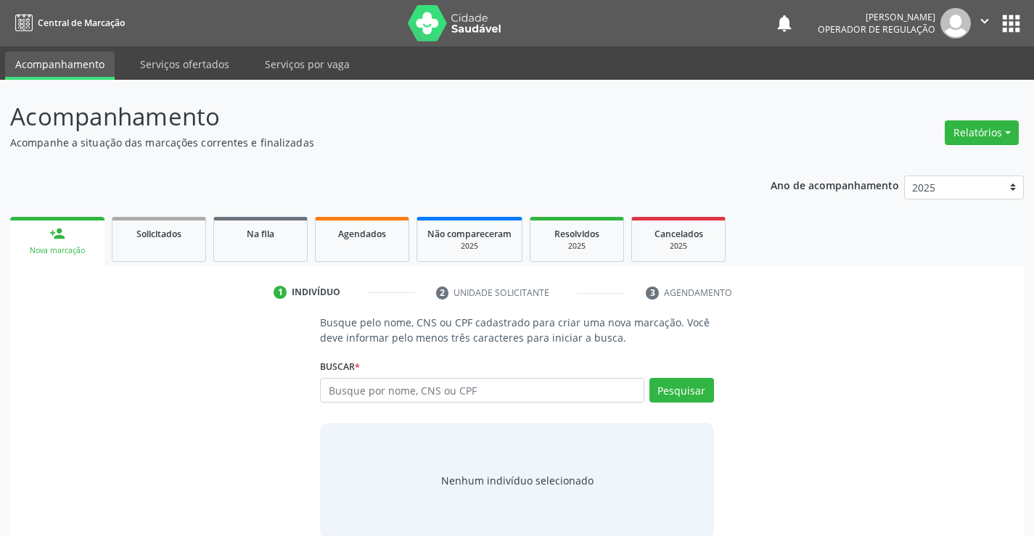
click at [991, 12] on button "" at bounding box center [985, 23] width 28 height 30
click at [940, 94] on link "Sair" at bounding box center [947, 88] width 100 height 20
